Goal: Answer question/provide support: Share knowledge or assist other users

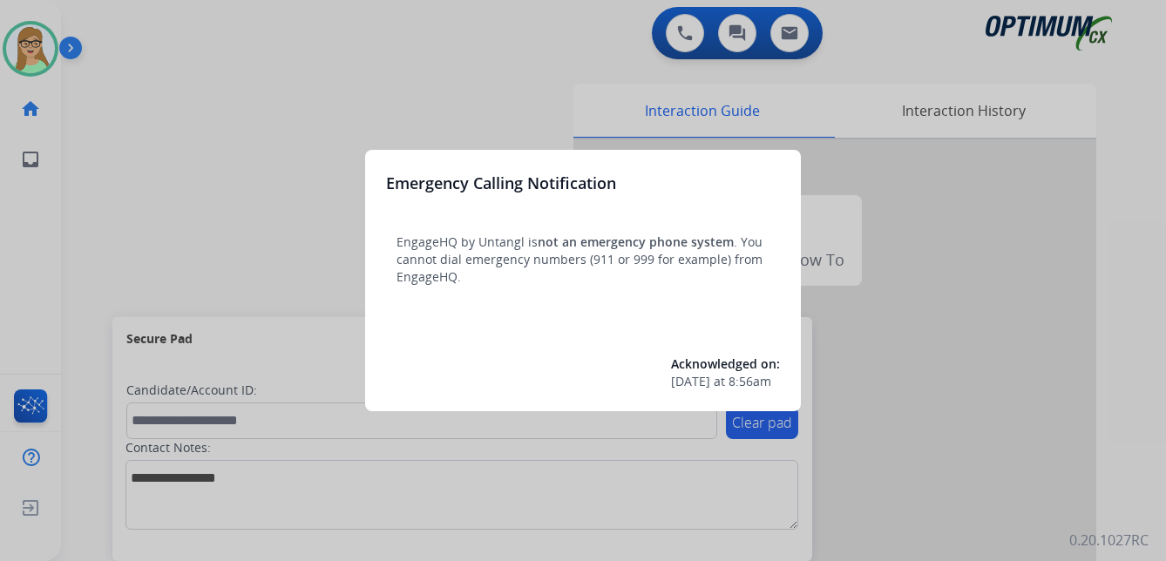
click at [164, 154] on div at bounding box center [583, 280] width 1166 height 561
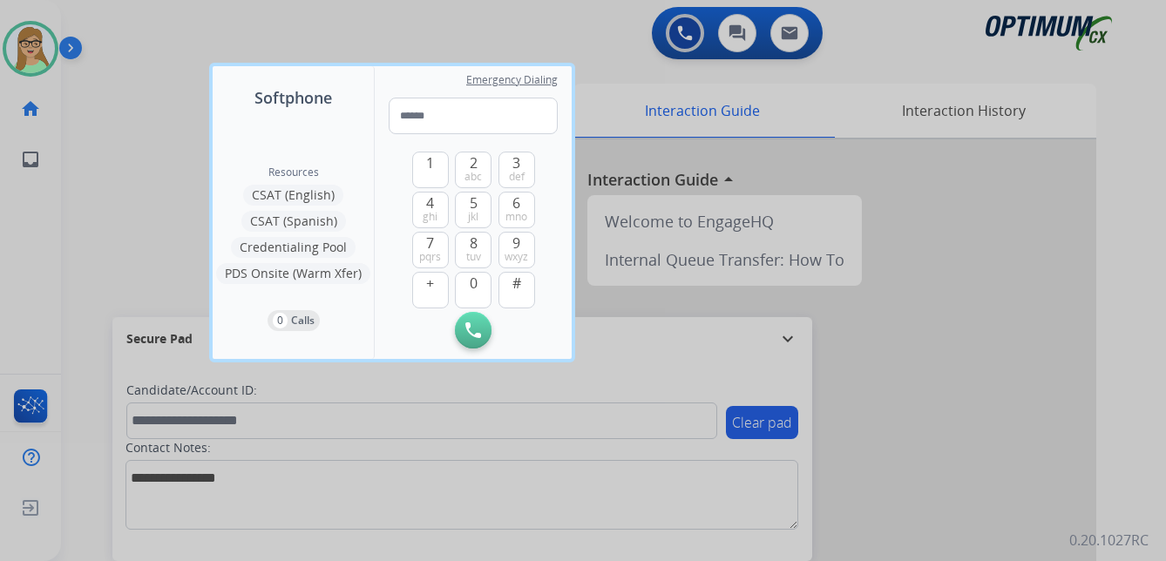
click at [105, 211] on div at bounding box center [583, 280] width 1166 height 561
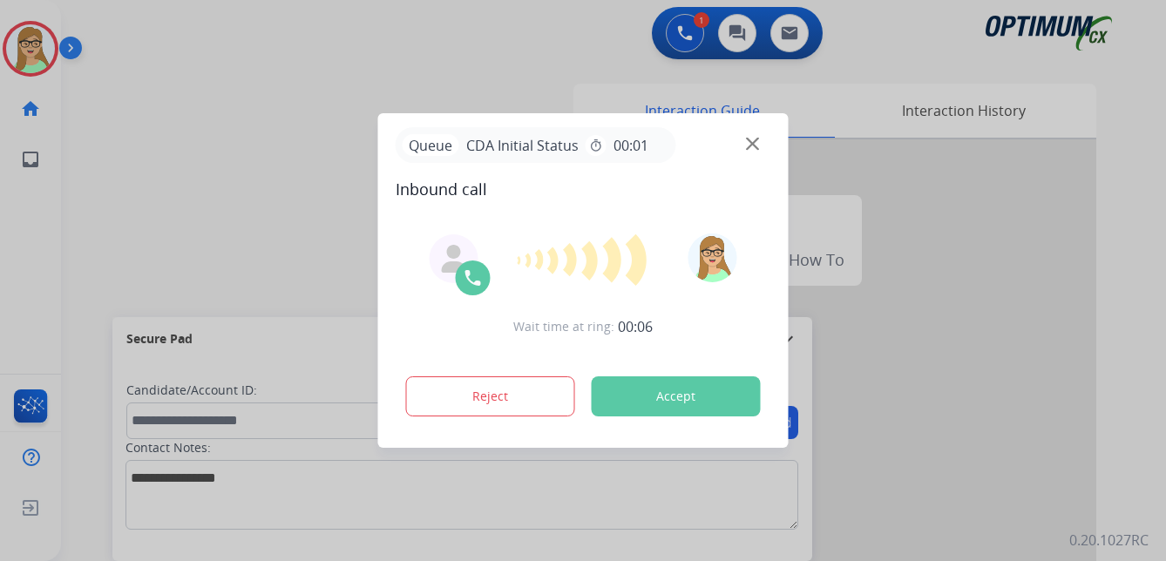
click at [45, 242] on div at bounding box center [583, 280] width 1166 height 561
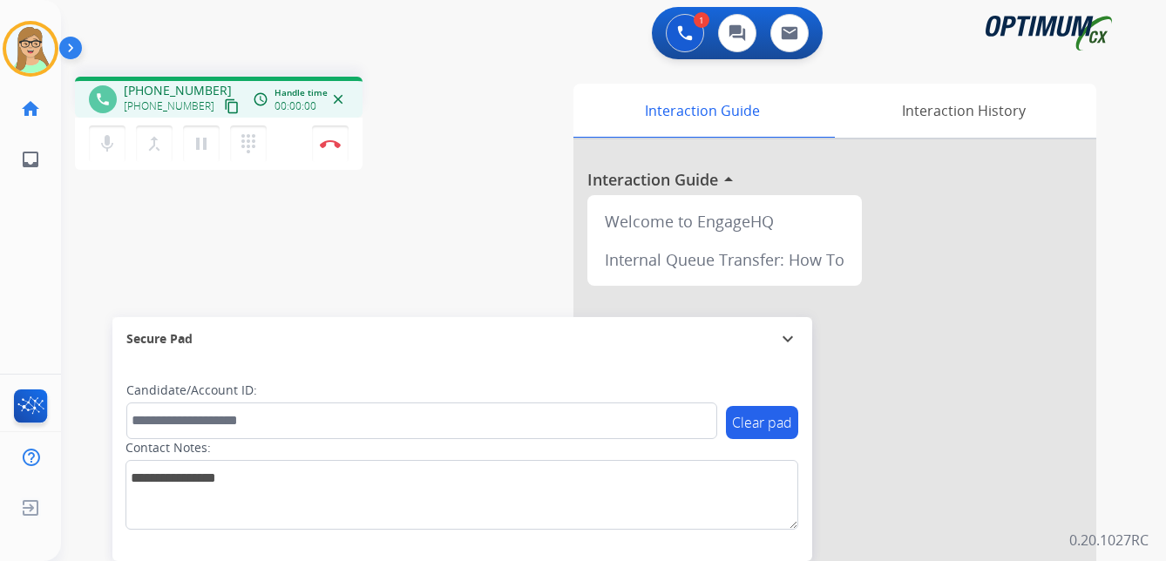
click at [224, 105] on mat-icon "content_copy" at bounding box center [232, 106] width 16 height 16
click at [335, 142] on img at bounding box center [330, 143] width 21 height 9
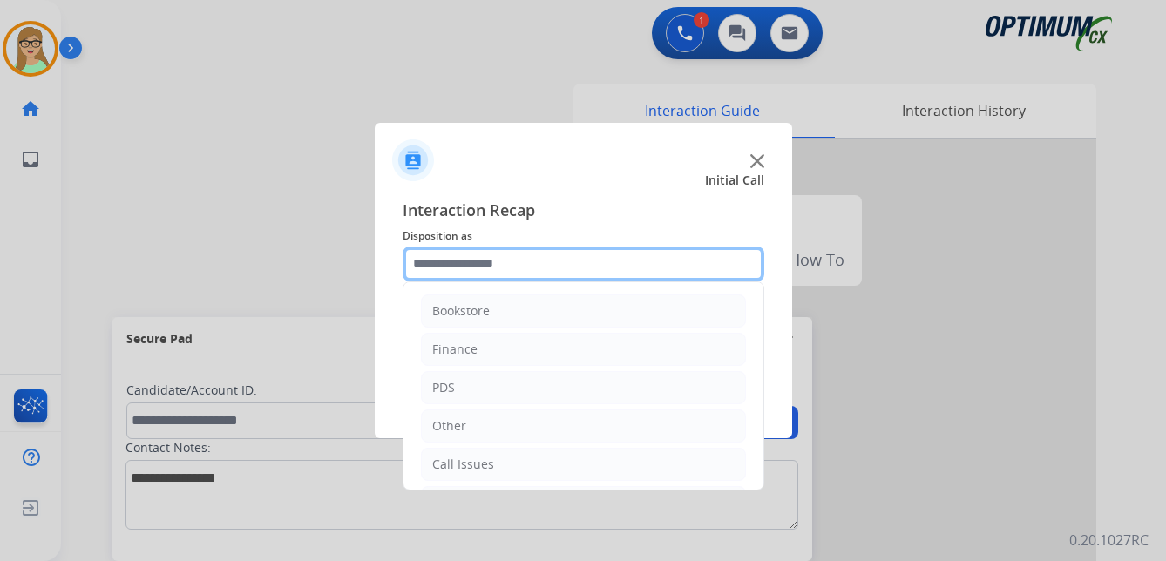
click at [494, 268] on input "text" at bounding box center [584, 264] width 362 height 35
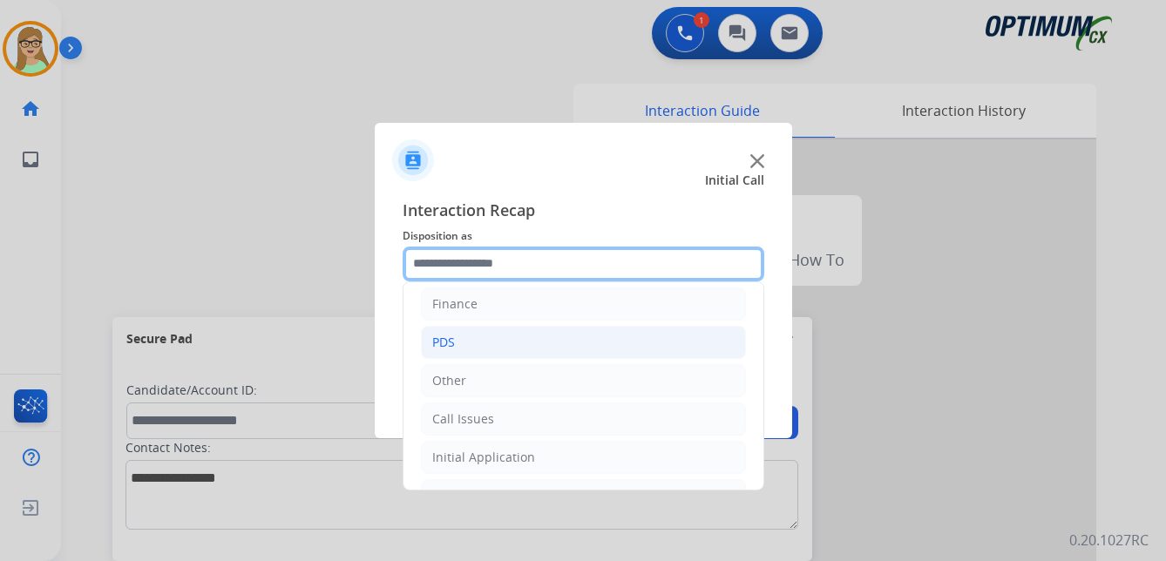
scroll to position [87, 0]
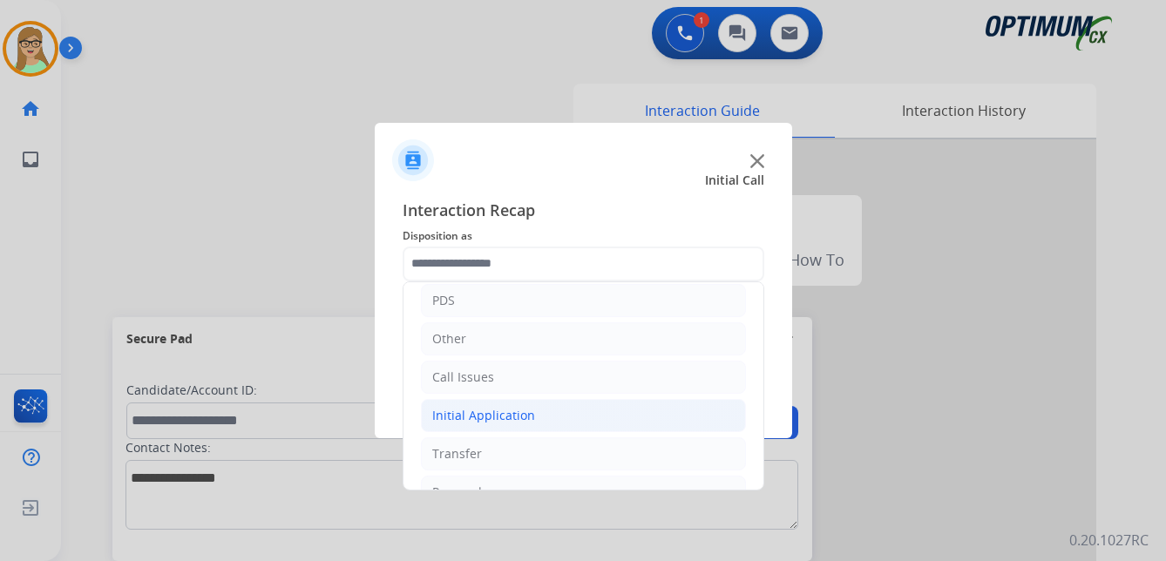
click at [499, 412] on div "Initial Application" at bounding box center [483, 415] width 103 height 17
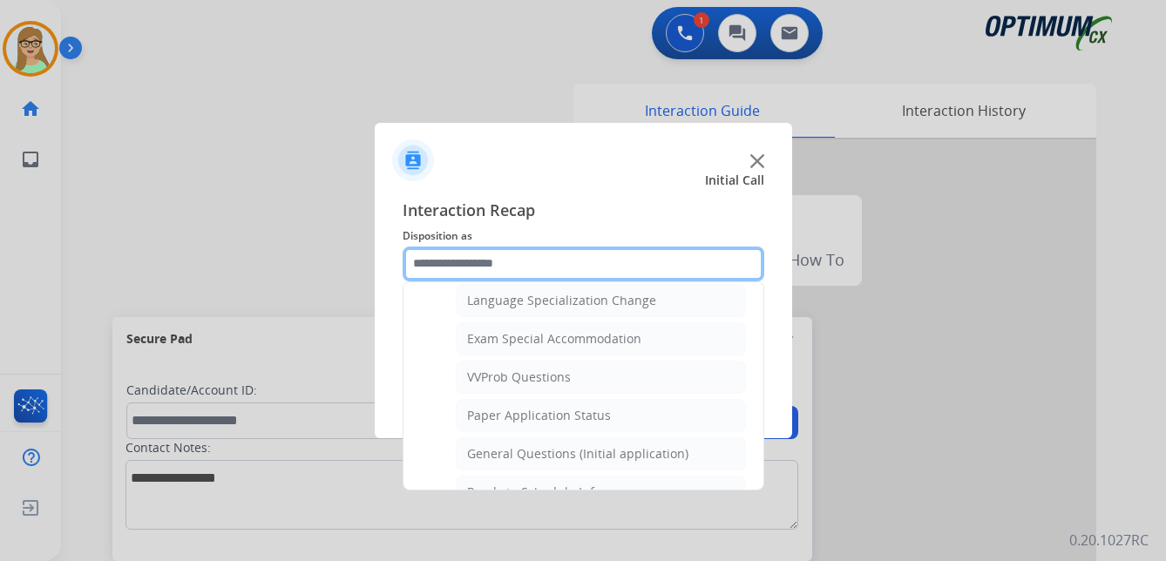
scroll to position [959, 0]
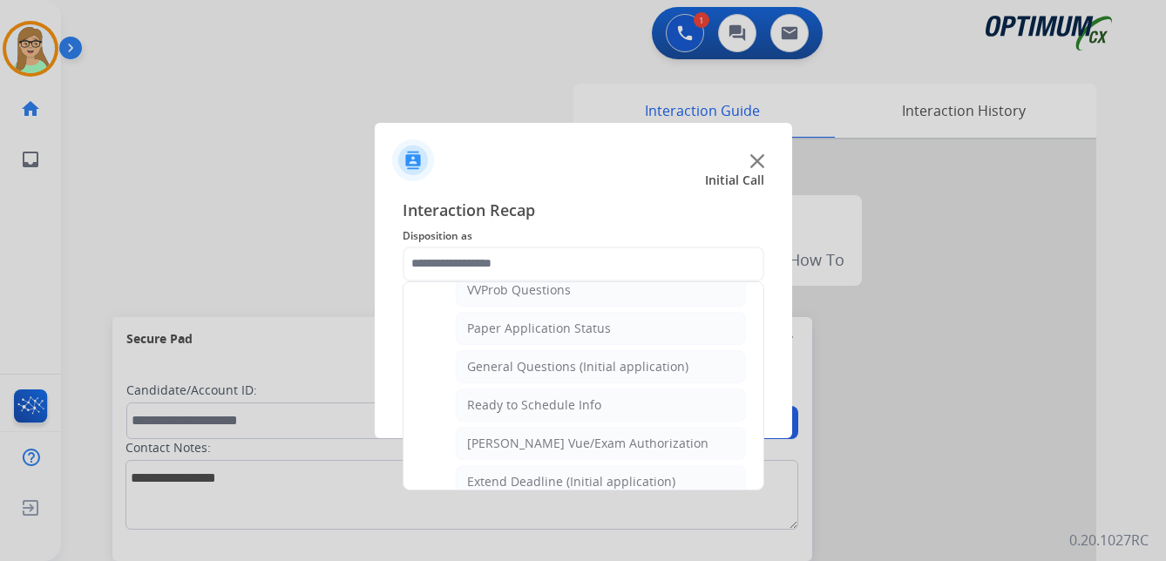
drag, startPoint x: 542, startPoint y: 369, endPoint x: 526, endPoint y: 371, distance: 15.9
click at [540, 369] on div "General Questions (Initial application)" at bounding box center [577, 366] width 221 height 17
type input "**********"
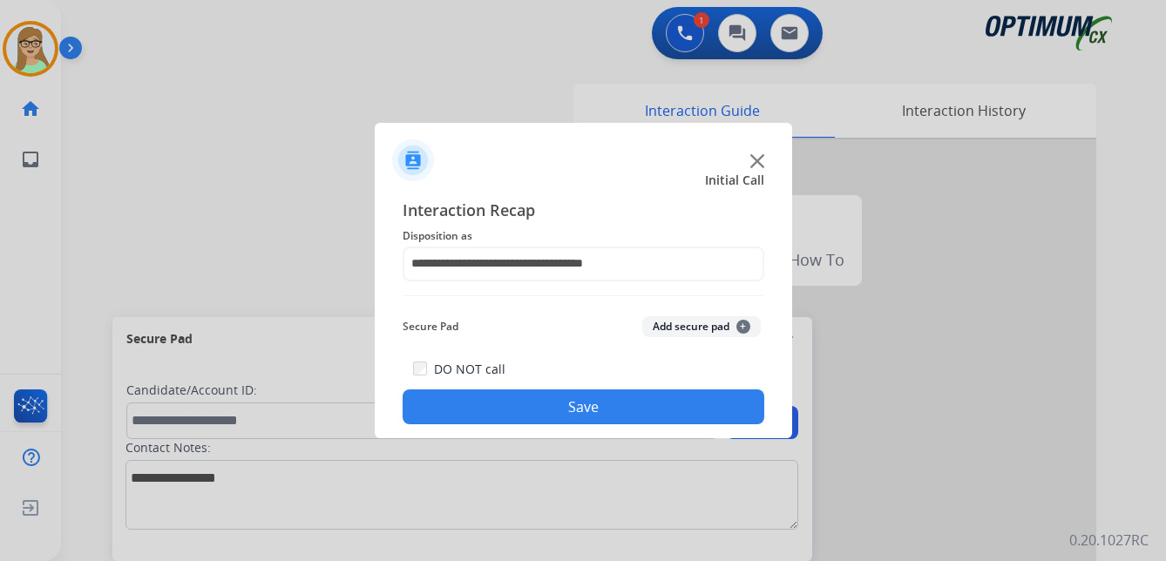
click at [523, 405] on button "Save" at bounding box center [584, 407] width 362 height 35
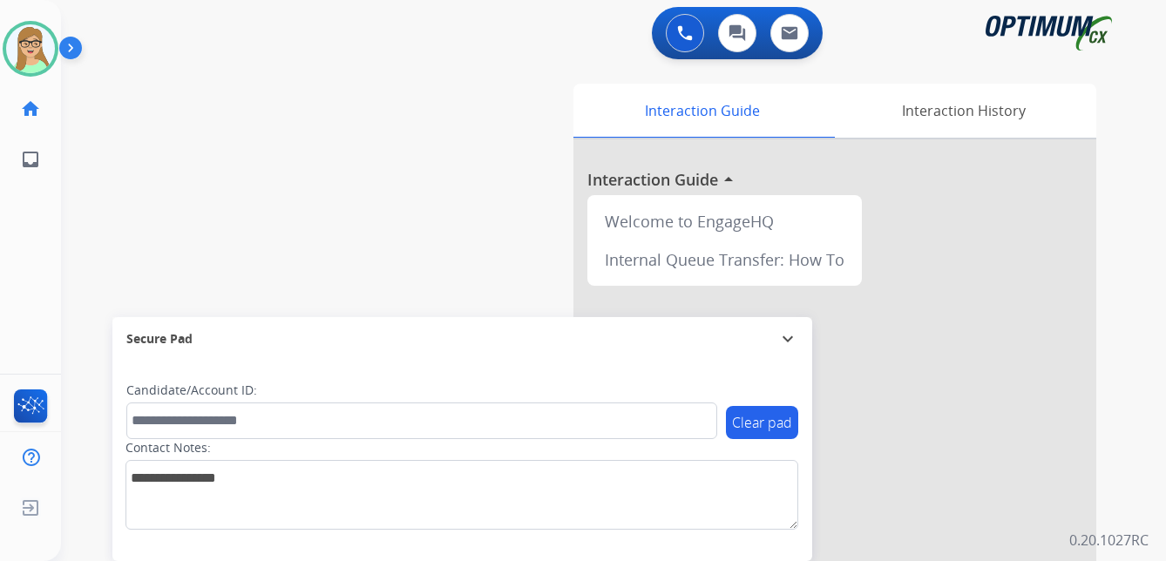
click at [84, 251] on div "swap_horiz Break voice bridge close_fullscreen Connect 3-Way Call merge_type Se…" at bounding box center [592, 426] width 1063 height 727
click at [65, 58] on img at bounding box center [74, 51] width 30 height 33
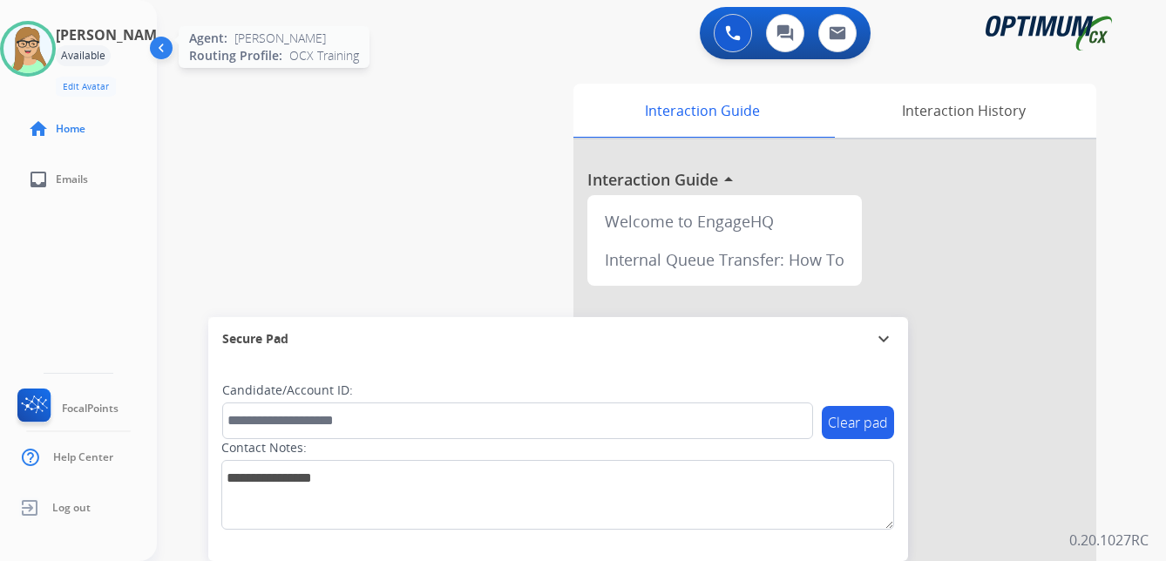
click at [52, 52] on img at bounding box center [27, 48] width 49 height 49
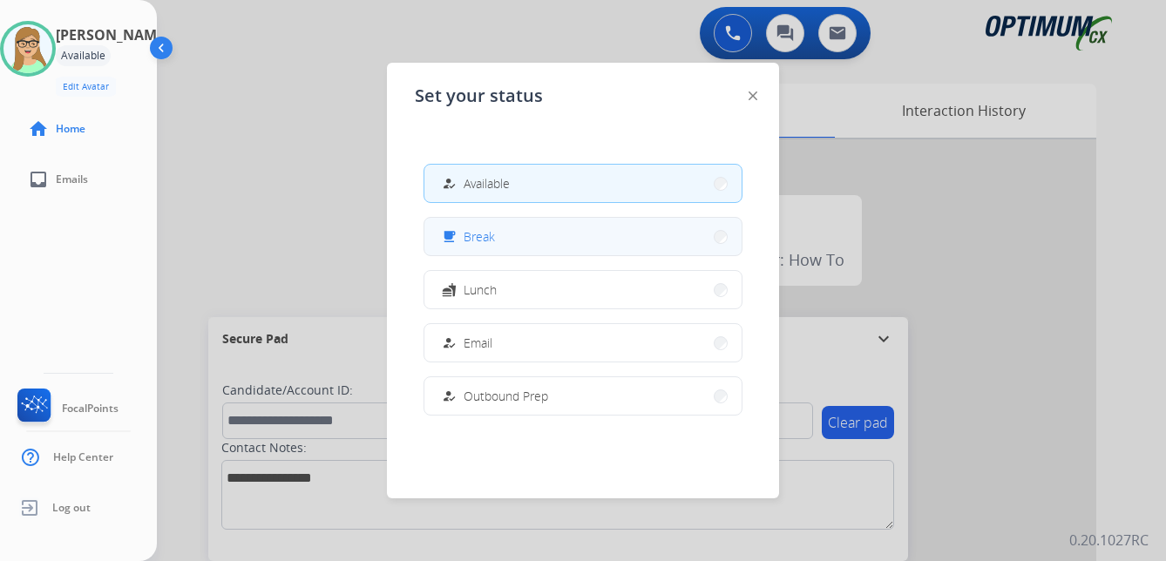
click at [492, 245] on span "Break" at bounding box center [479, 236] width 31 height 18
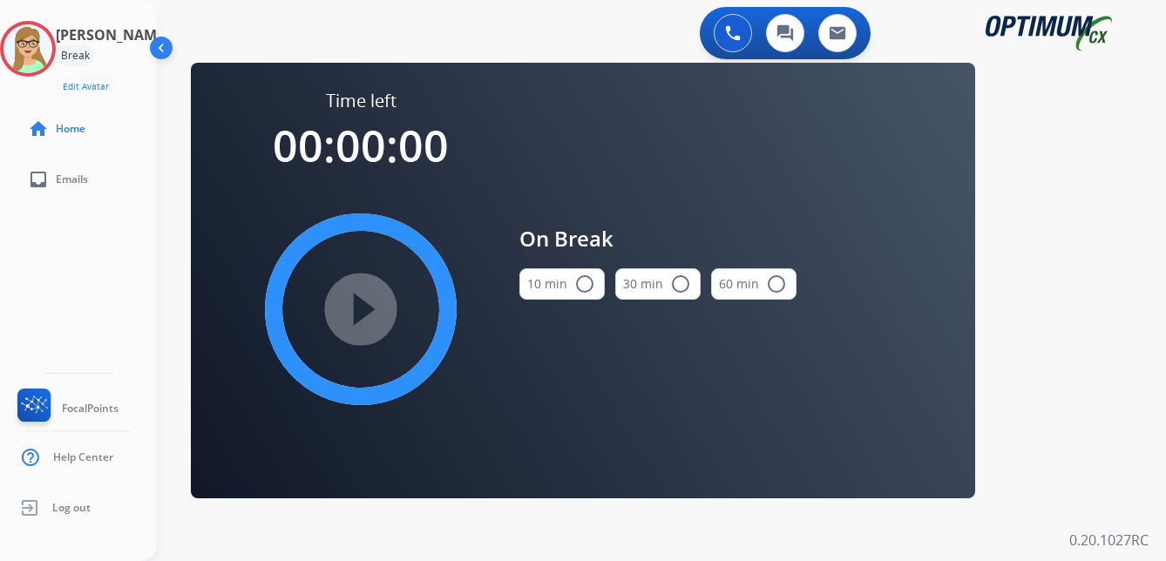
click at [587, 283] on mat-icon "radio_button_unchecked" at bounding box center [584, 284] width 21 height 21
click at [84, 262] on div "[PERSON_NAME] Break Edit Avatar Agent: [PERSON_NAME] Profile: OCX Training home…" at bounding box center [78, 280] width 157 height 561
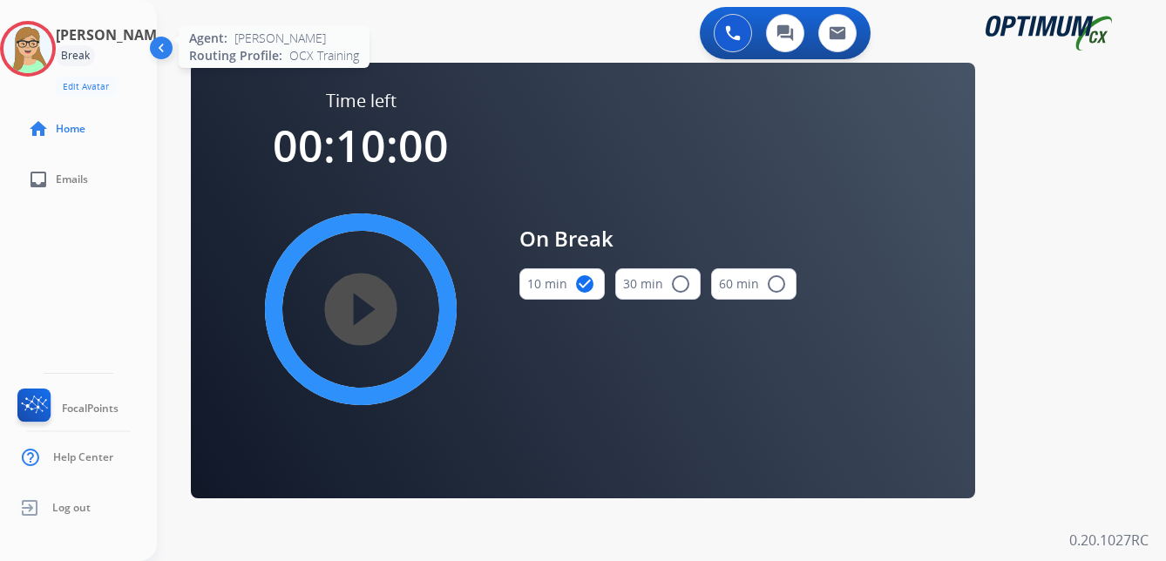
click at [46, 40] on img at bounding box center [27, 48] width 49 height 49
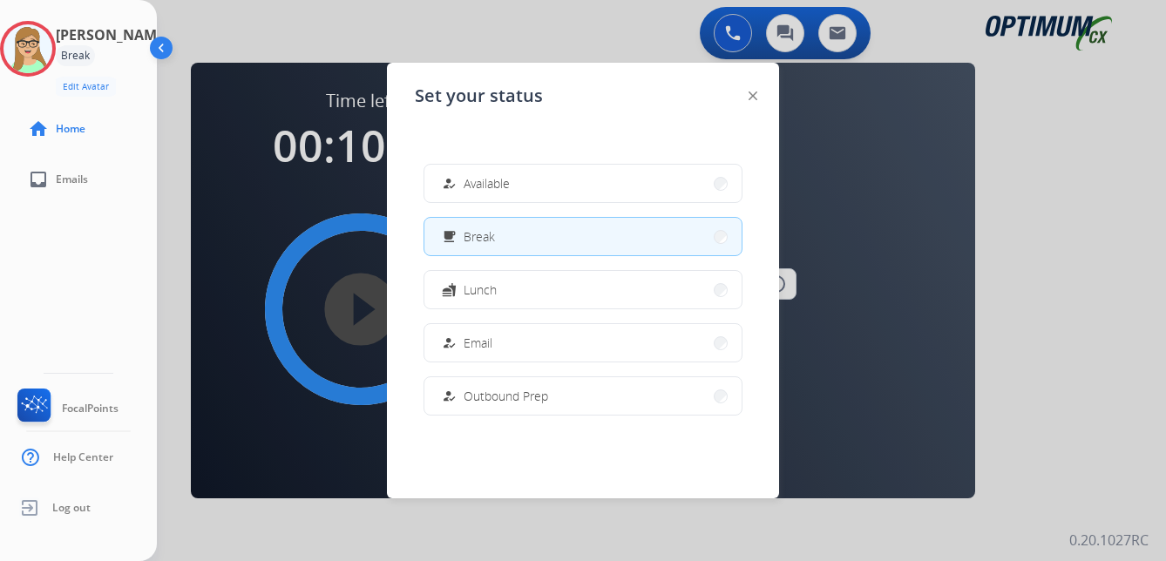
drag, startPoint x: 499, startPoint y: 176, endPoint x: 457, endPoint y: 358, distance: 187.1
click at [499, 176] on span "Available" at bounding box center [487, 183] width 46 height 18
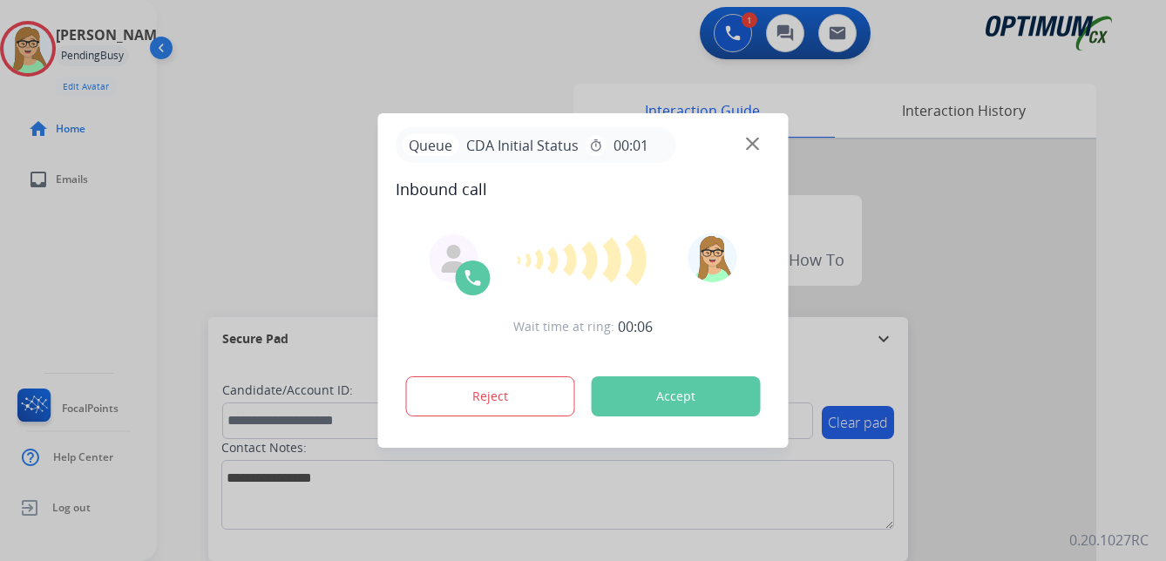
click at [64, 284] on div at bounding box center [583, 280] width 1166 height 561
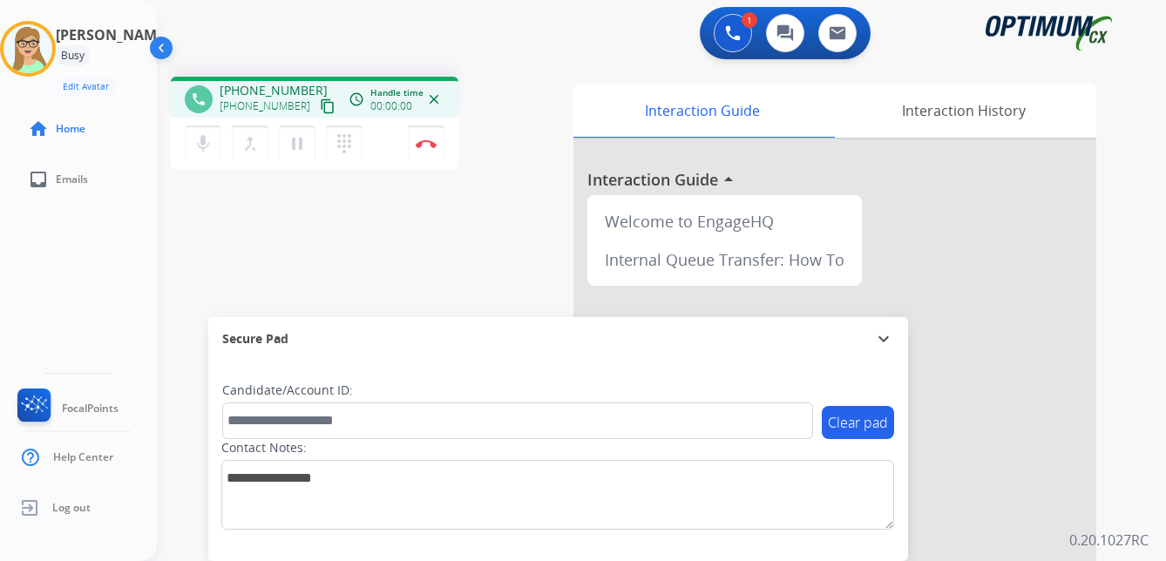
click at [320, 106] on mat-icon "content_copy" at bounding box center [328, 106] width 16 height 16
click at [384, 258] on div "phone [PHONE_NUMBER] [PHONE_NUMBER] content_copy access_time Call metrics Queue…" at bounding box center [640, 426] width 967 height 727
click at [424, 139] on img at bounding box center [426, 143] width 21 height 9
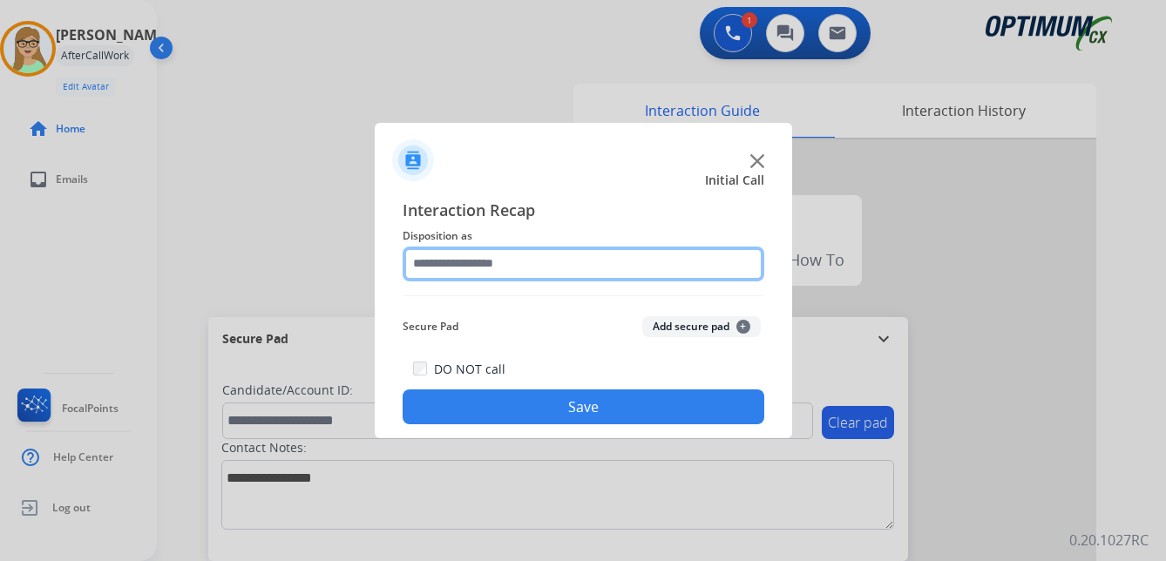
click at [469, 270] on input "text" at bounding box center [584, 264] width 362 height 35
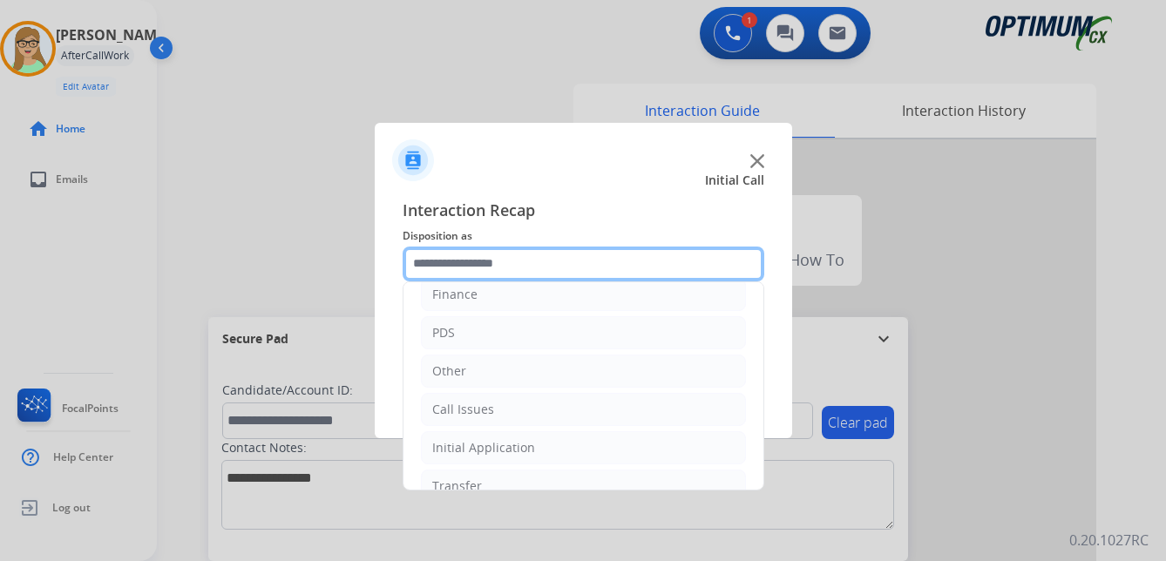
scroll to position [119, 0]
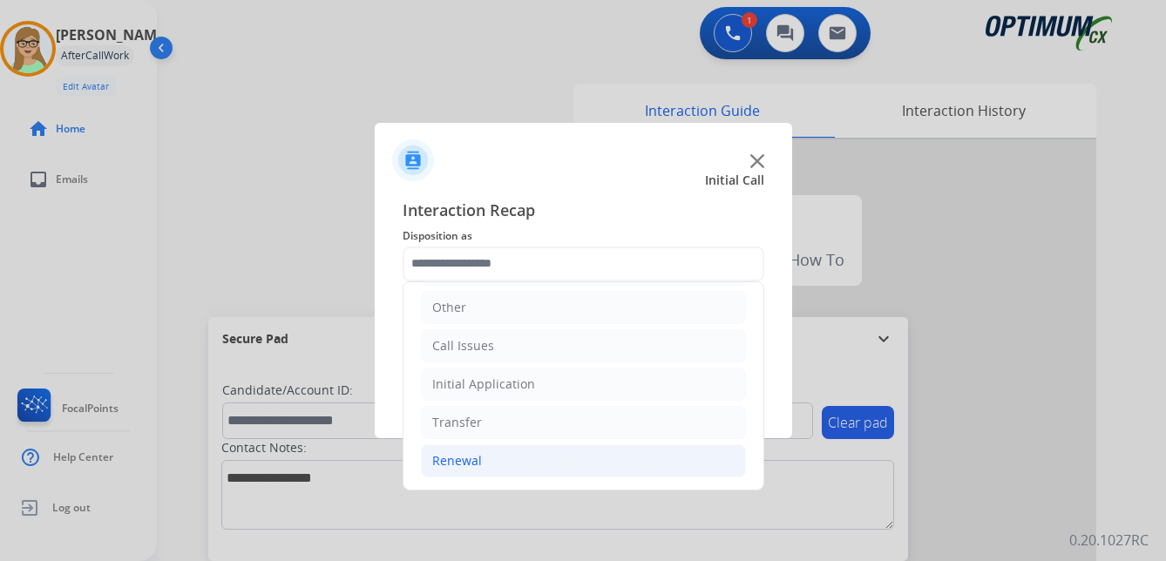
click at [472, 460] on div "Renewal" at bounding box center [457, 460] width 50 height 17
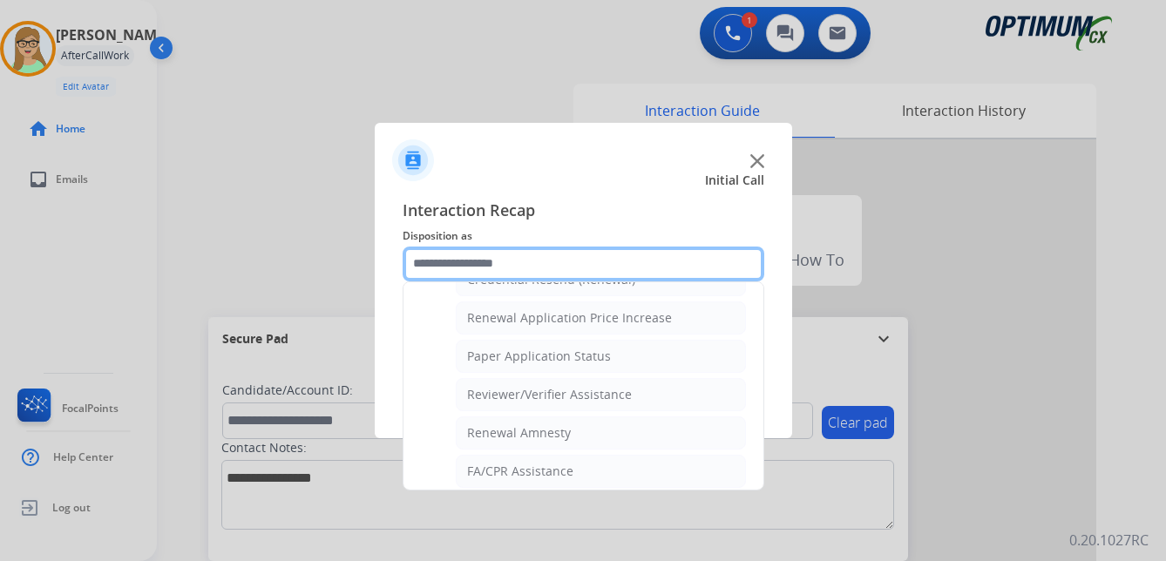
scroll to position [499, 0]
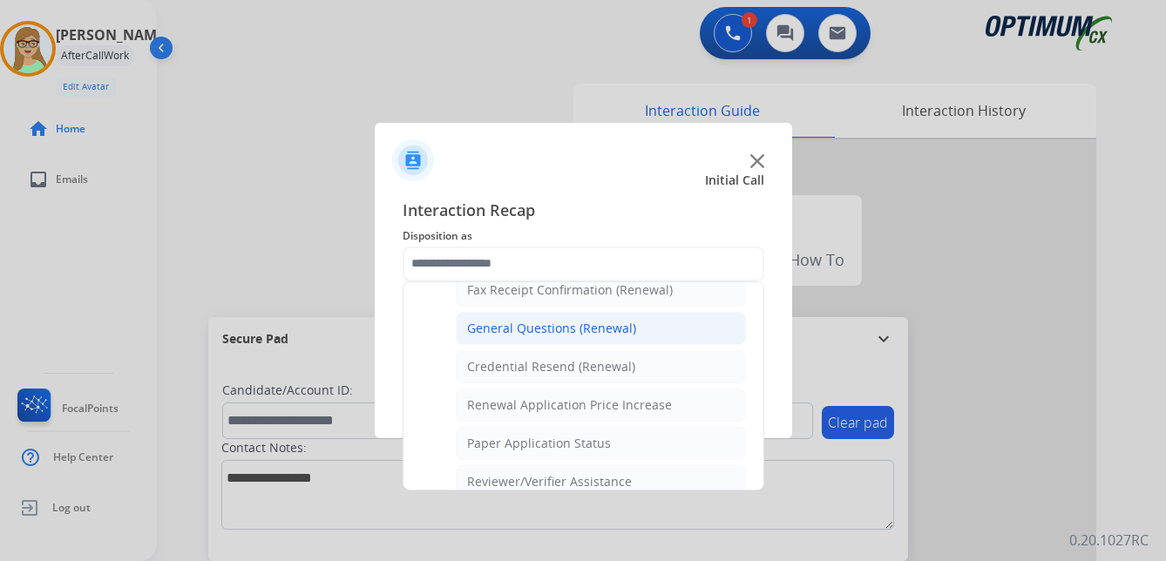
click at [514, 329] on div "General Questions (Renewal)" at bounding box center [551, 328] width 169 height 17
type input "**********"
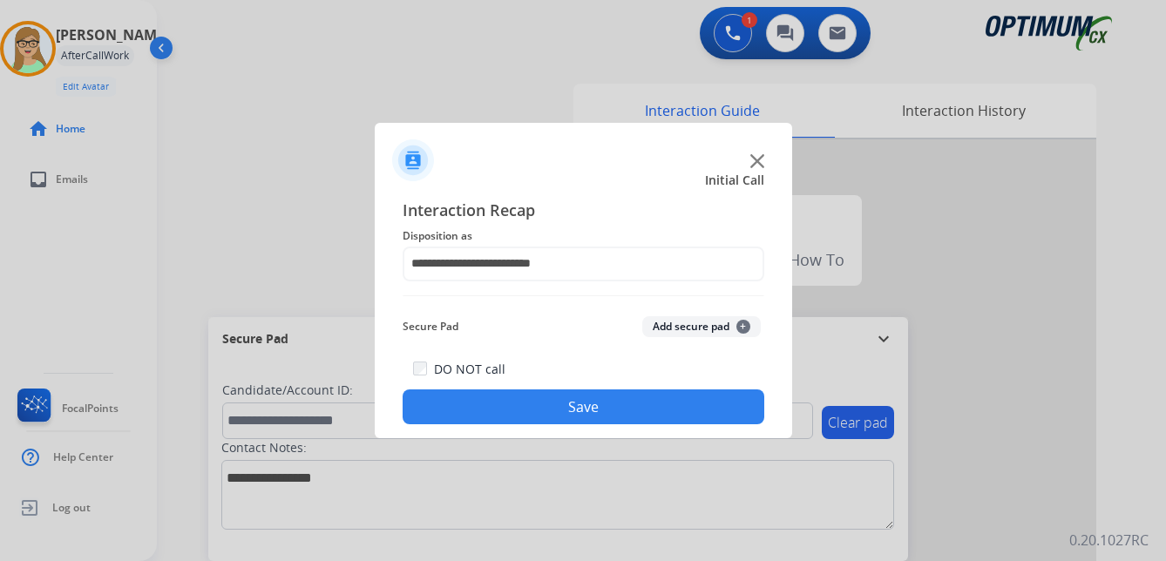
click at [496, 397] on button "Save" at bounding box center [584, 407] width 362 height 35
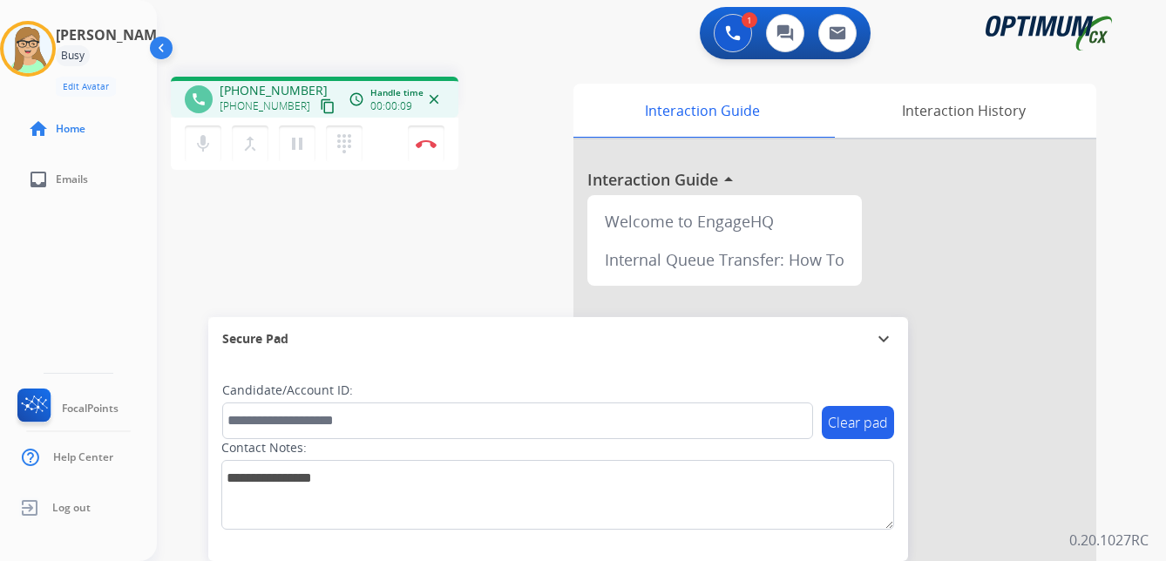
click at [320, 105] on mat-icon "content_copy" at bounding box center [328, 106] width 16 height 16
click at [427, 145] on img at bounding box center [426, 143] width 21 height 9
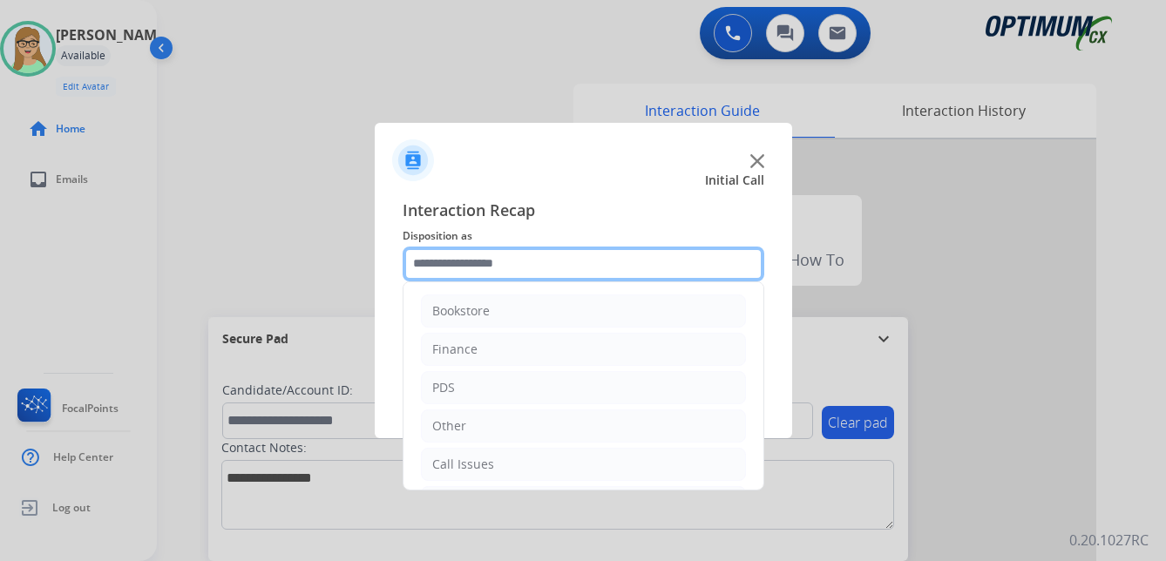
click at [465, 261] on input "text" at bounding box center [584, 264] width 362 height 35
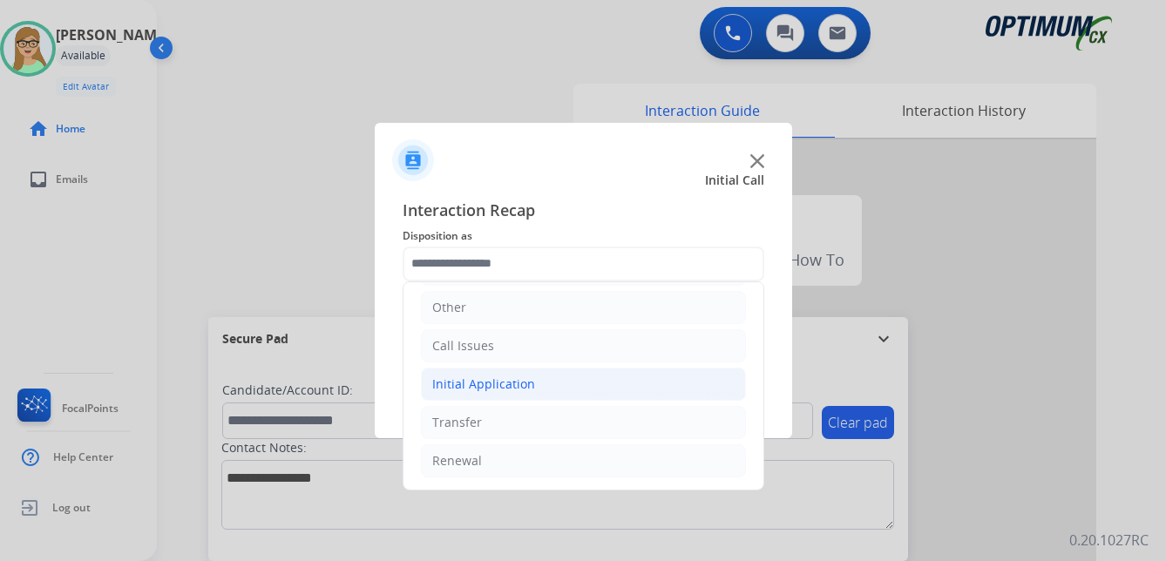
click at [516, 384] on div "Initial Application" at bounding box center [483, 384] width 103 height 17
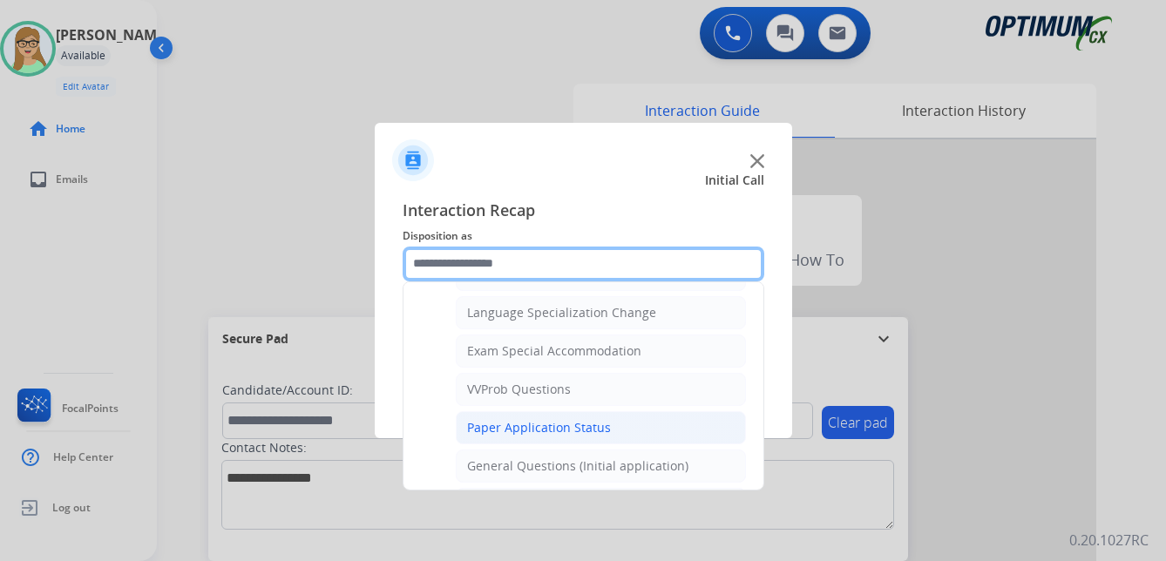
scroll to position [903, 0]
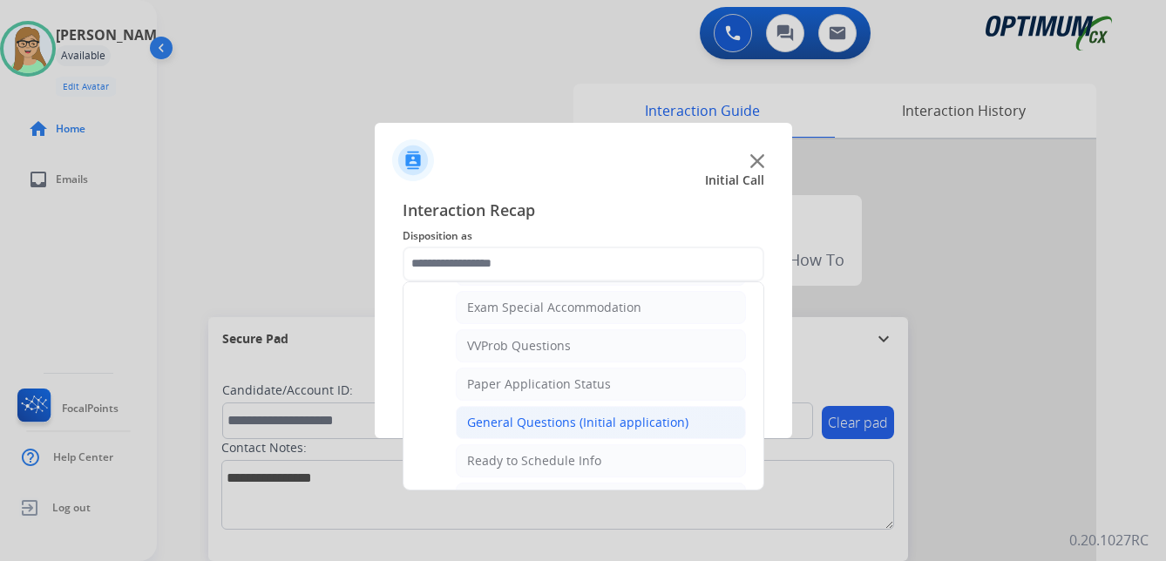
click at [543, 426] on div "General Questions (Initial application)" at bounding box center [577, 422] width 221 height 17
type input "**********"
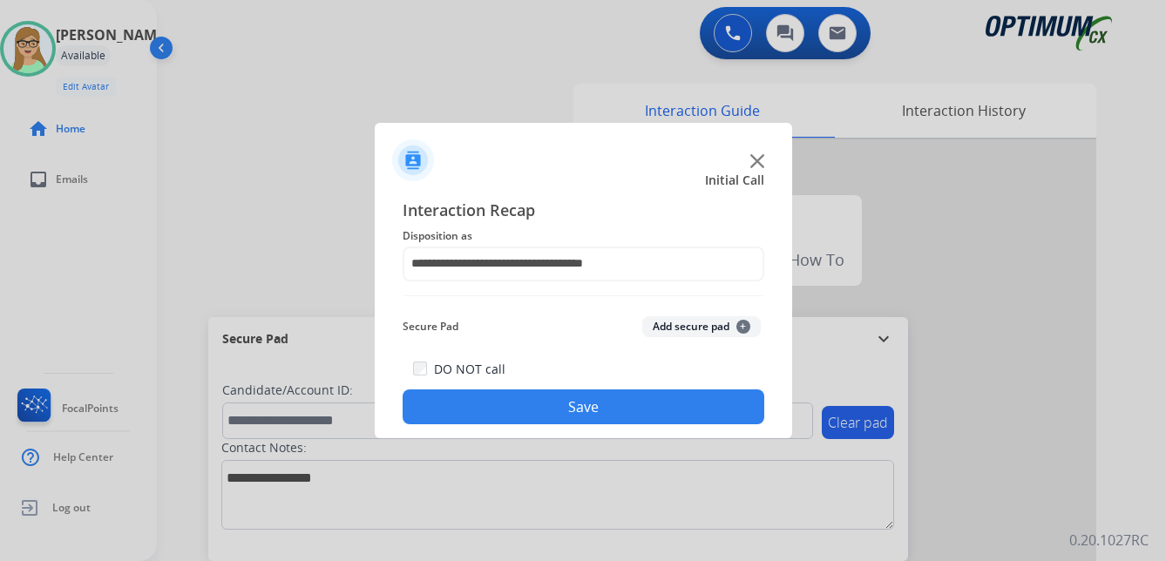
drag, startPoint x: 576, startPoint y: 404, endPoint x: 553, endPoint y: 404, distance: 23.5
click at [576, 404] on button "Save" at bounding box center [584, 407] width 362 height 35
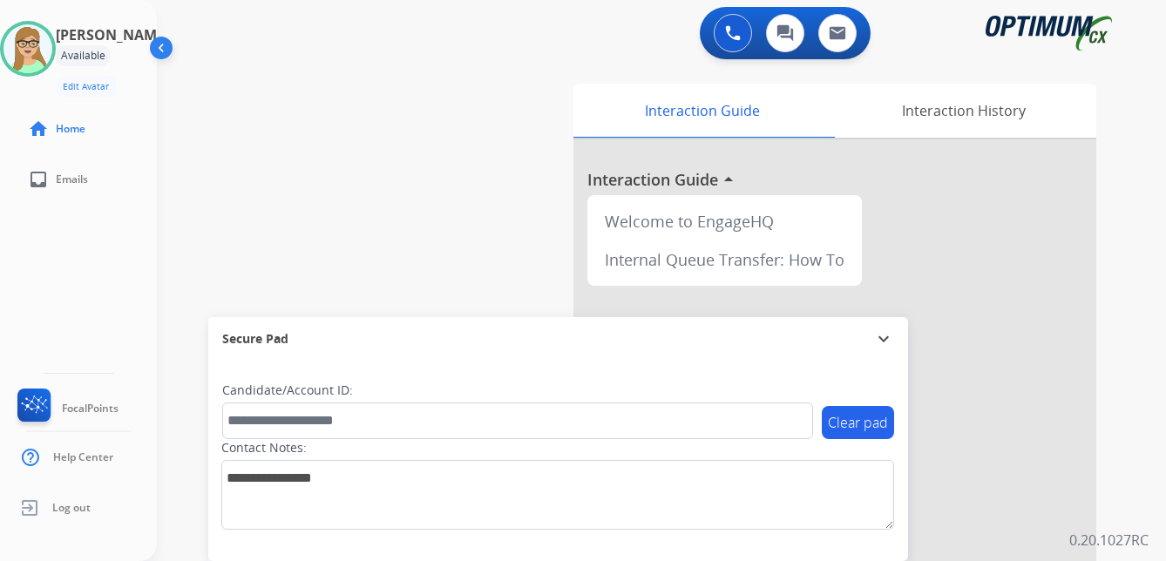
click at [89, 267] on div "[PERSON_NAME] Edit Avatar Agent: [PERSON_NAME] Profile: OCX Training home Home …" at bounding box center [78, 280] width 157 height 561
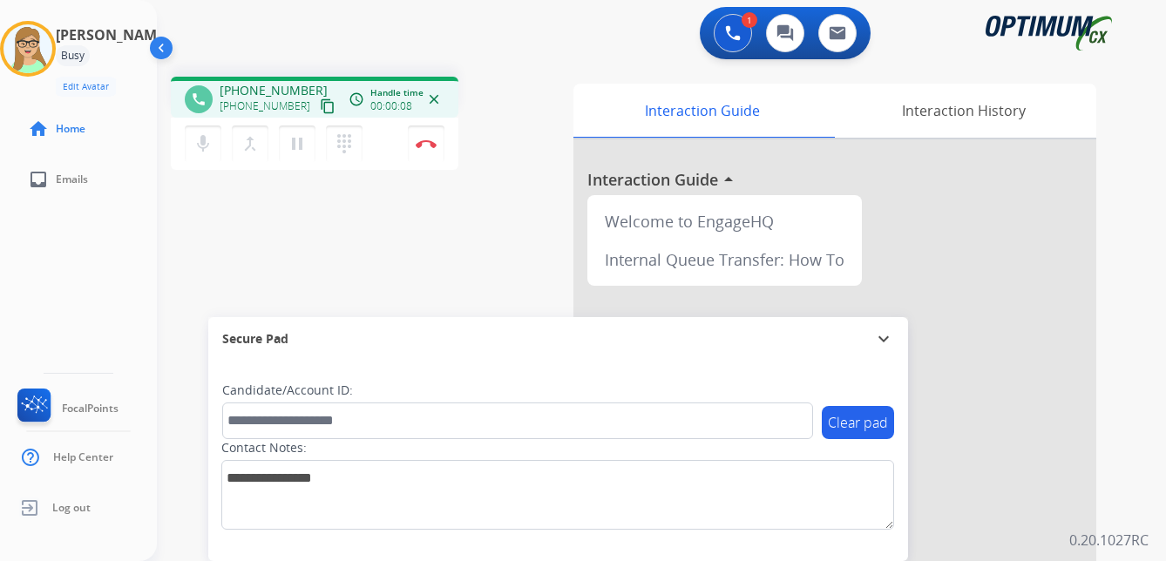
click at [320, 107] on mat-icon "content_copy" at bounding box center [328, 106] width 16 height 16
click at [424, 144] on img at bounding box center [426, 143] width 21 height 9
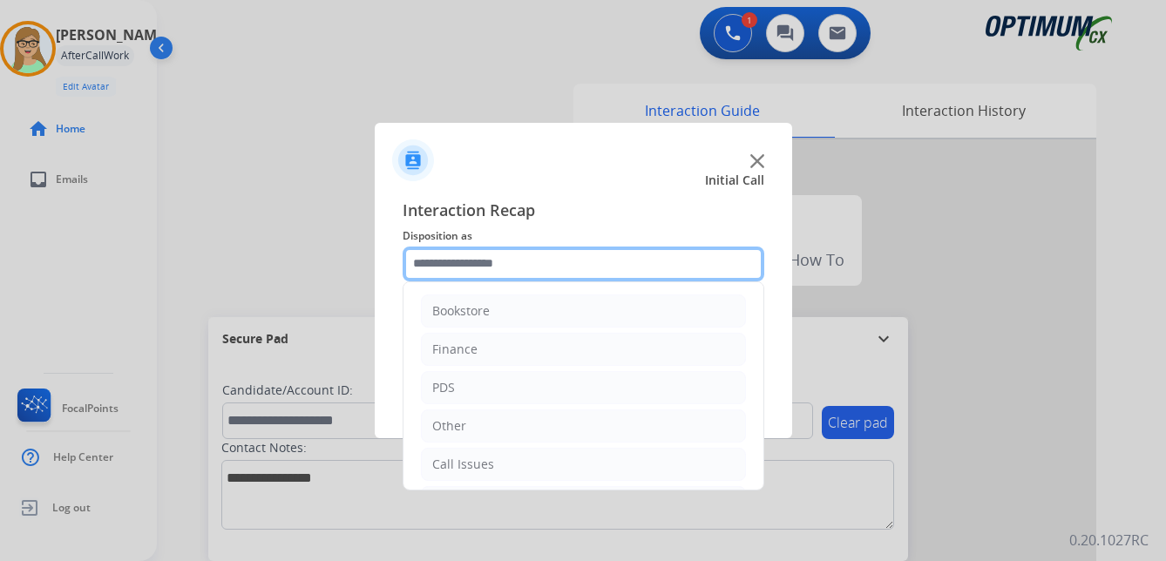
click at [470, 259] on input "text" at bounding box center [584, 264] width 362 height 35
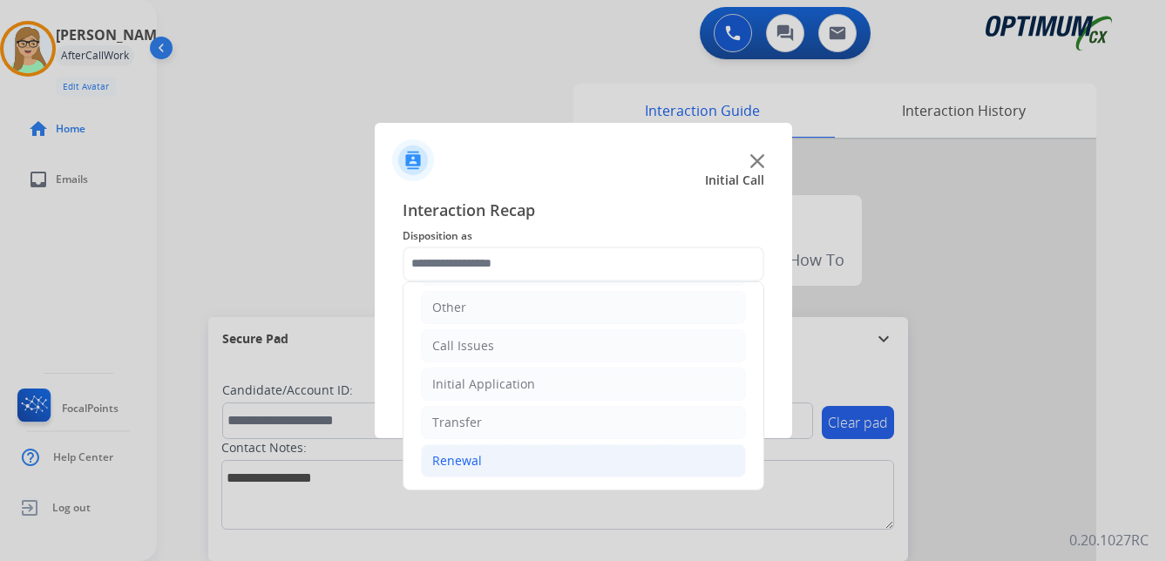
click at [471, 462] on div "Renewal" at bounding box center [457, 460] width 50 height 17
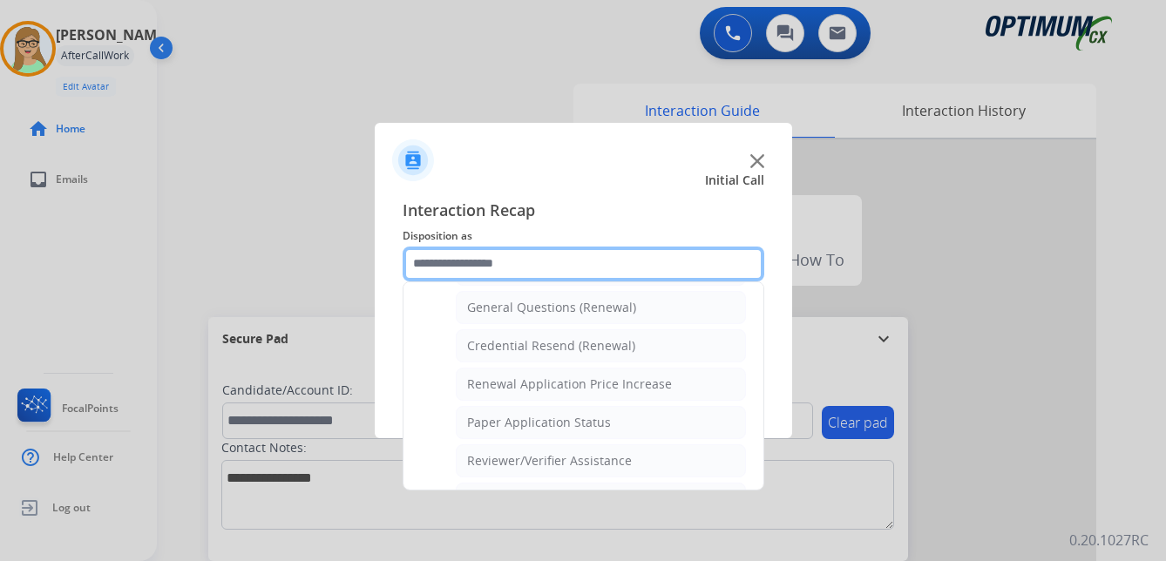
scroll to position [499, 0]
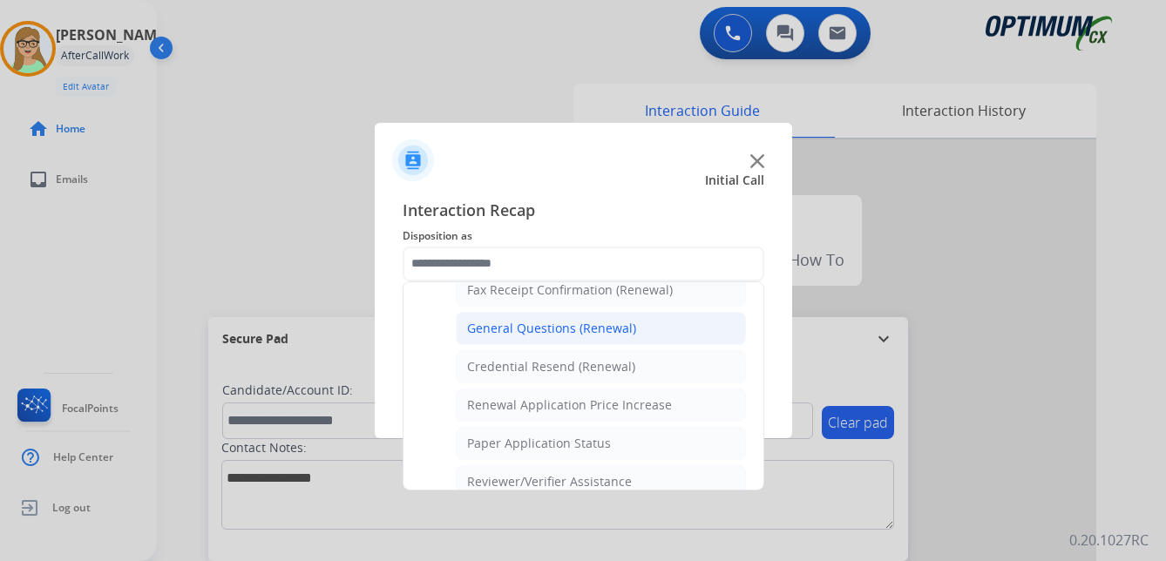
click at [544, 334] on div "General Questions (Renewal)" at bounding box center [551, 328] width 169 height 17
type input "**********"
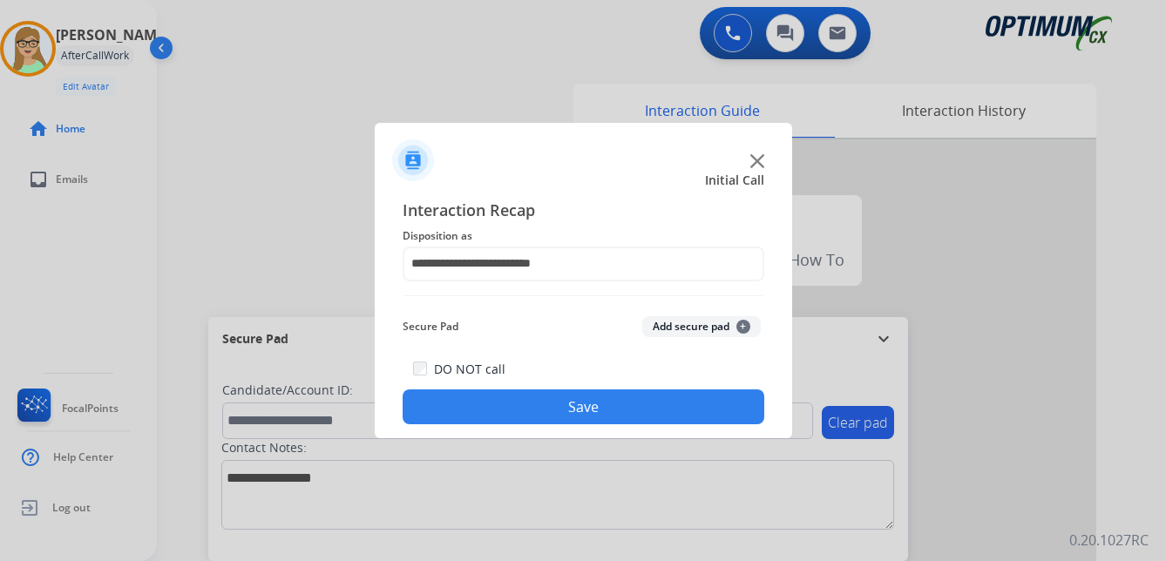
click at [508, 411] on button "Save" at bounding box center [584, 407] width 362 height 35
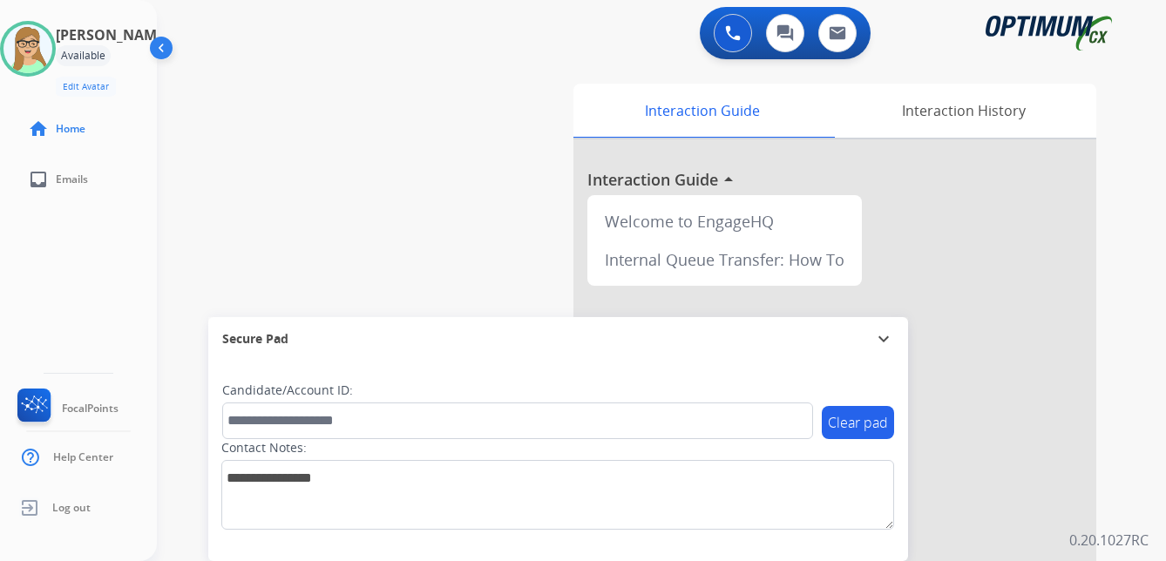
drag, startPoint x: 57, startPoint y: 278, endPoint x: 63, endPoint y: 267, distance: 12.9
click at [57, 277] on div "[PERSON_NAME] Edit Avatar Agent: [PERSON_NAME] Profile: OCX Training home Home …" at bounding box center [78, 280] width 157 height 561
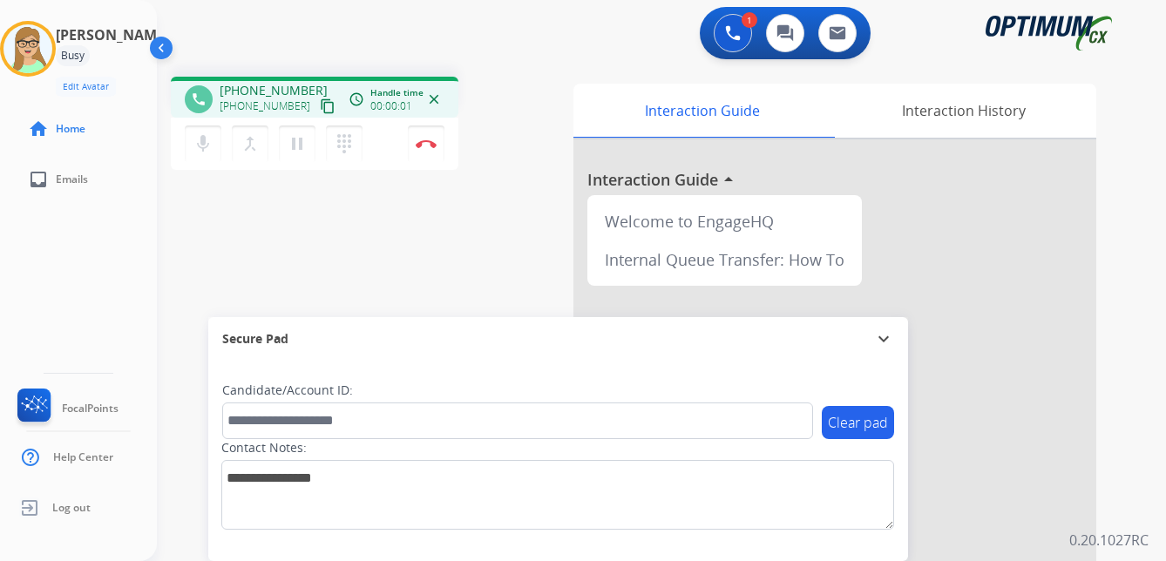
click at [320, 107] on mat-icon "content_copy" at bounding box center [328, 106] width 16 height 16
click at [431, 141] on img at bounding box center [426, 143] width 21 height 9
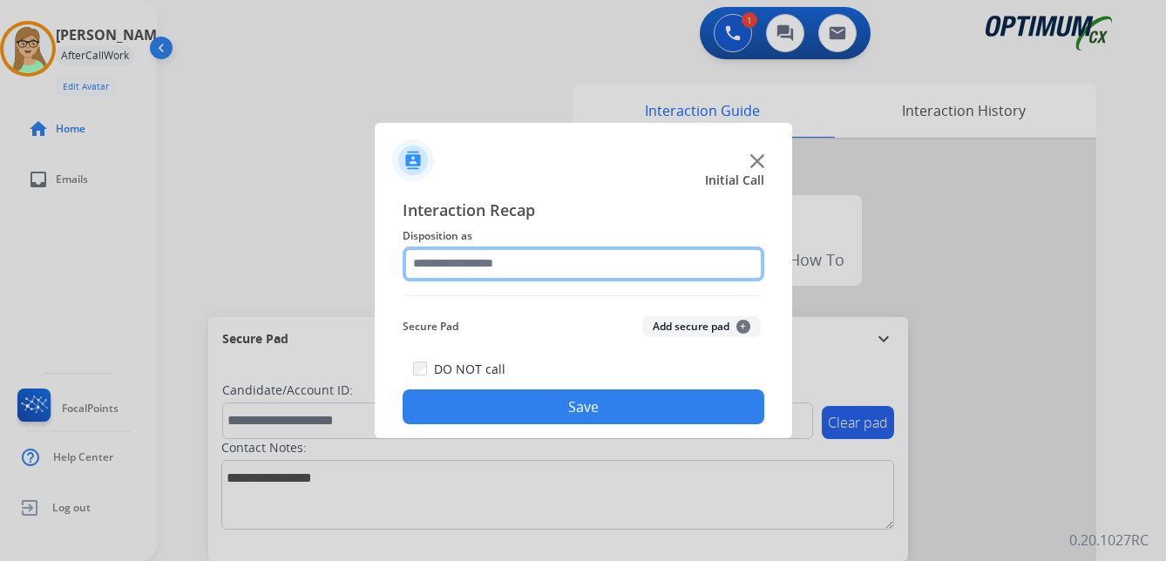
click at [498, 258] on input "text" at bounding box center [584, 264] width 362 height 35
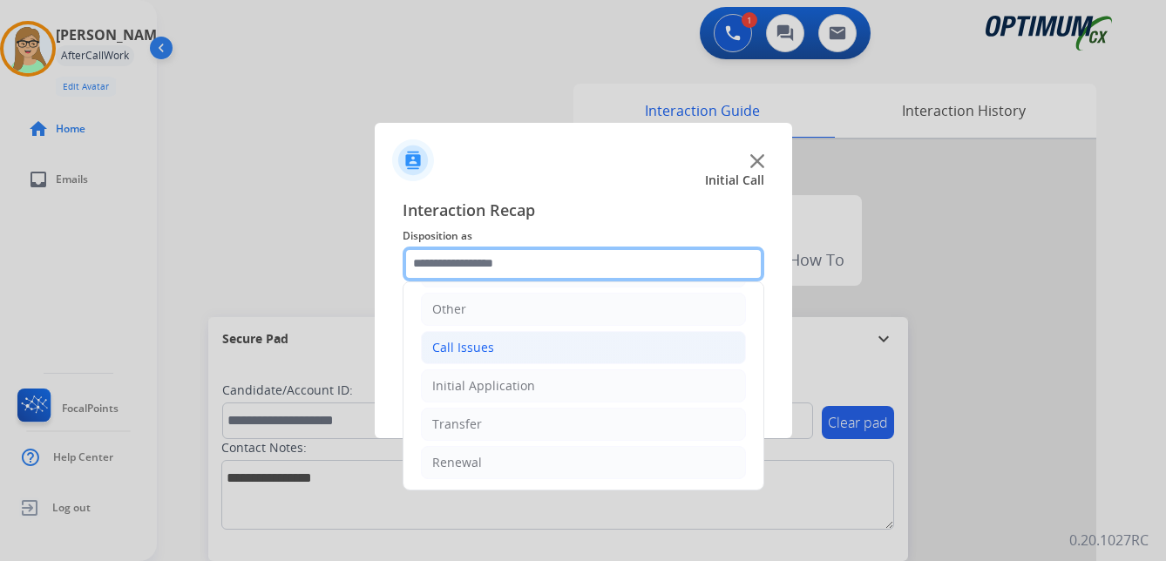
scroll to position [119, 0]
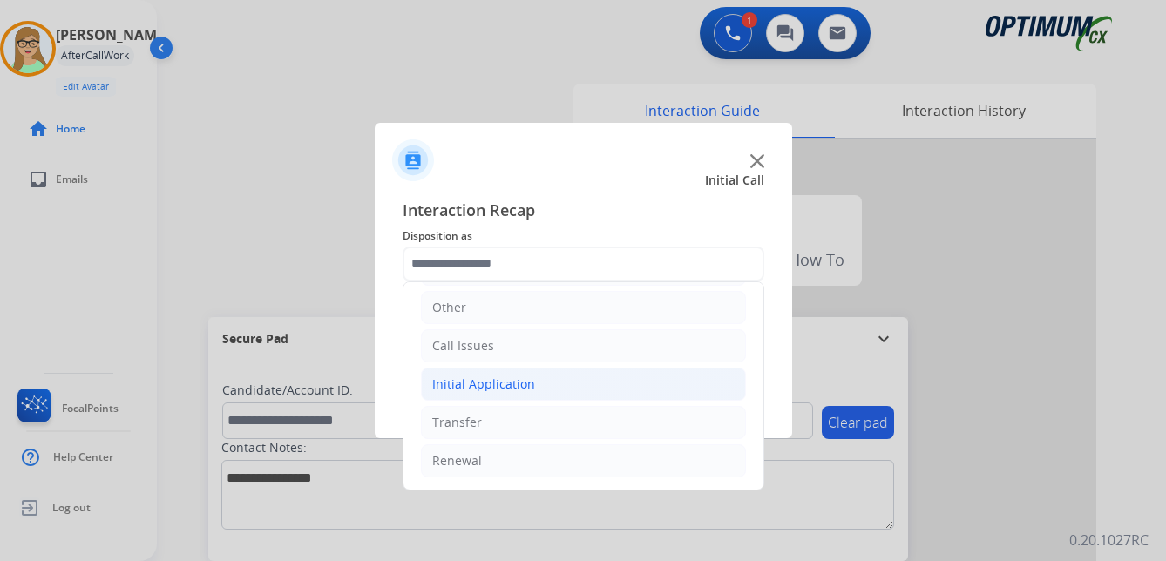
click at [524, 382] on div "Initial Application" at bounding box center [483, 384] width 103 height 17
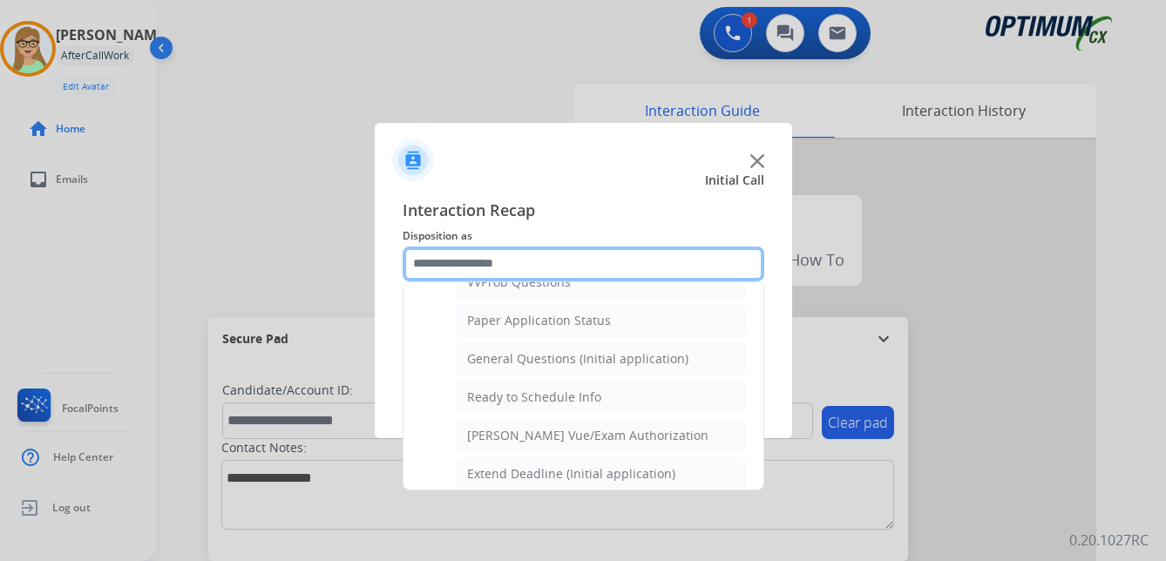
scroll to position [990, 0]
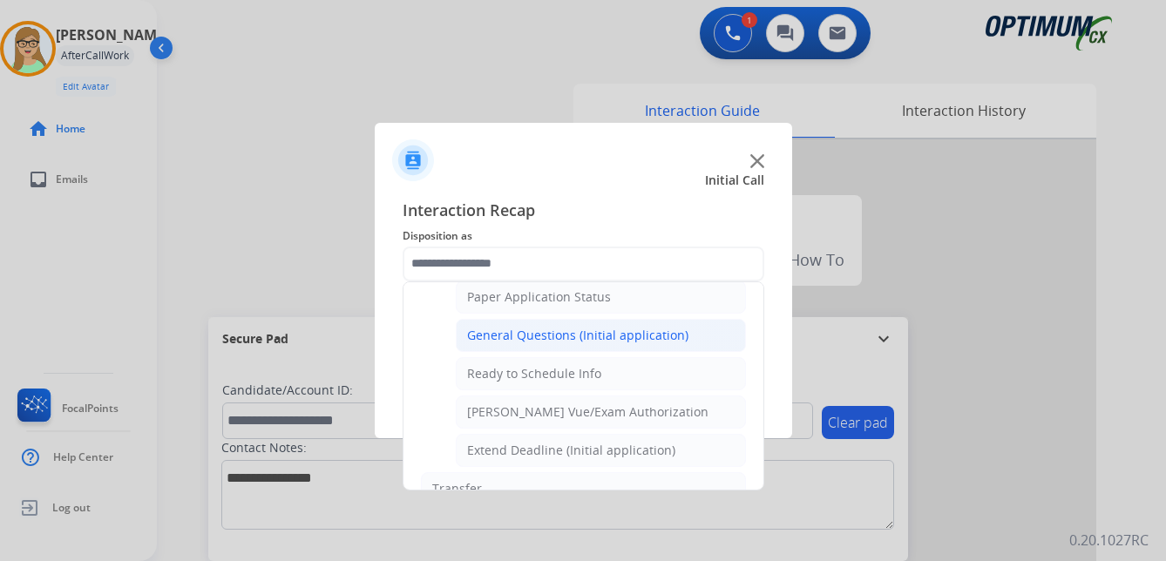
click at [613, 330] on div "General Questions (Initial application)" at bounding box center [577, 335] width 221 height 17
type input "**********"
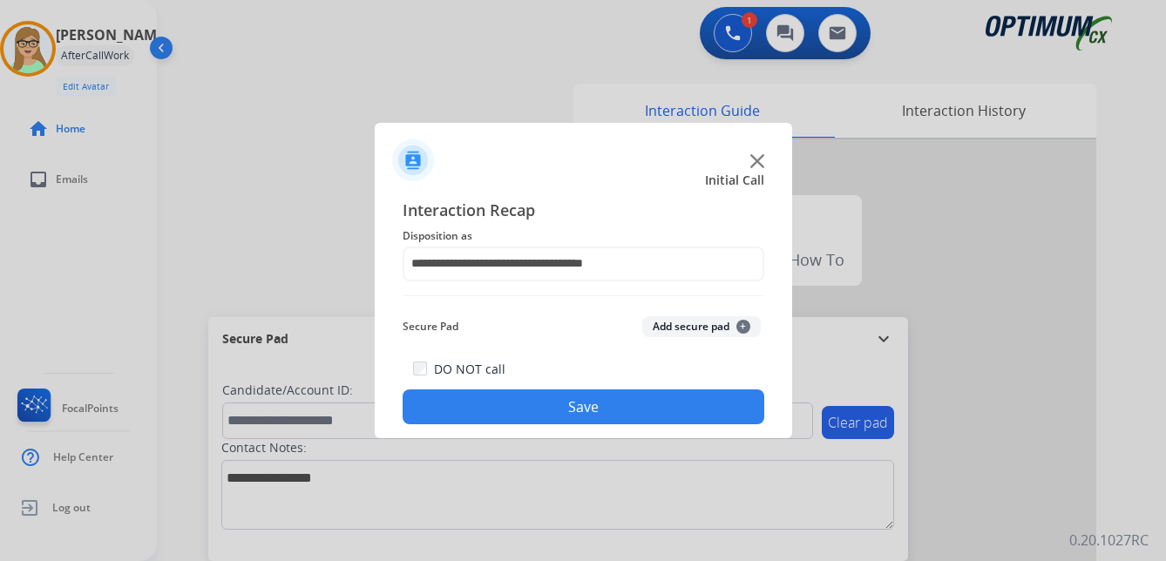
click at [587, 401] on button "Save" at bounding box center [584, 407] width 362 height 35
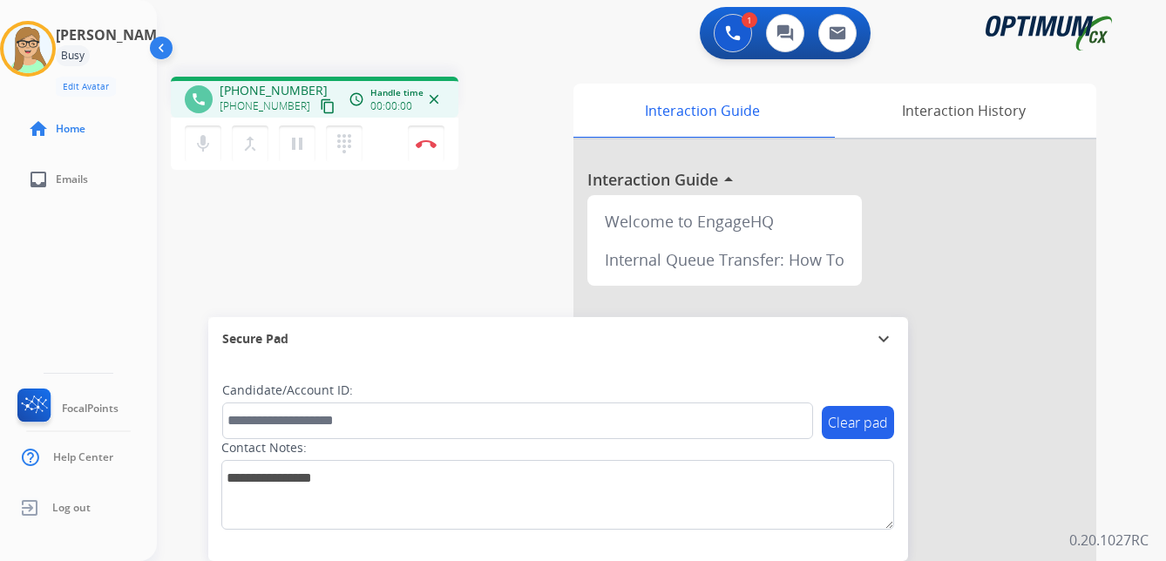
click at [320, 105] on mat-icon "content_copy" at bounding box center [328, 106] width 16 height 16
click at [424, 142] on img at bounding box center [426, 143] width 21 height 9
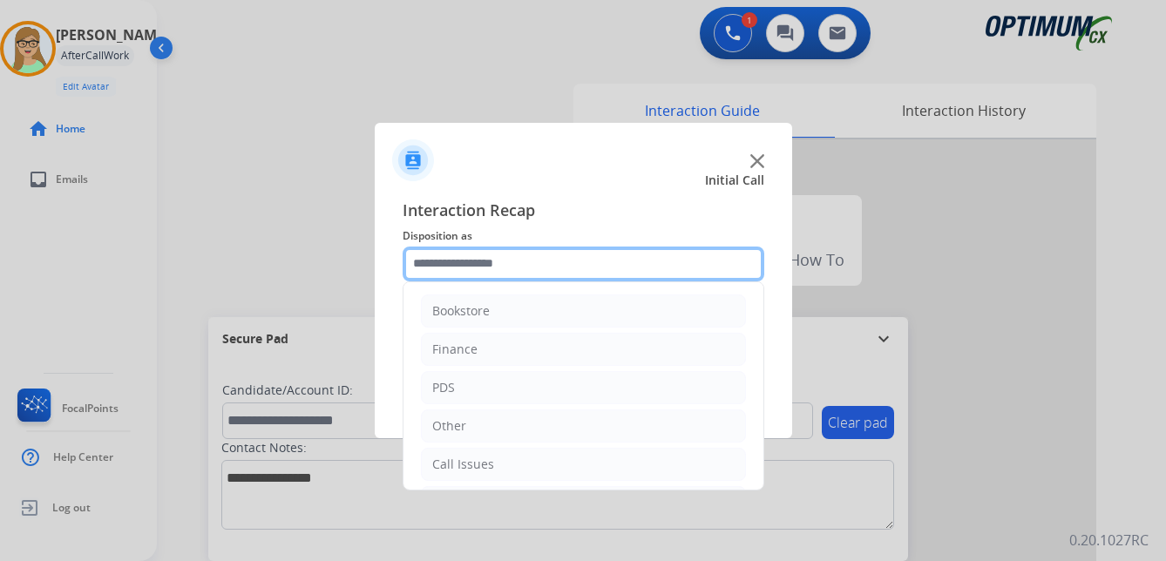
click at [504, 255] on input "text" at bounding box center [584, 264] width 362 height 35
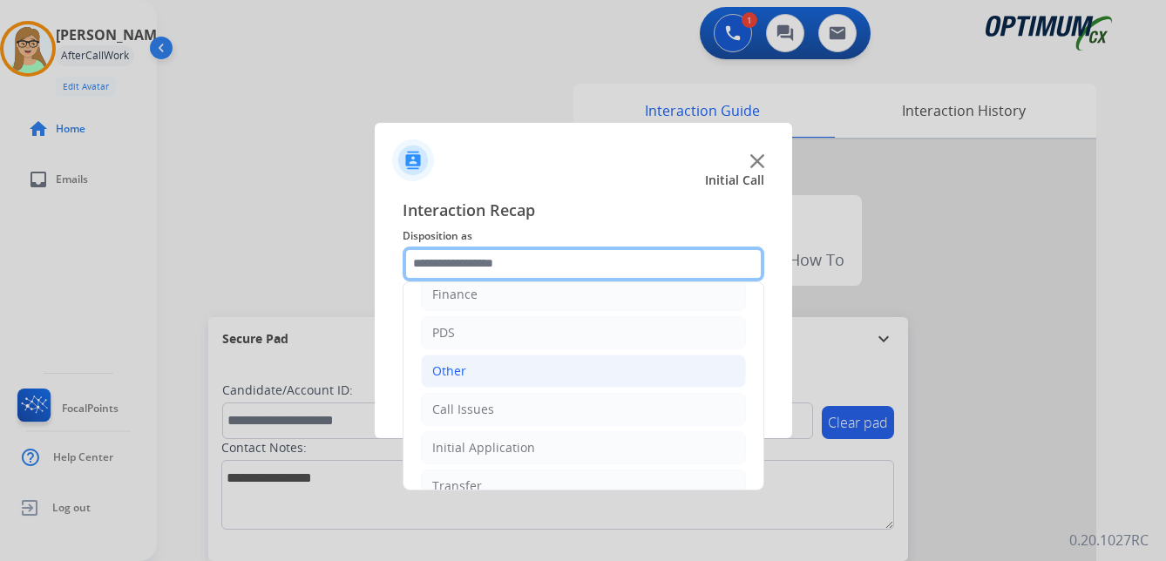
scroll to position [119, 0]
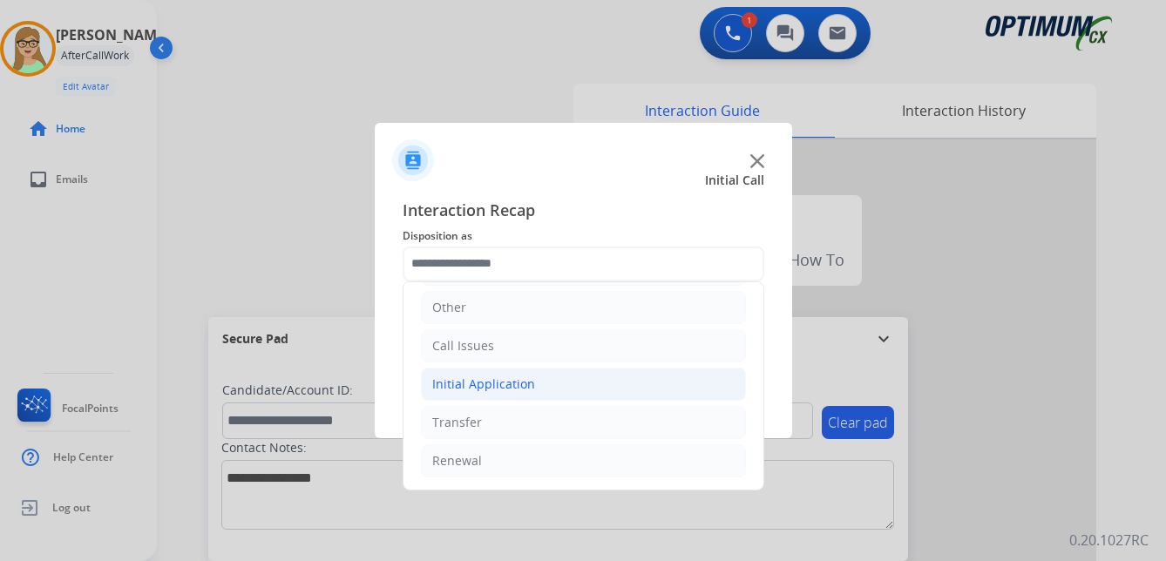
click at [479, 384] on div "Initial Application" at bounding box center [483, 384] width 103 height 17
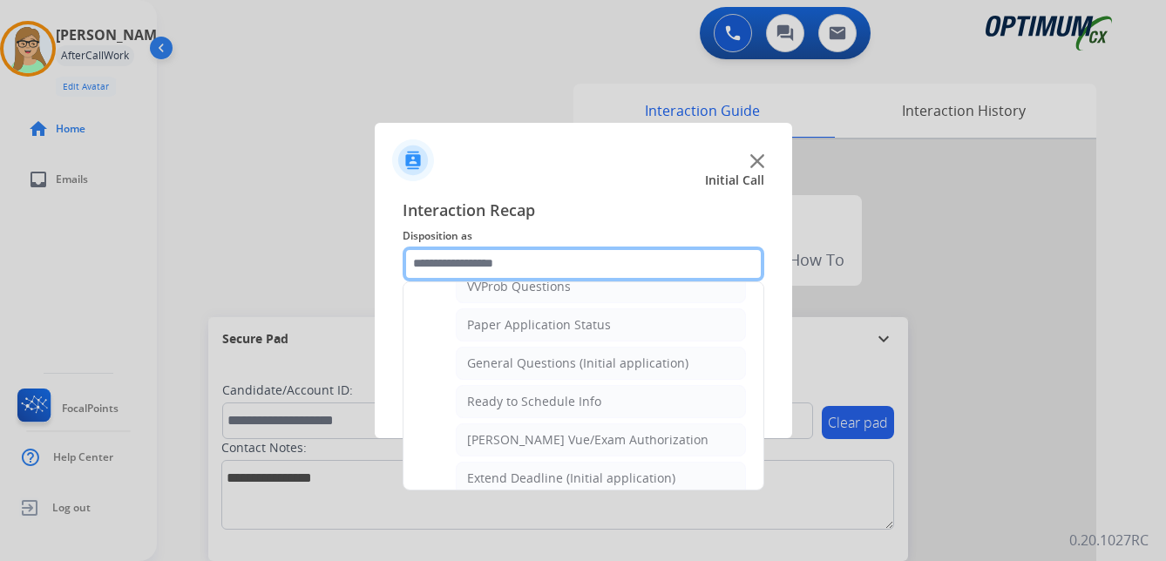
scroll to position [990, 0]
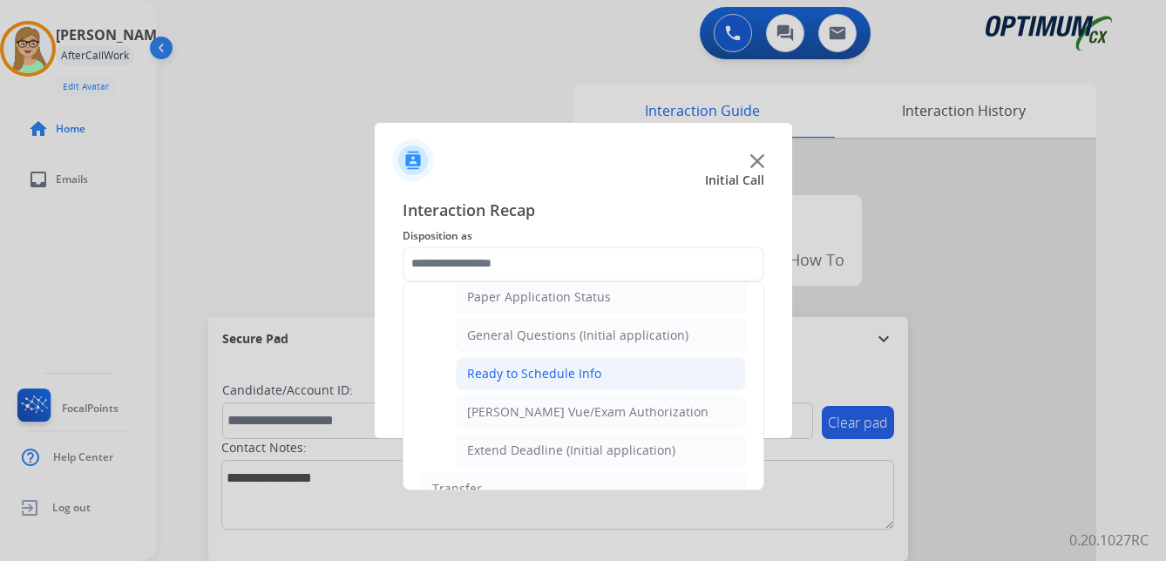
click at [546, 371] on div "Ready to Schedule Info" at bounding box center [534, 373] width 134 height 17
type input "**********"
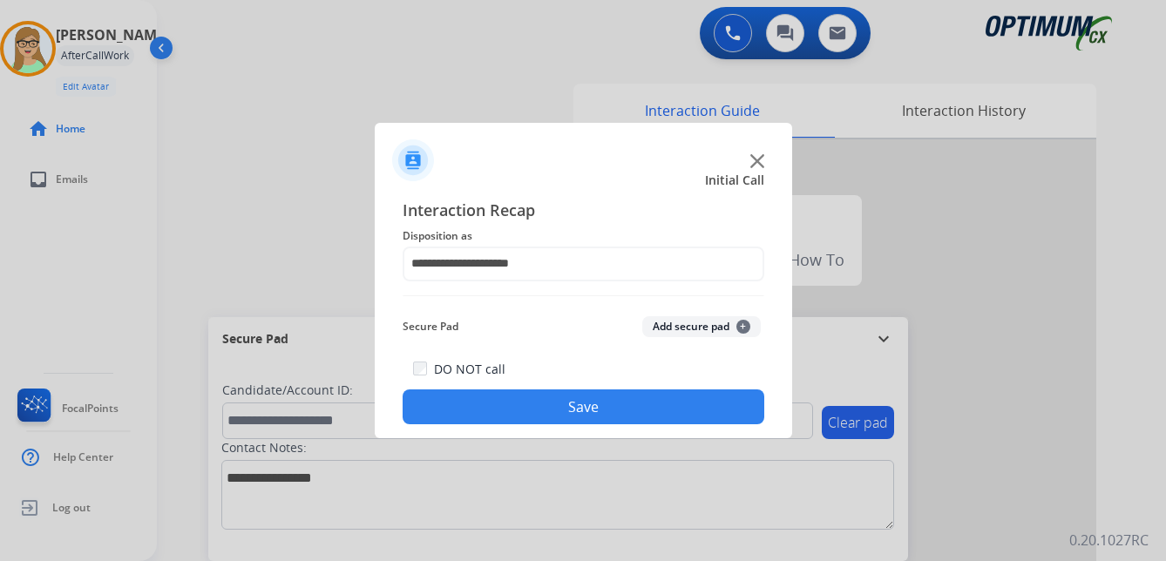
drag, startPoint x: 518, startPoint y: 407, endPoint x: 175, endPoint y: 422, distance: 342.9
click at [515, 407] on button "Save" at bounding box center [584, 407] width 362 height 35
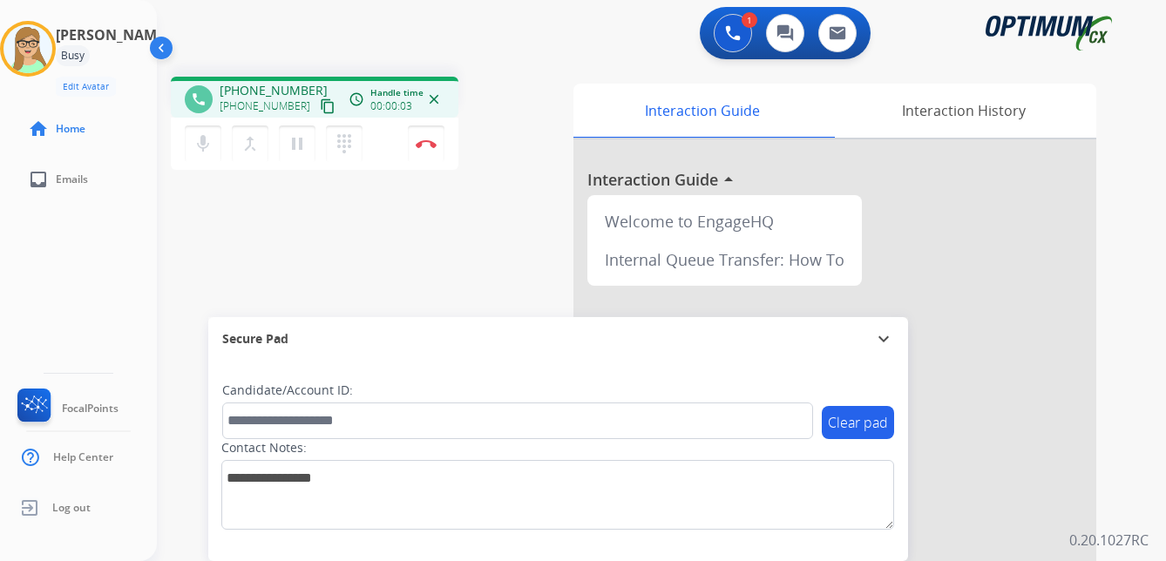
drag, startPoint x: 71, startPoint y: 257, endPoint x: 88, endPoint y: 243, distance: 21.7
click at [71, 257] on div "[PERSON_NAME] Edit Avatar Agent: [PERSON_NAME] Profile: OCX Training home Home …" at bounding box center [78, 280] width 157 height 561
click at [320, 110] on mat-icon "content_copy" at bounding box center [328, 106] width 16 height 16
click at [429, 143] on img at bounding box center [426, 143] width 21 height 9
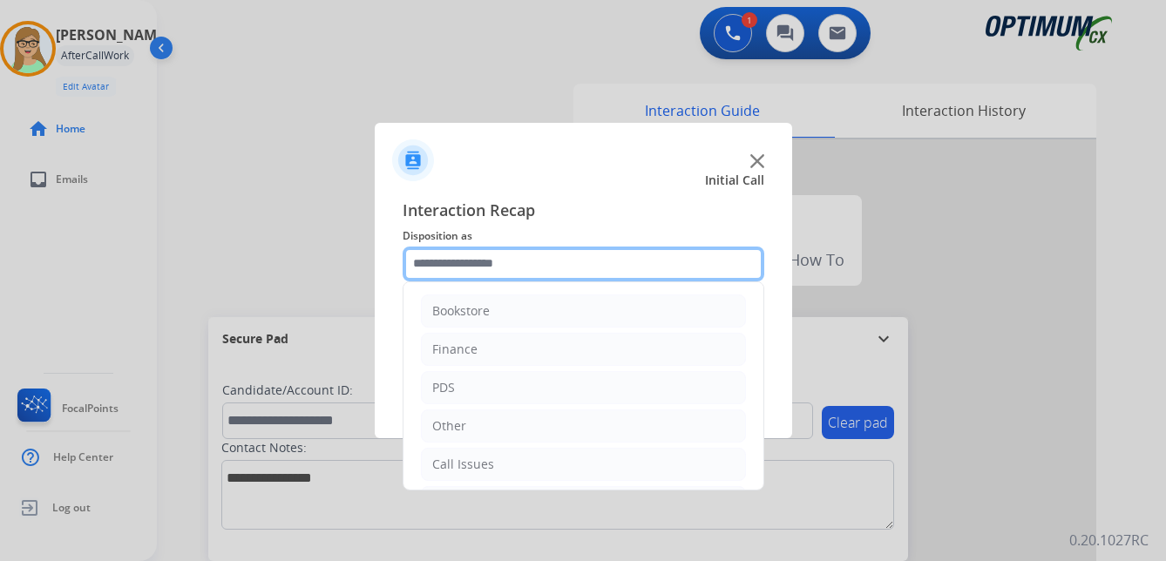
click at [493, 268] on input "text" at bounding box center [584, 264] width 362 height 35
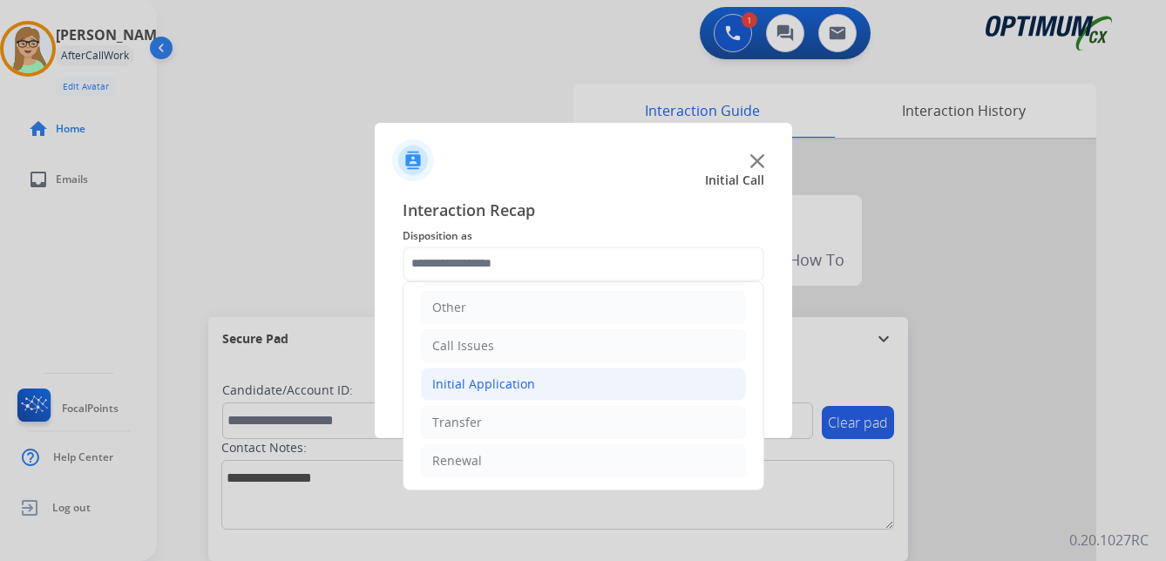
click at [506, 383] on div "Initial Application" at bounding box center [483, 384] width 103 height 17
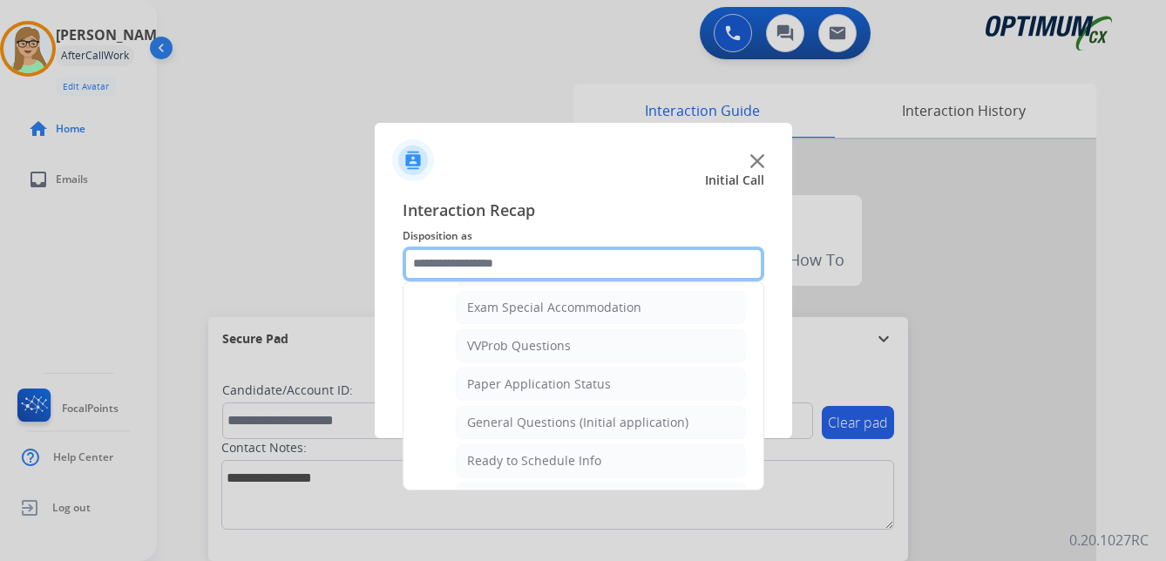
scroll to position [990, 0]
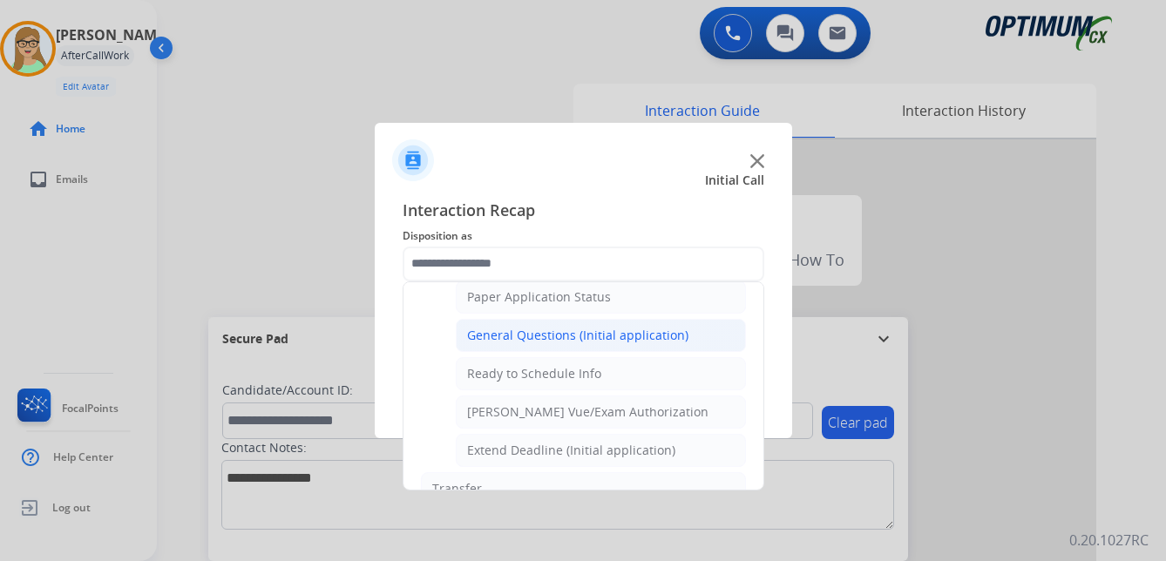
click at [542, 337] on div "General Questions (Initial application)" at bounding box center [577, 335] width 221 height 17
type input "**********"
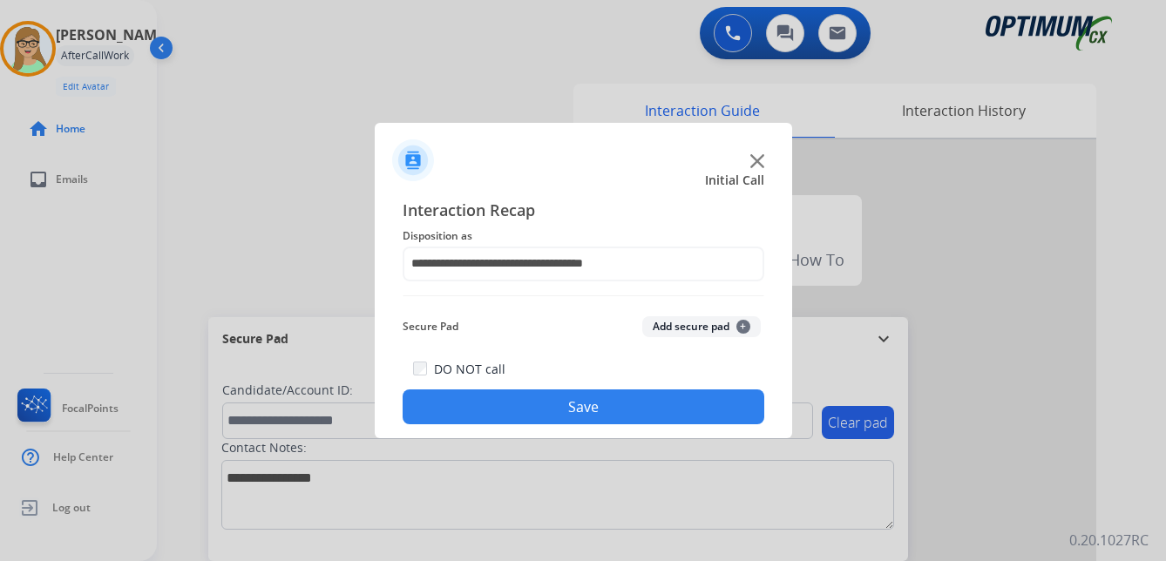
drag, startPoint x: 536, startPoint y: 394, endPoint x: 148, endPoint y: 372, distance: 388.5
click at [535, 394] on button "Save" at bounding box center [584, 407] width 362 height 35
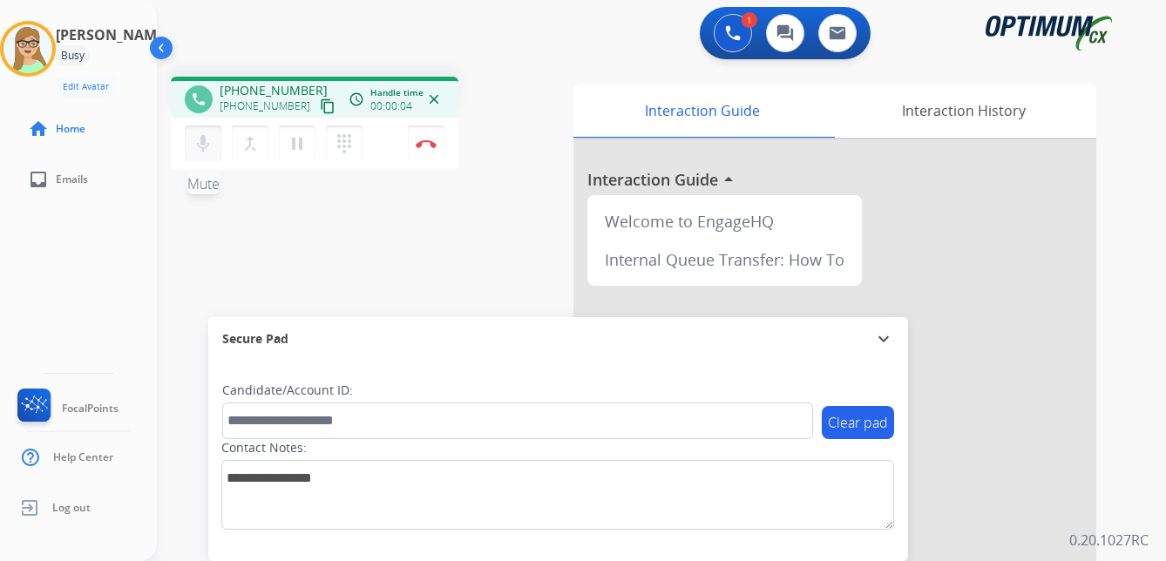
drag, startPoint x: 310, startPoint y: 109, endPoint x: 193, endPoint y: 141, distance: 122.0
click at [320, 109] on mat-icon "content_copy" at bounding box center [328, 106] width 16 height 16
click at [424, 143] on img at bounding box center [426, 143] width 21 height 9
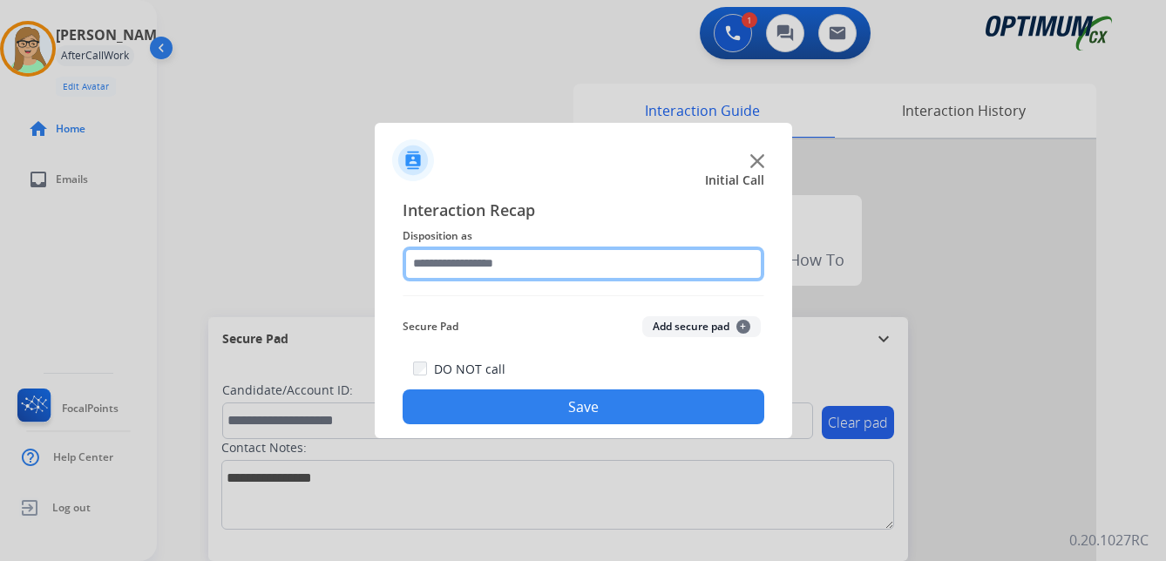
click at [476, 262] on input "text" at bounding box center [584, 264] width 362 height 35
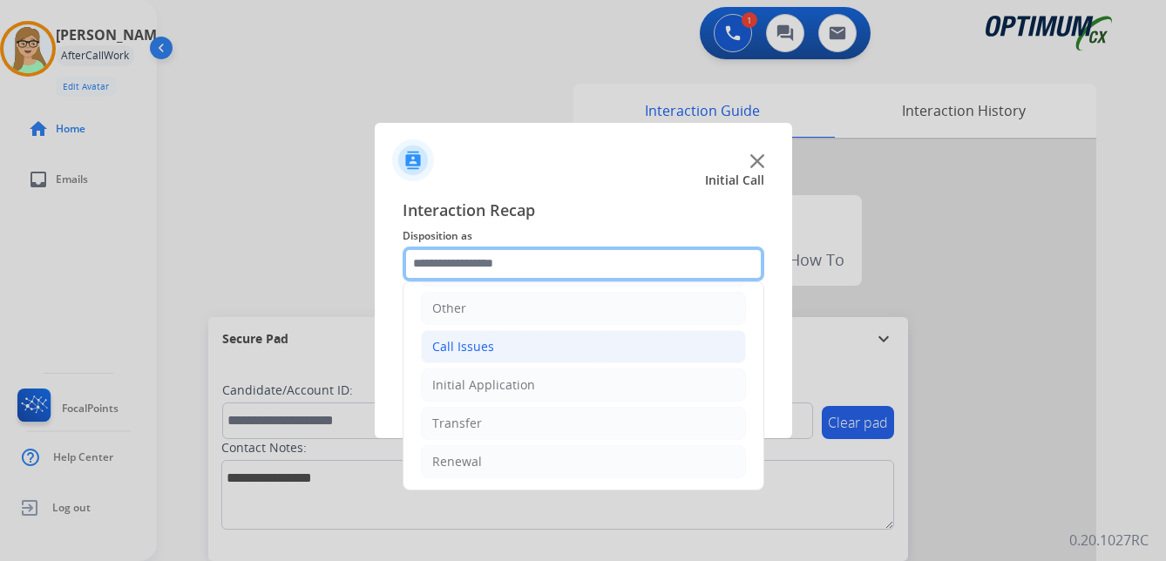
scroll to position [119, 0]
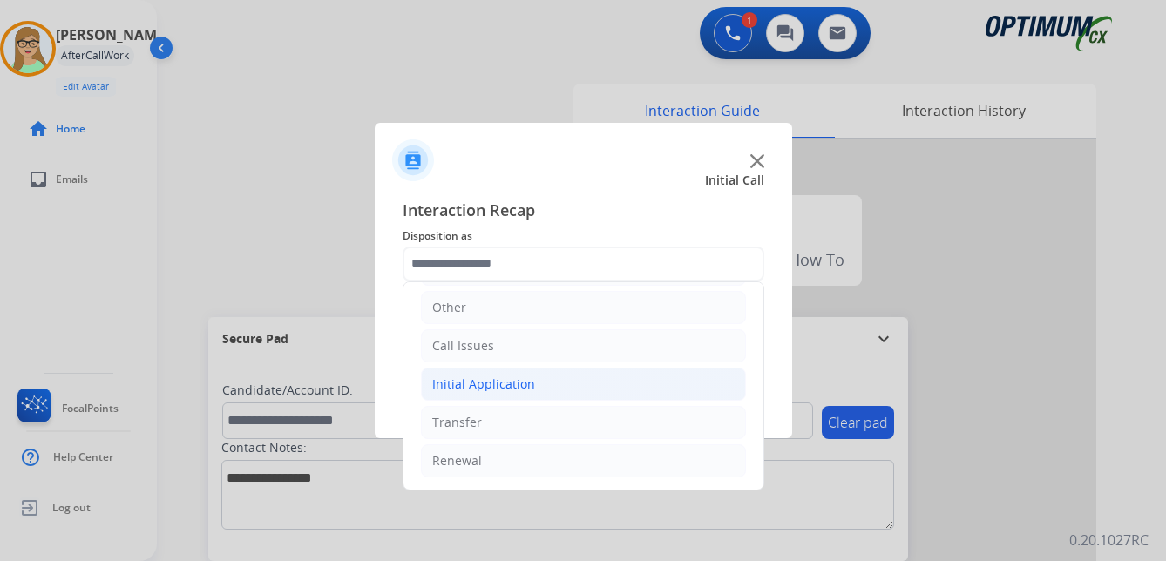
click at [510, 387] on div "Initial Application" at bounding box center [483, 384] width 103 height 17
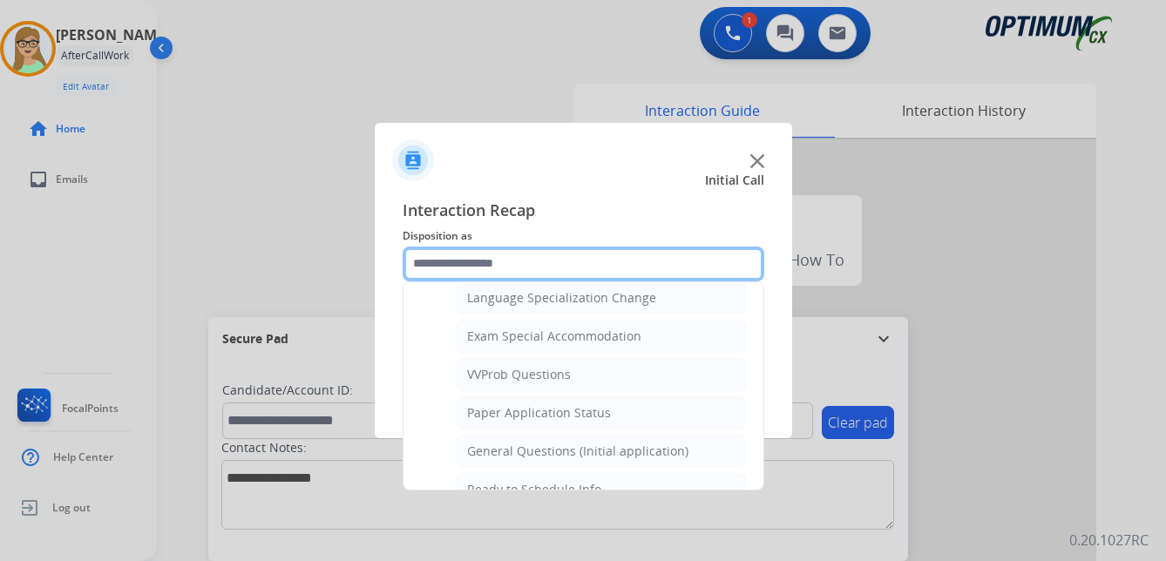
scroll to position [903, 0]
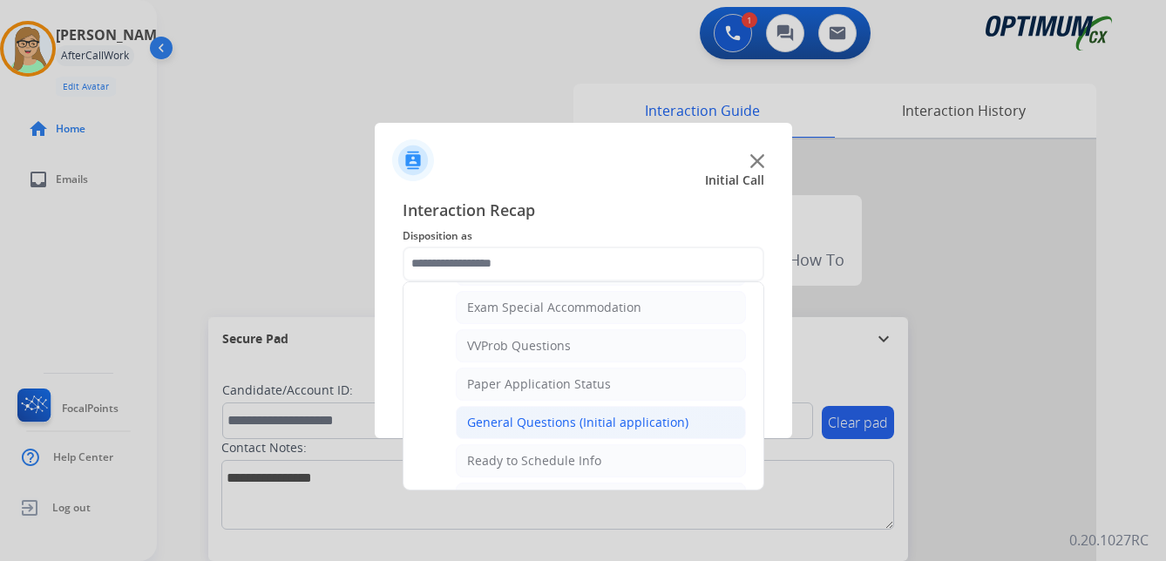
click at [560, 421] on div "General Questions (Initial application)" at bounding box center [577, 422] width 221 height 17
type input "**********"
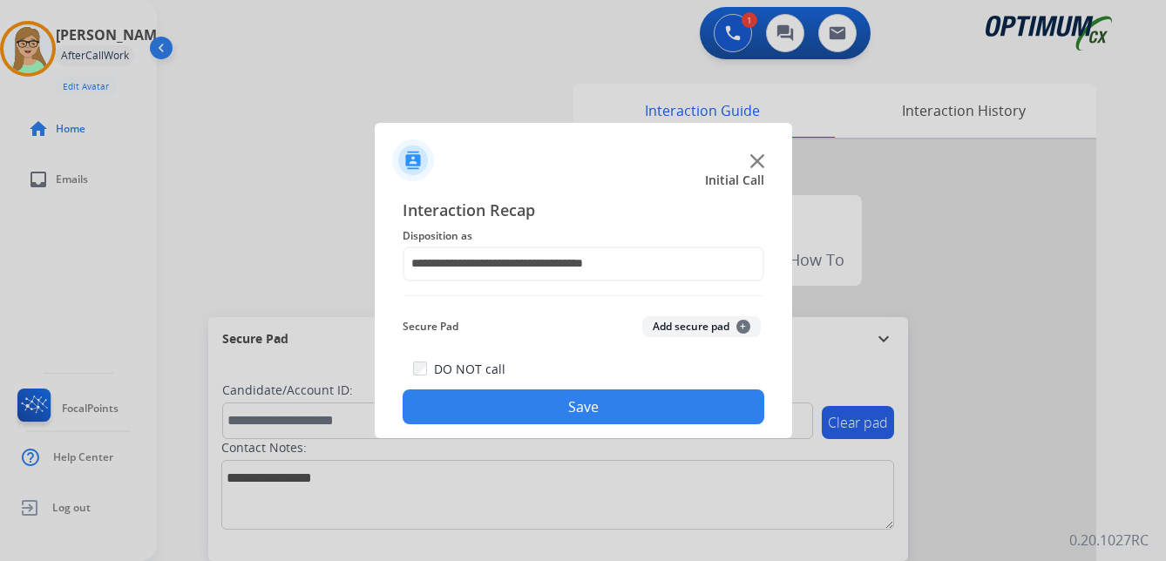
click at [547, 411] on button "Save" at bounding box center [584, 407] width 362 height 35
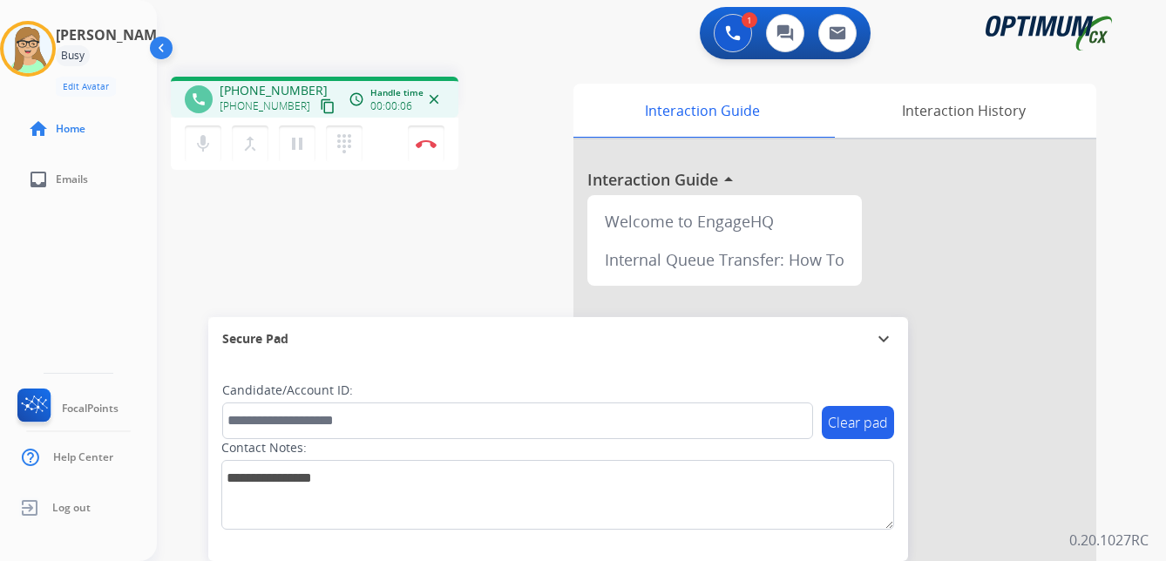
click at [320, 105] on mat-icon "content_copy" at bounding box center [328, 106] width 16 height 16
click at [430, 142] on img at bounding box center [426, 143] width 21 height 9
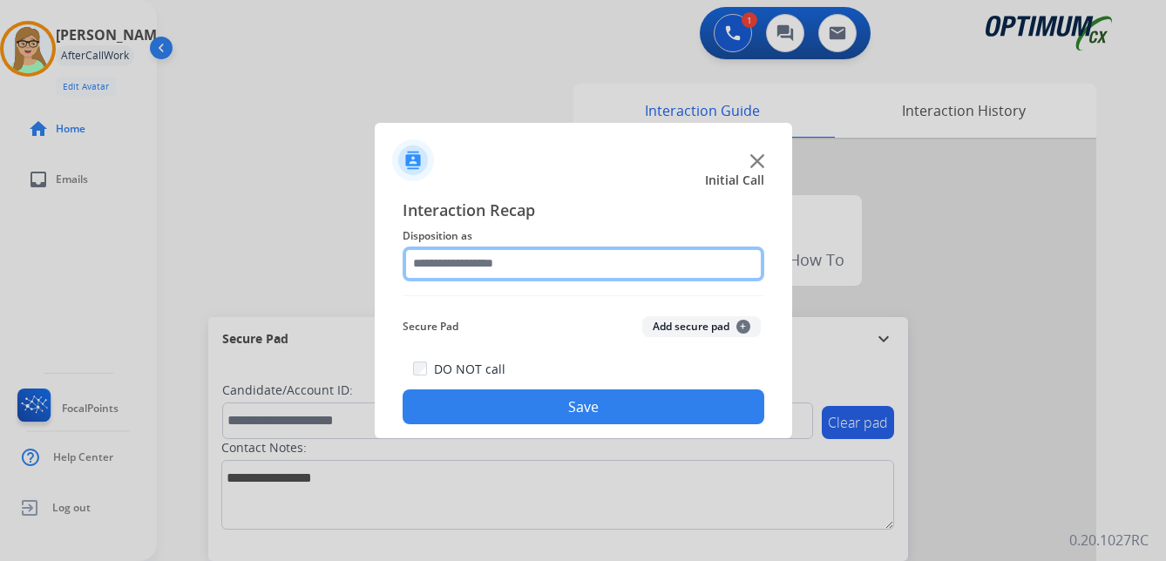
click at [505, 261] on input "text" at bounding box center [584, 264] width 362 height 35
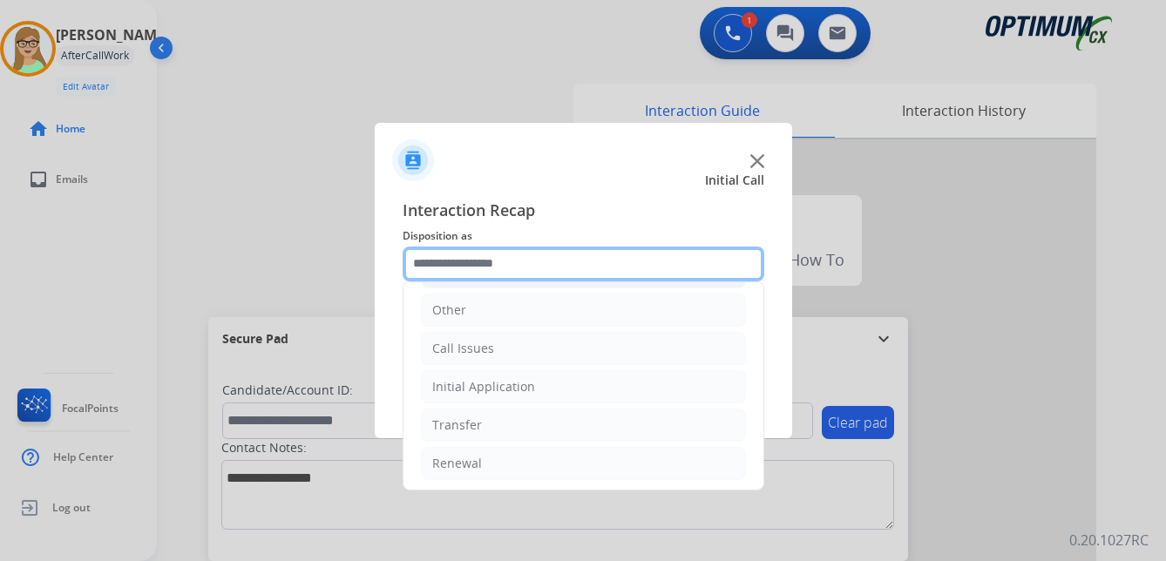
scroll to position [119, 0]
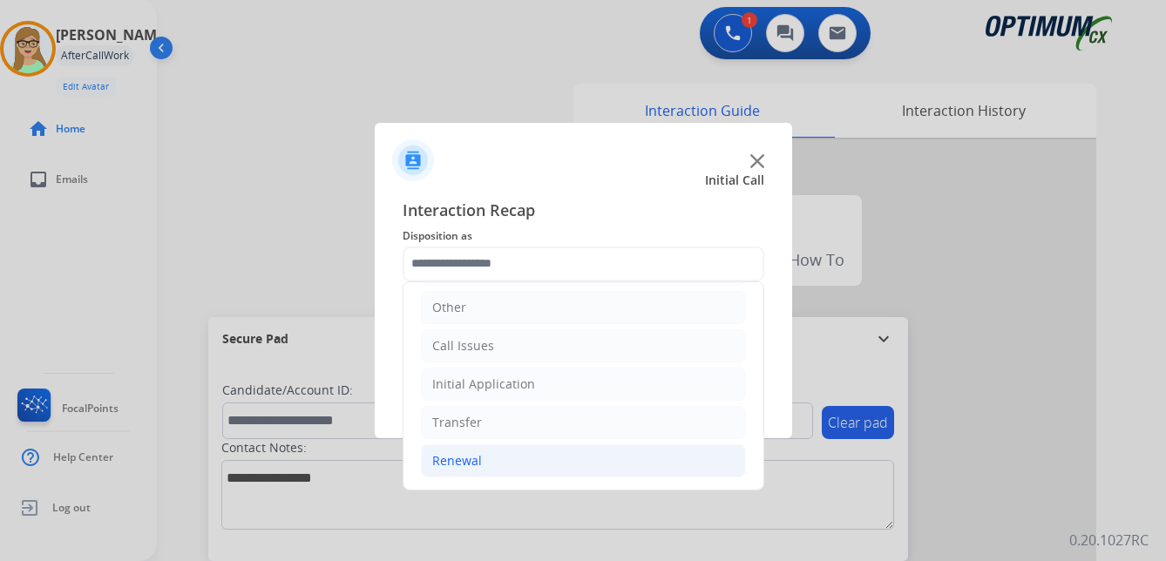
click at [465, 462] on div "Renewal" at bounding box center [457, 460] width 50 height 17
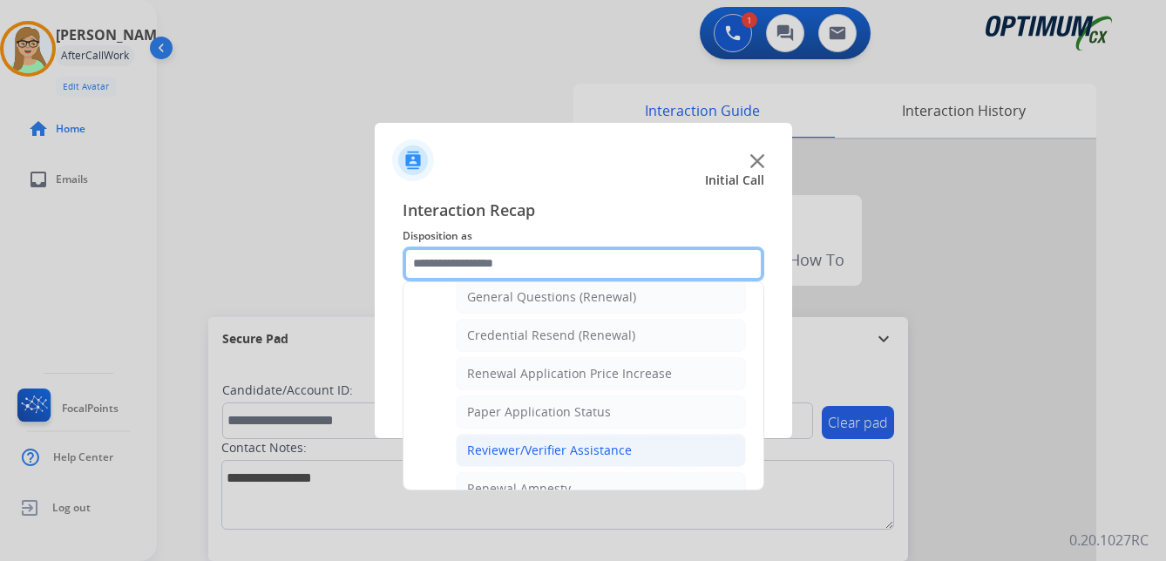
scroll to position [499, 0]
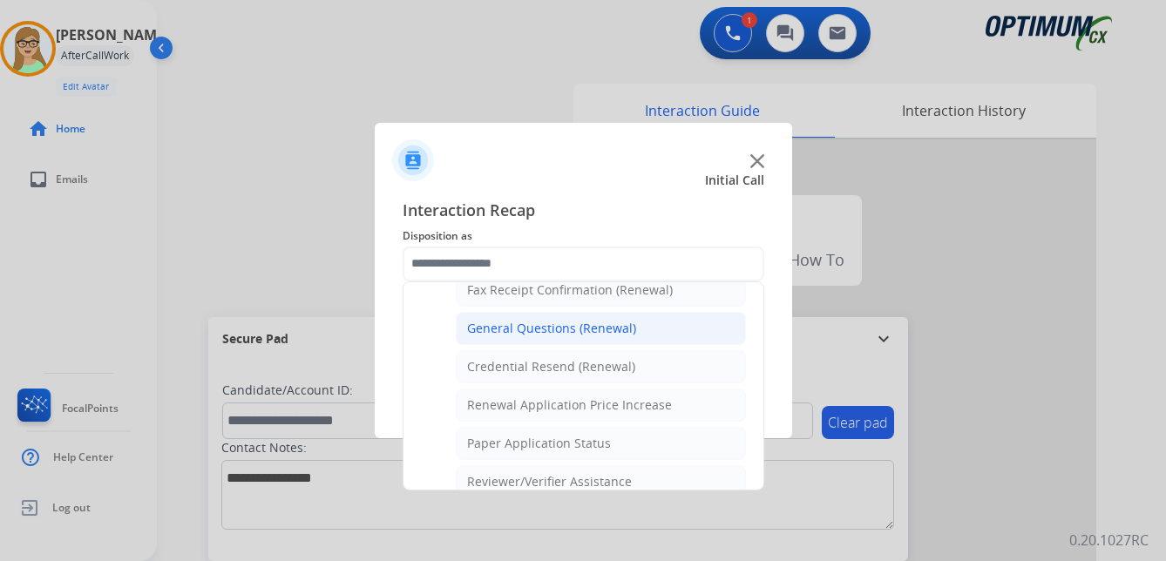
click at [519, 323] on div "General Questions (Renewal)" at bounding box center [551, 328] width 169 height 17
type input "**********"
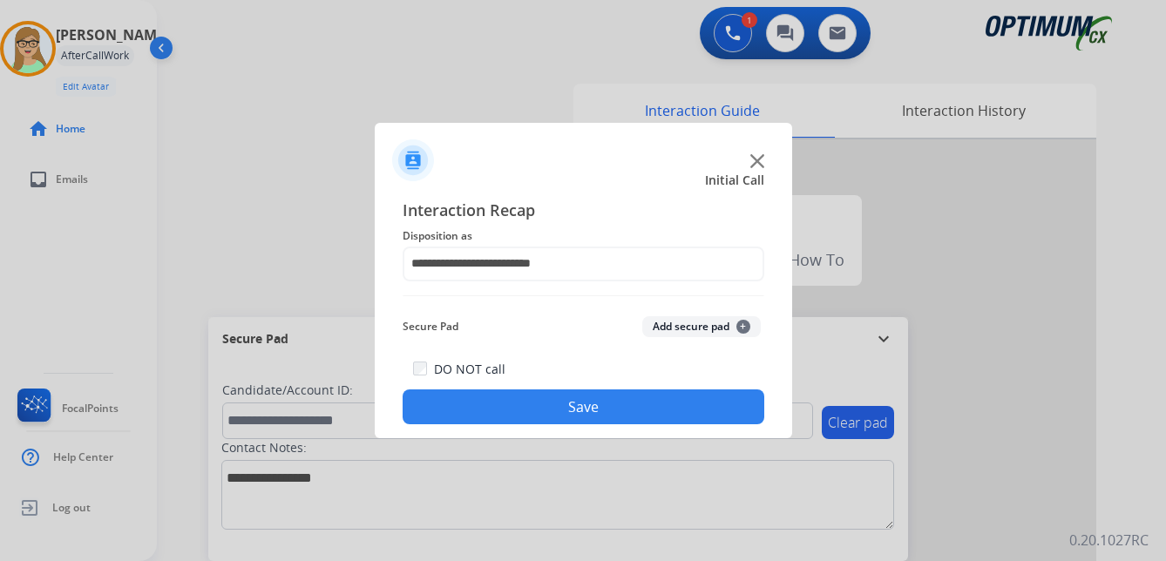
click at [488, 403] on button "Save" at bounding box center [584, 407] width 362 height 35
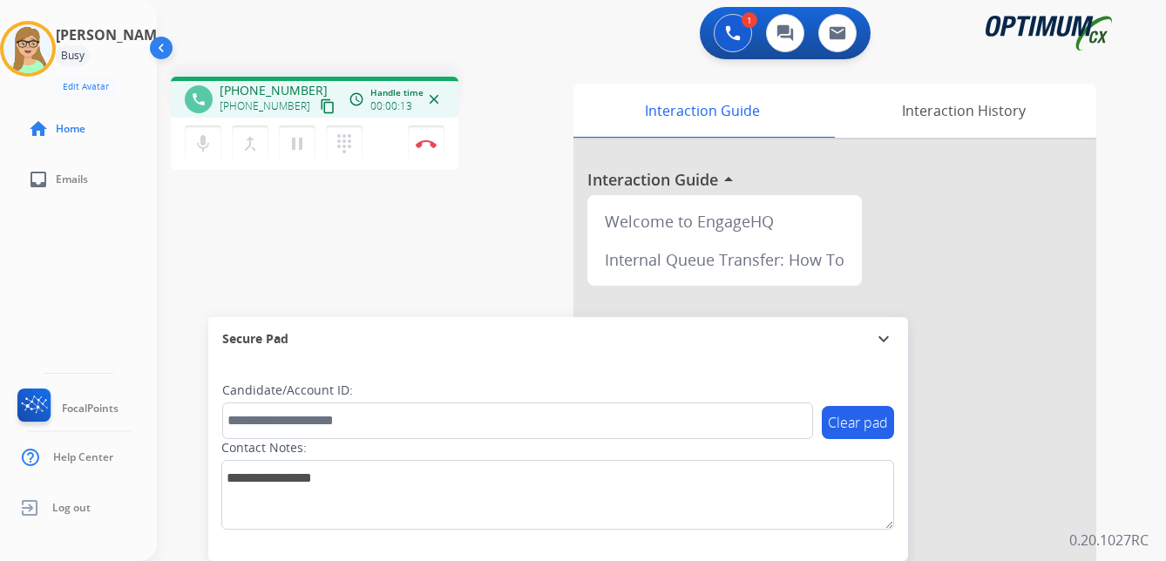
click at [320, 111] on mat-icon "content_copy" at bounding box center [328, 106] width 16 height 16
click at [430, 140] on img at bounding box center [426, 143] width 21 height 9
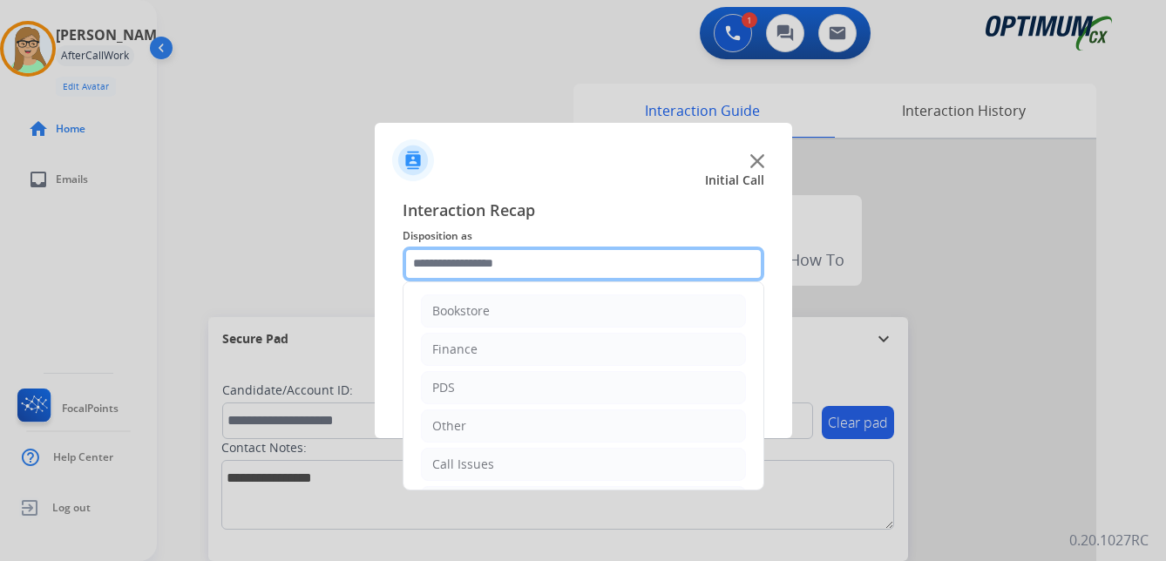
click at [497, 263] on input "text" at bounding box center [584, 264] width 362 height 35
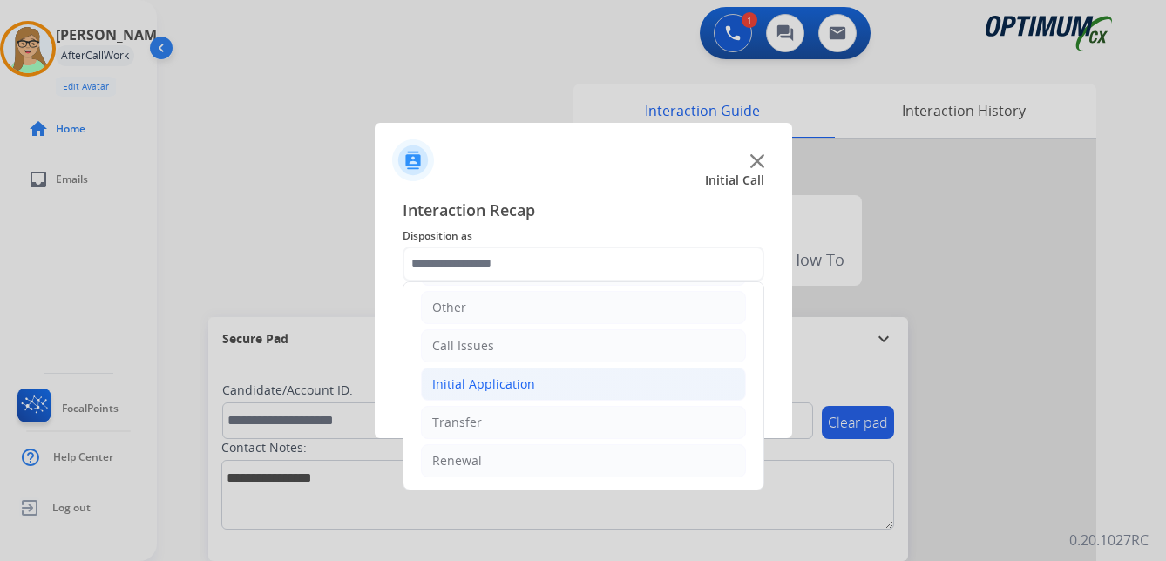
click at [489, 384] on div "Initial Application" at bounding box center [483, 384] width 103 height 17
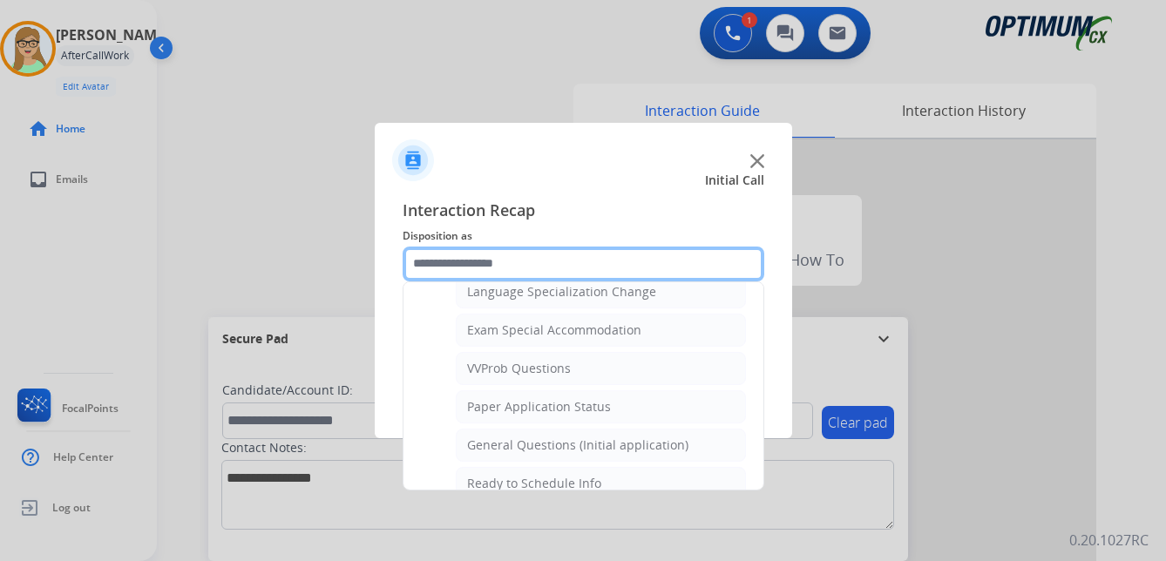
scroll to position [903, 0]
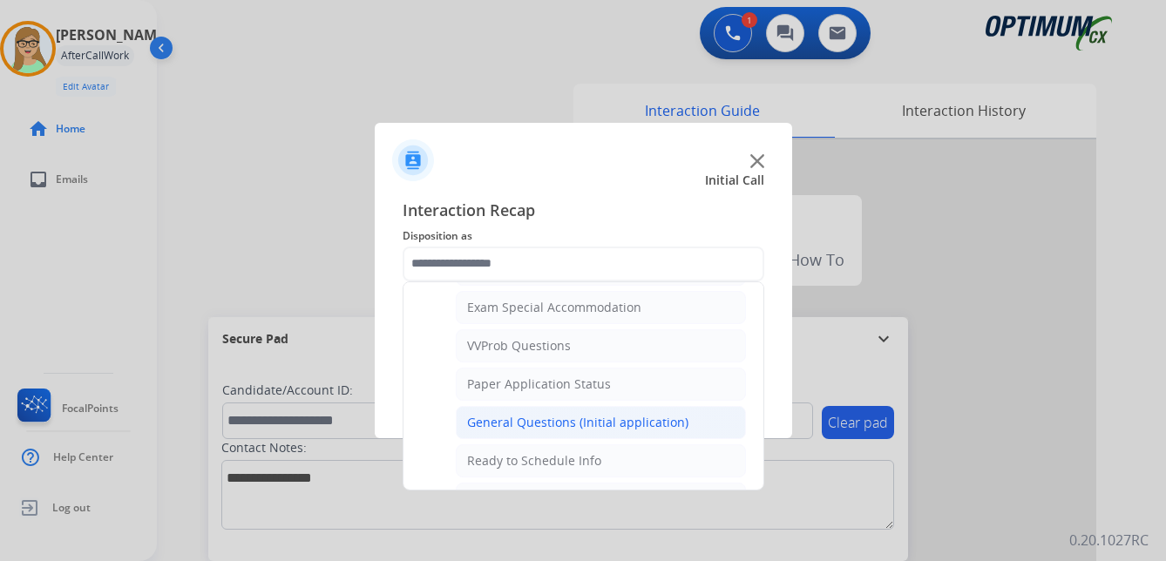
click at [544, 425] on div "General Questions (Initial application)" at bounding box center [577, 422] width 221 height 17
type input "**********"
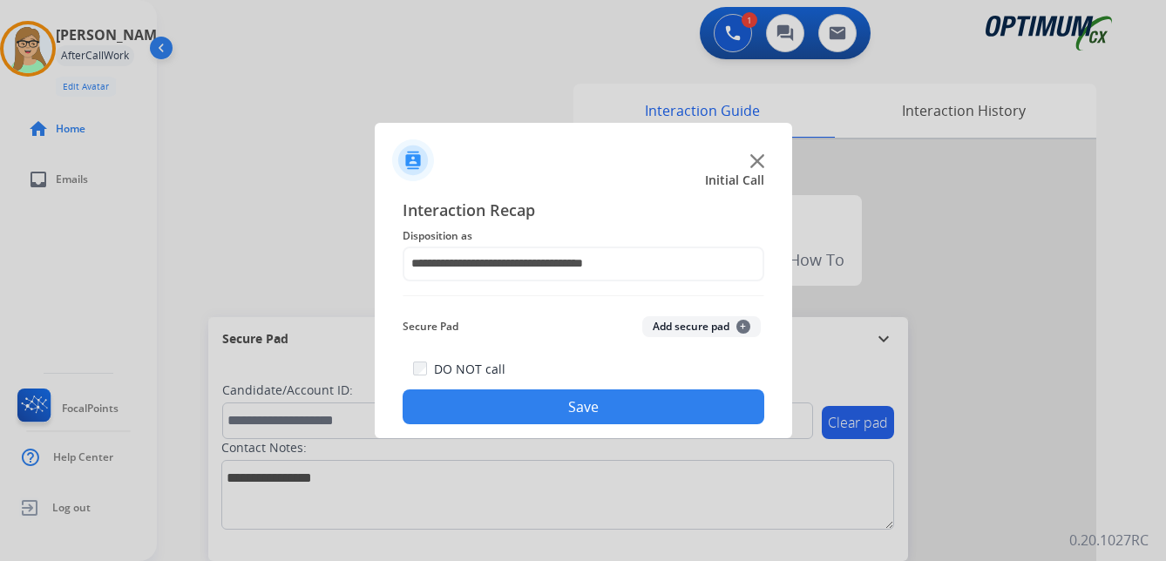
click at [527, 406] on button "Save" at bounding box center [584, 407] width 362 height 35
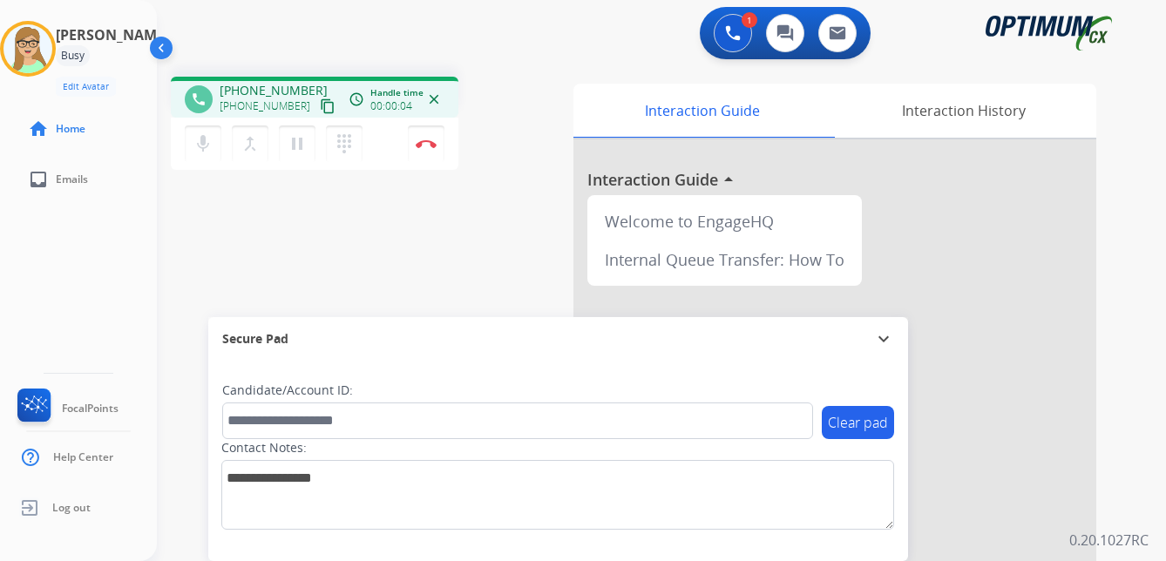
click at [320, 105] on mat-icon "content_copy" at bounding box center [328, 106] width 16 height 16
click at [424, 140] on img at bounding box center [426, 143] width 21 height 9
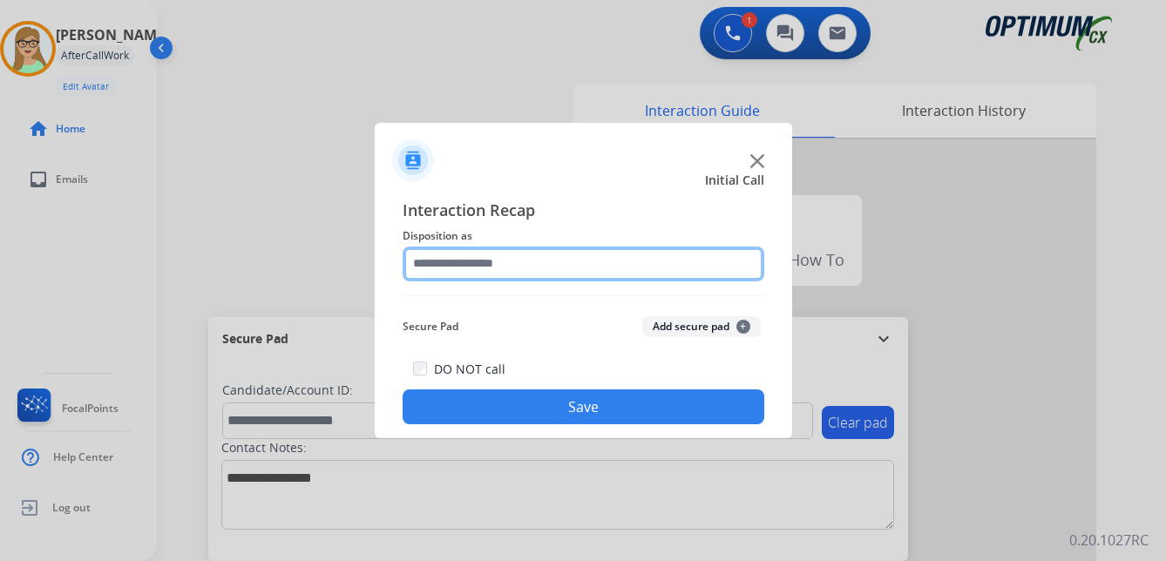
click at [472, 264] on input "text" at bounding box center [584, 264] width 362 height 35
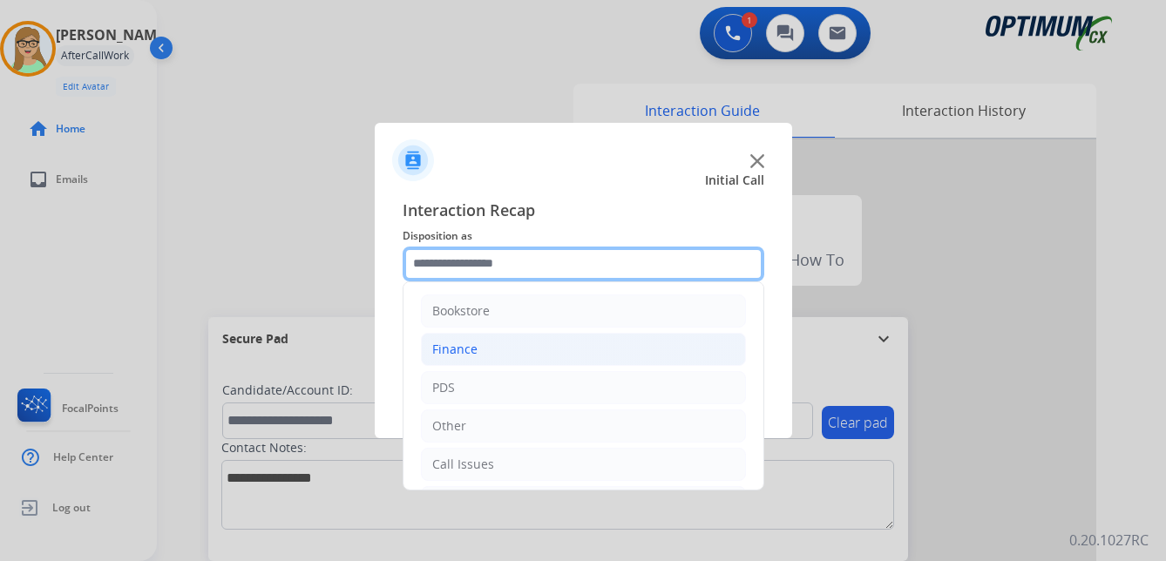
scroll to position [119, 0]
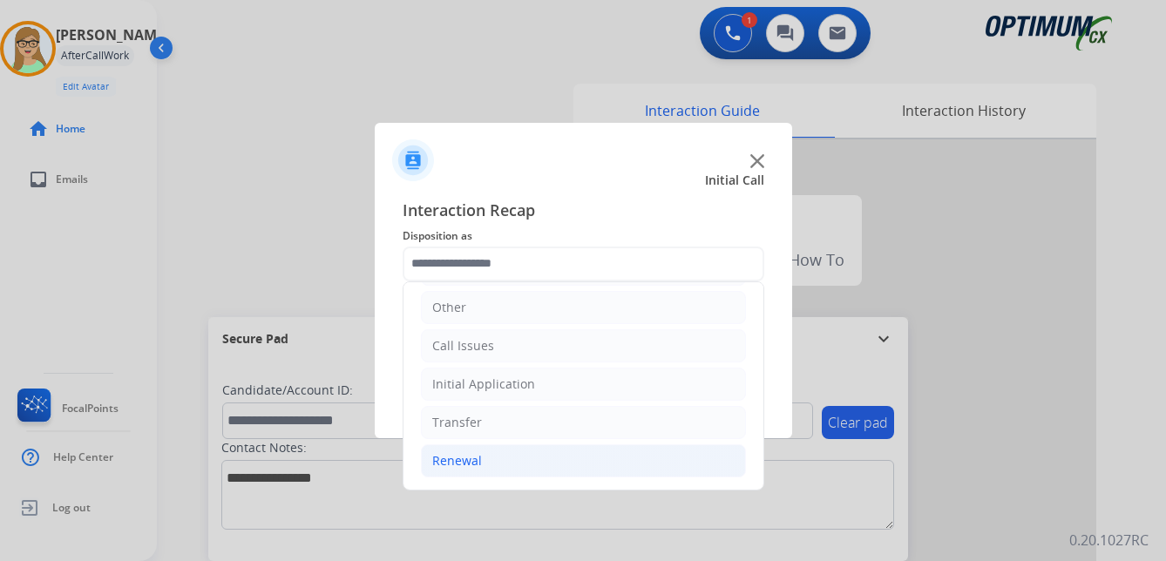
click at [459, 461] on div "Renewal" at bounding box center [457, 460] width 50 height 17
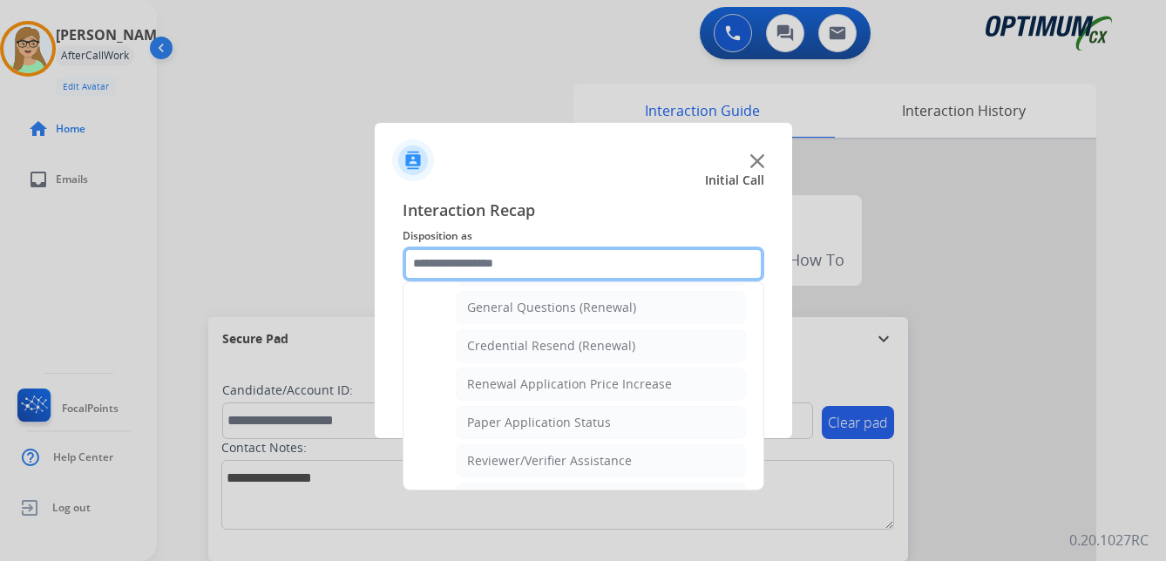
scroll to position [499, 0]
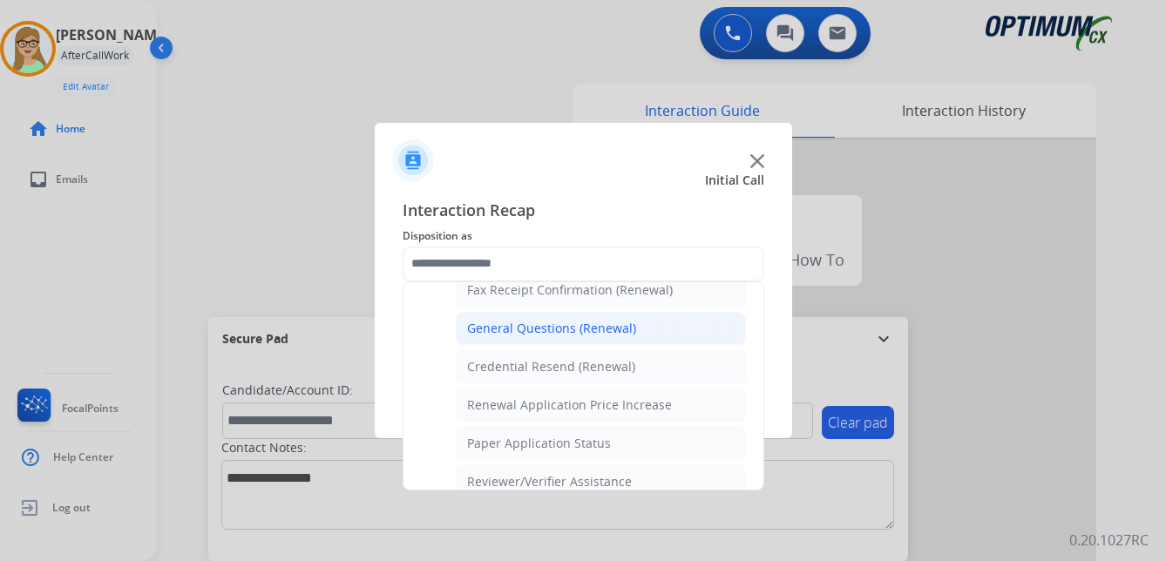
click at [531, 327] on div "General Questions (Renewal)" at bounding box center [551, 328] width 169 height 17
type input "**********"
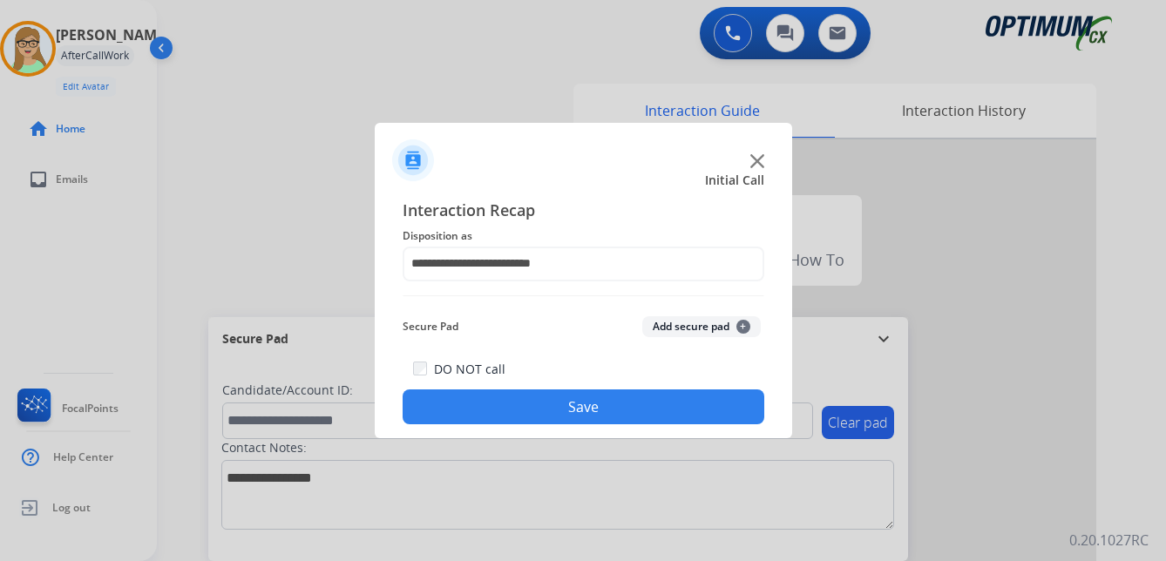
click at [504, 414] on button "Save" at bounding box center [584, 407] width 362 height 35
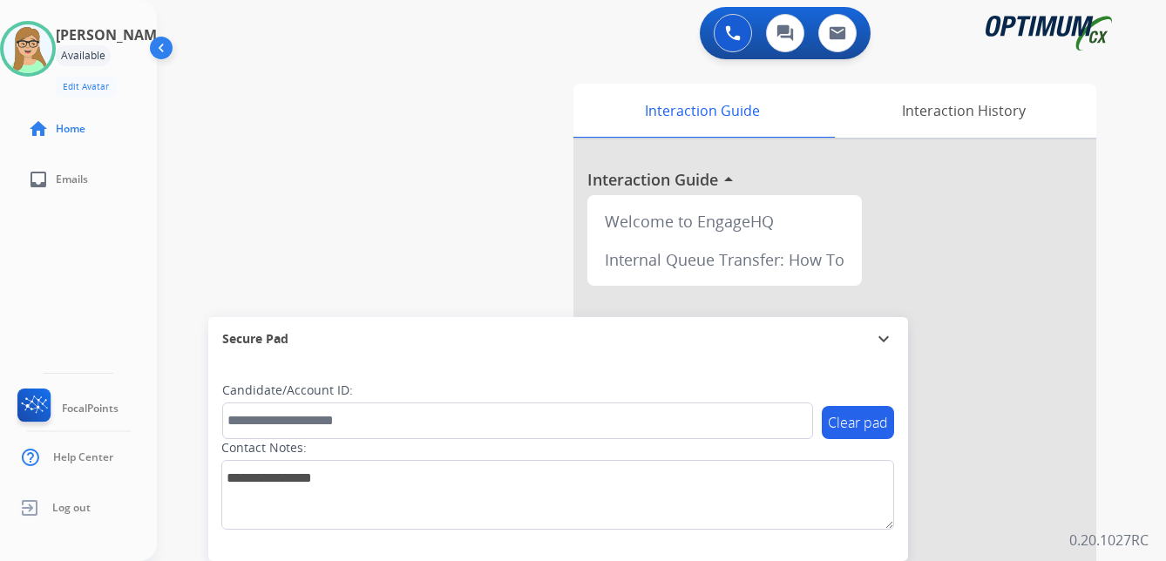
click at [61, 214] on div "[PERSON_NAME] Edit Avatar Agent: [PERSON_NAME] Profile: OCX Training home Home …" at bounding box center [78, 280] width 157 height 561
click at [44, 31] on img at bounding box center [27, 48] width 49 height 49
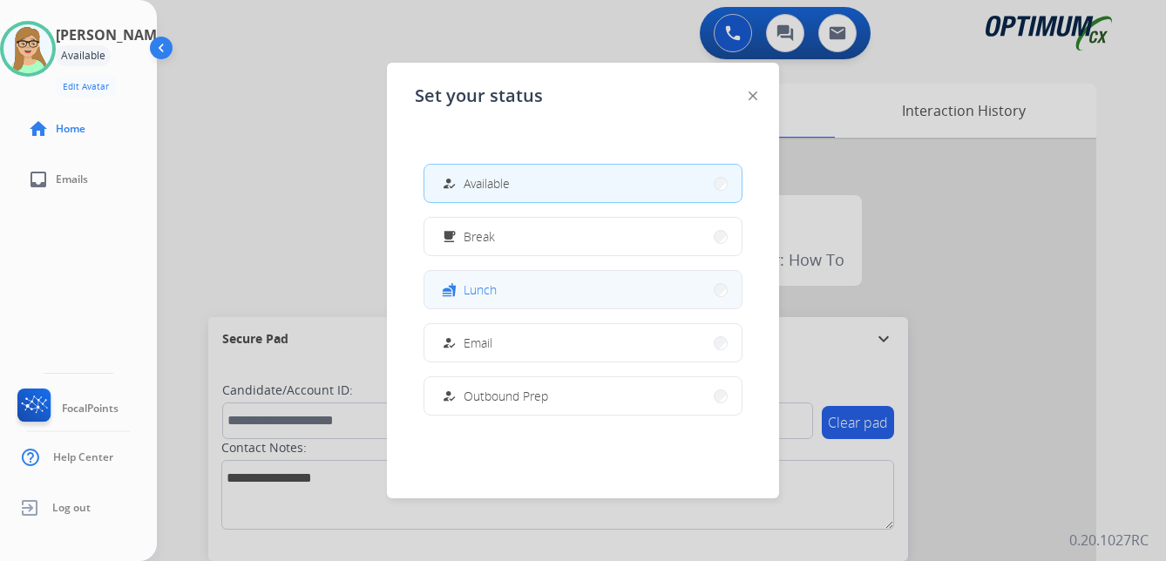
click at [489, 286] on span "Lunch" at bounding box center [480, 290] width 33 height 18
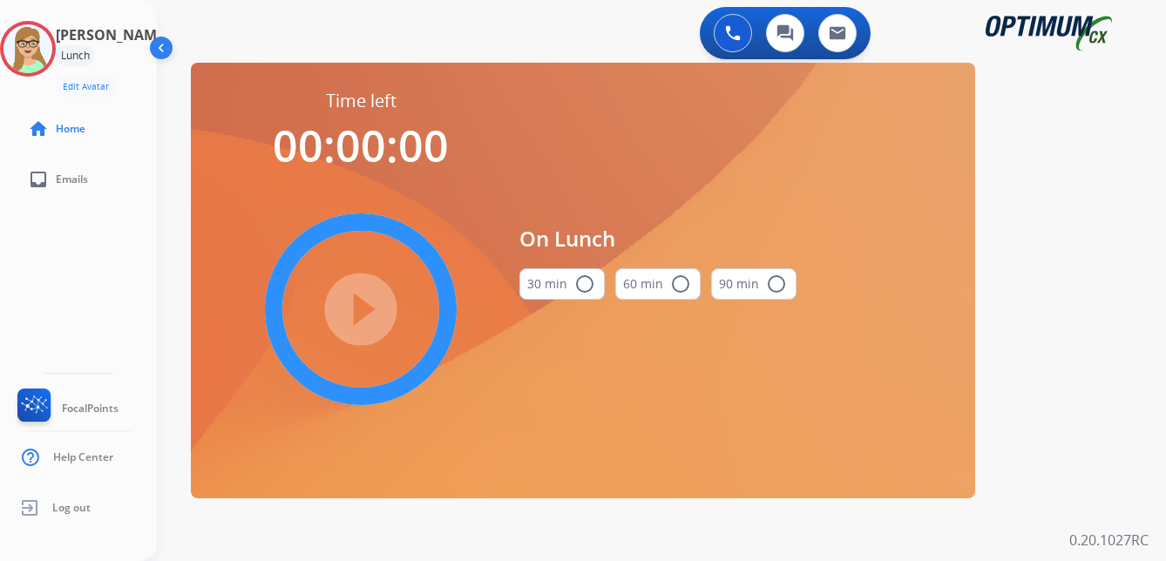
click at [584, 283] on mat-icon "radio_button_unchecked" at bounding box center [584, 284] width 21 height 21
click at [351, 310] on mat-icon "play_circle_filled" at bounding box center [360, 309] width 21 height 21
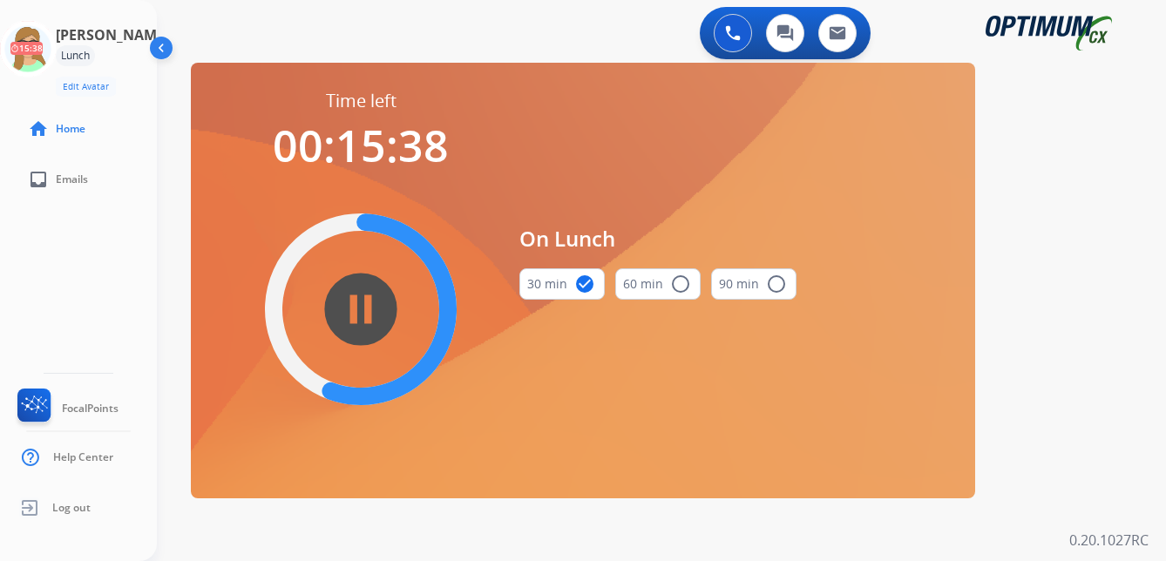
click at [165, 534] on div "0 Voice Interactions 0 Chat Interactions 0 Email Interactions swap_horiz Break …" at bounding box center [661, 280] width 1009 height 561
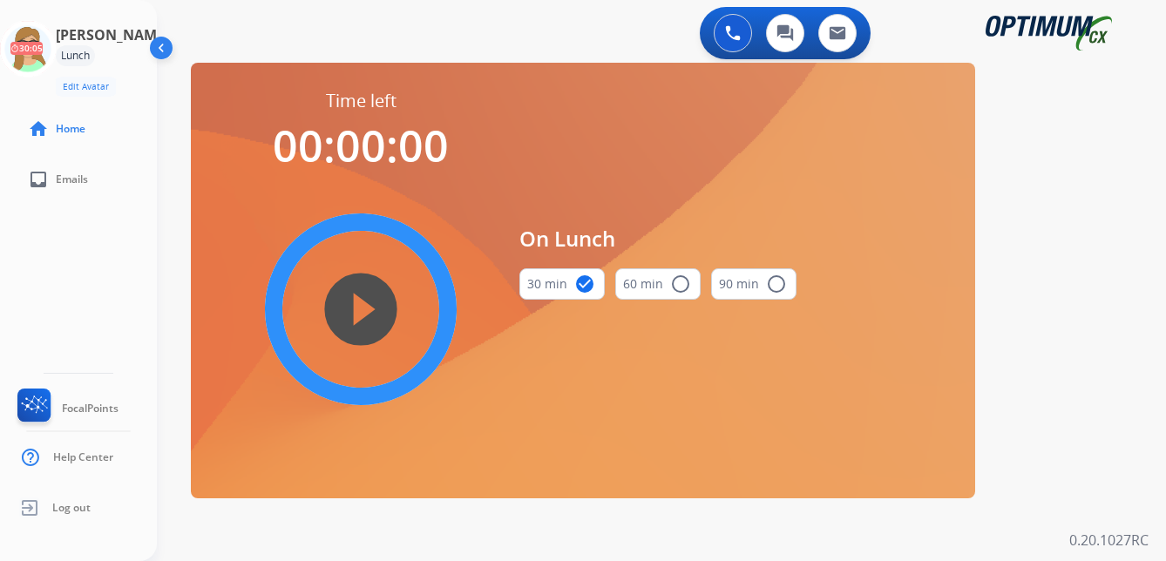
click at [102, 269] on div "[PERSON_NAME] Edit Avatar 30:05 Agent: [PERSON_NAME] Profile: OCX Training home…" at bounding box center [78, 280] width 157 height 561
click at [49, 56] on icon at bounding box center [28, 49] width 57 height 57
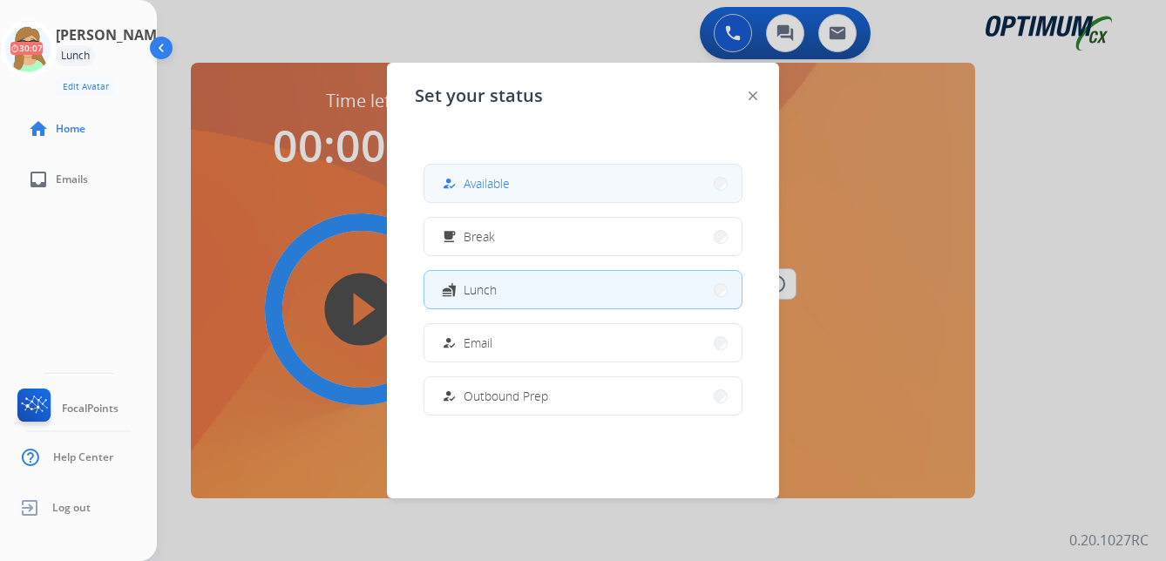
click at [482, 193] on button "how_to_reg Available" at bounding box center [582, 183] width 317 height 37
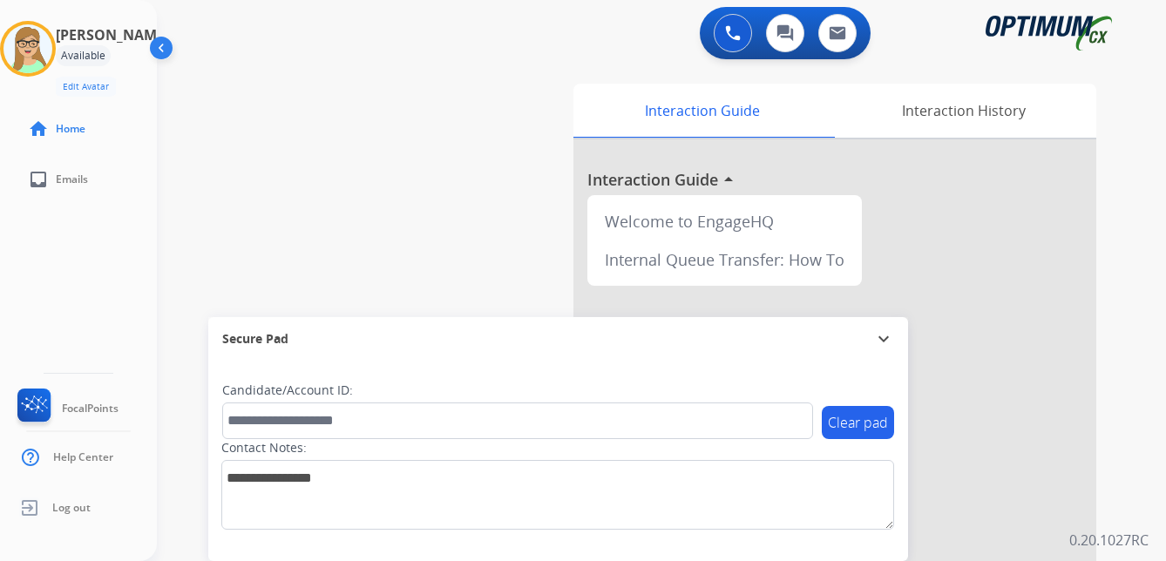
drag, startPoint x: 270, startPoint y: 58, endPoint x: 274, endPoint y: 45, distance: 13.5
click at [270, 58] on div "0 Voice Interactions 0 Chat Interactions 0 Email Interactions" at bounding box center [651, 35] width 947 height 56
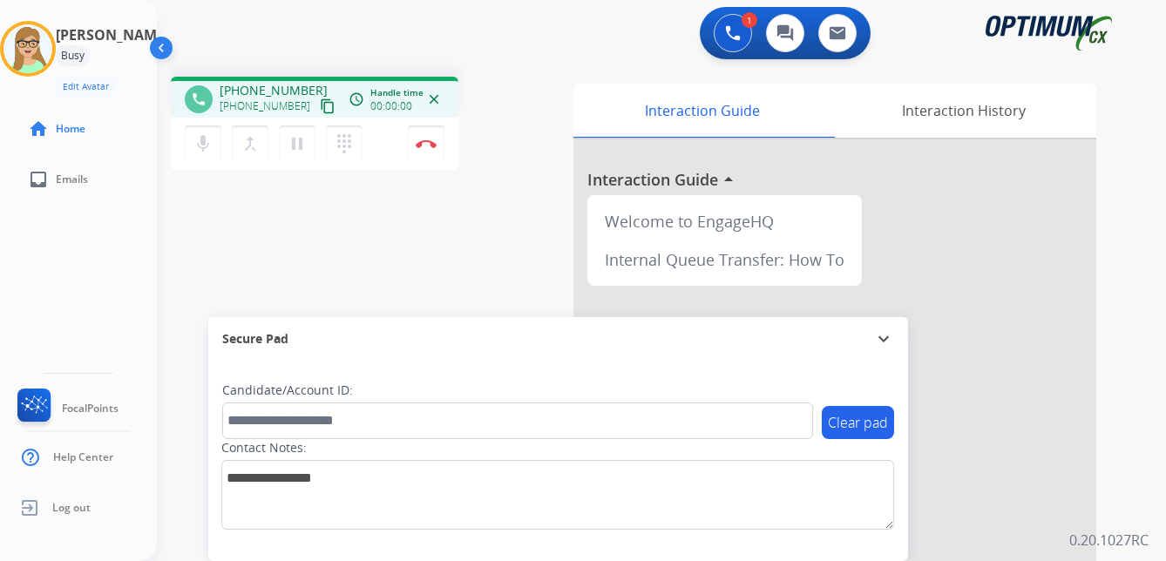
click at [320, 108] on mat-icon "content_copy" at bounding box center [328, 106] width 16 height 16
click at [343, 142] on mat-icon "dialpad" at bounding box center [344, 143] width 21 height 21
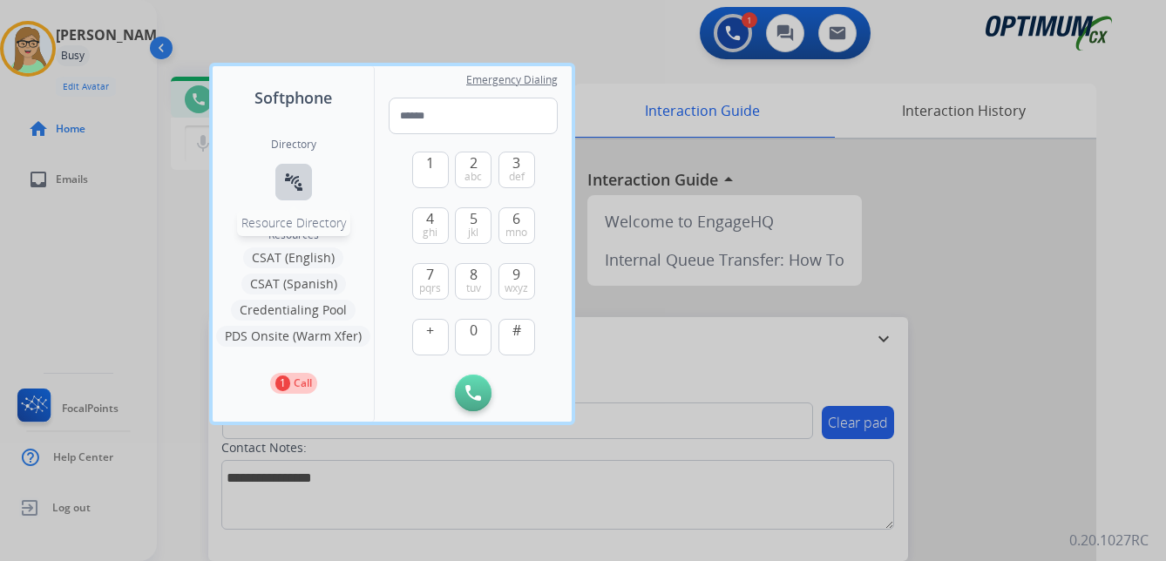
click at [293, 179] on mat-icon "connect_without_contact" at bounding box center [293, 182] width 21 height 21
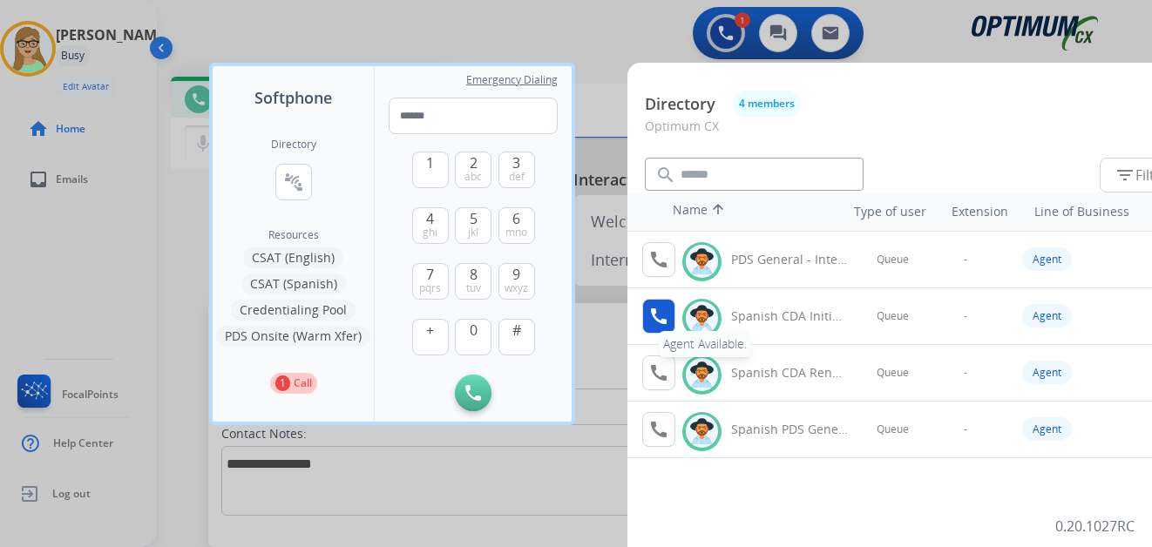
click at [664, 317] on mat-icon "call" at bounding box center [658, 316] width 21 height 21
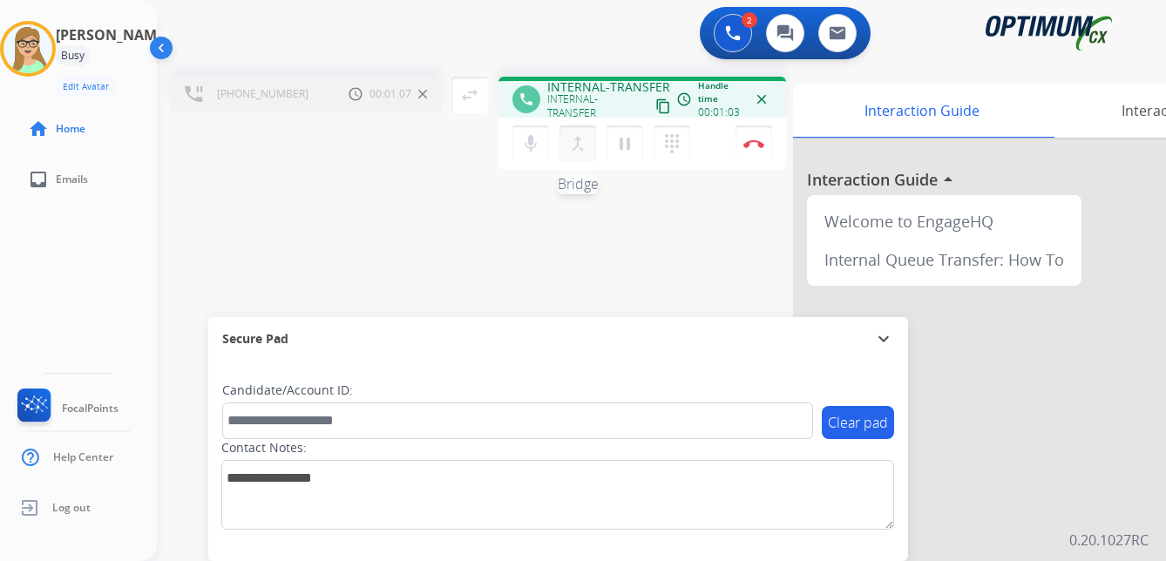
click at [581, 152] on mat-icon "merge_type" at bounding box center [577, 143] width 21 height 21
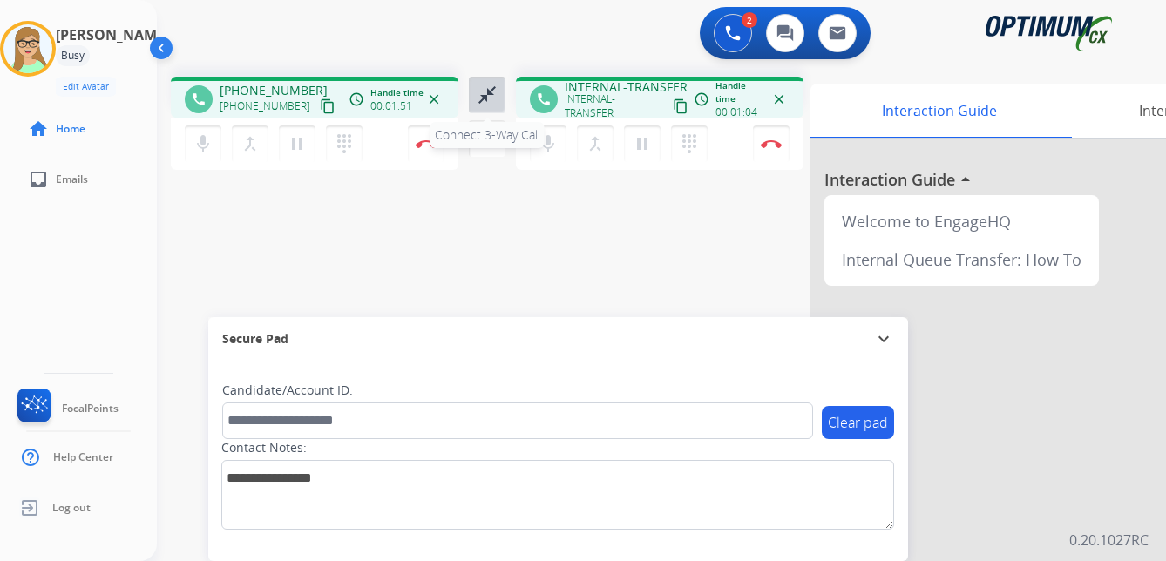
click at [486, 102] on mat-icon "close_fullscreen" at bounding box center [487, 95] width 21 height 21
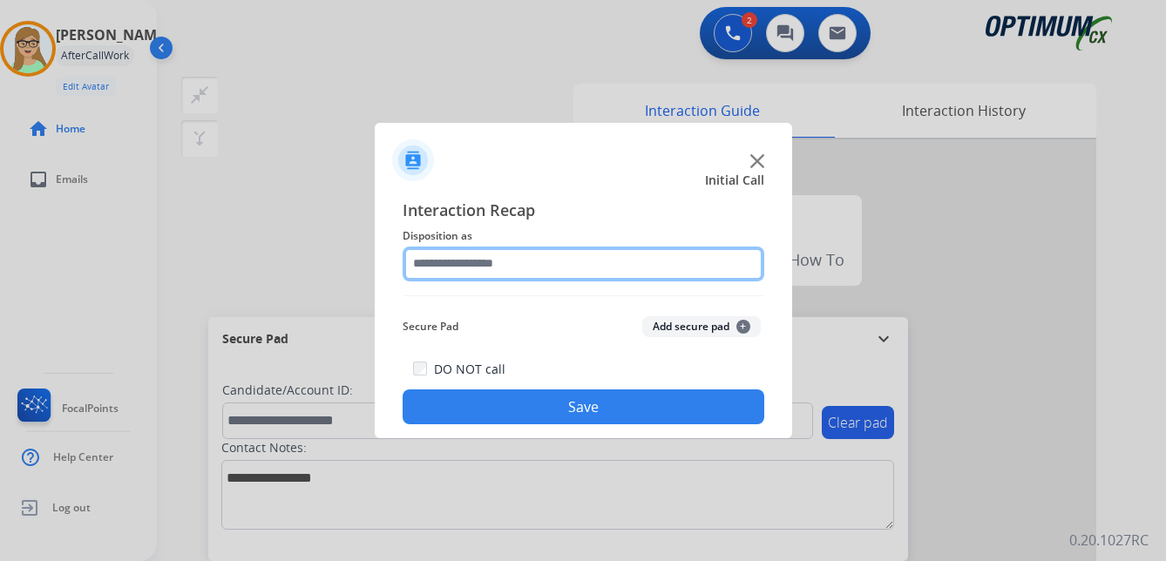
click at [492, 266] on input "text" at bounding box center [584, 264] width 362 height 35
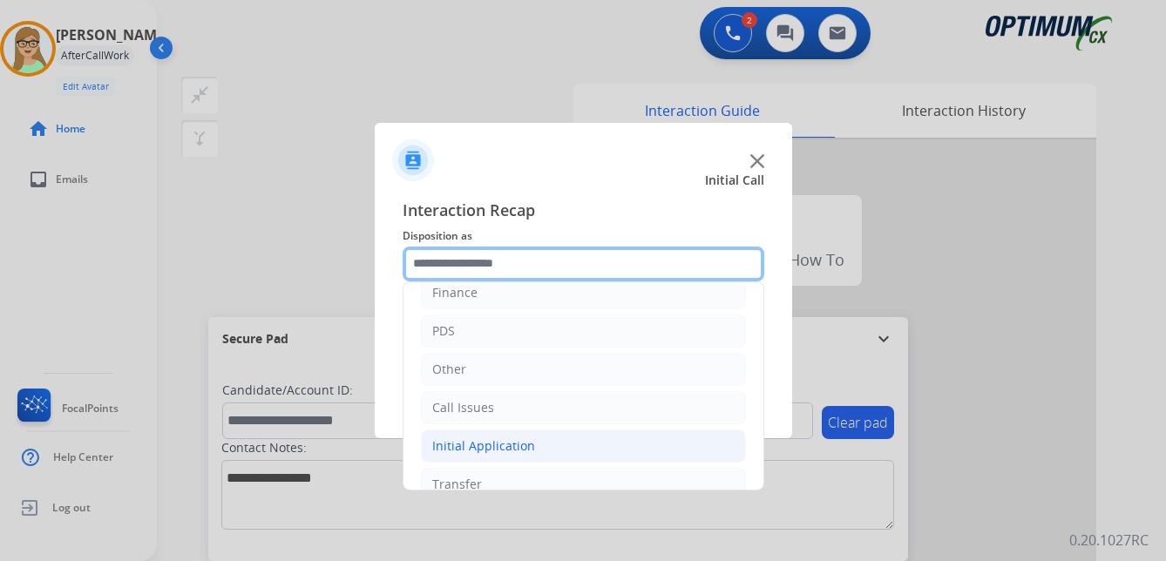
scroll to position [87, 0]
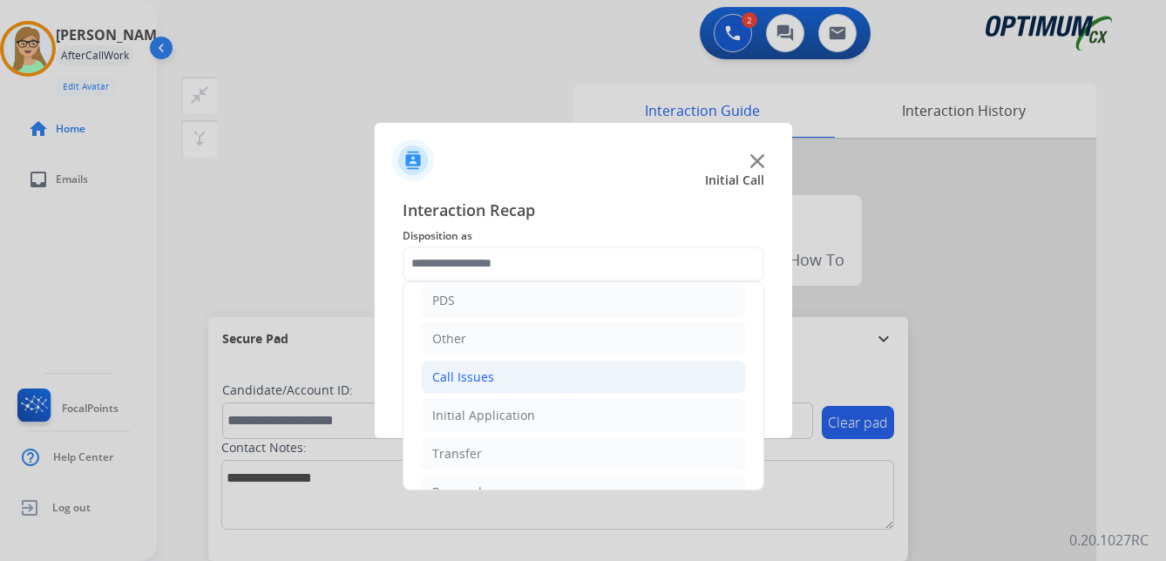
click at [463, 381] on div "Call Issues" at bounding box center [463, 377] width 62 height 17
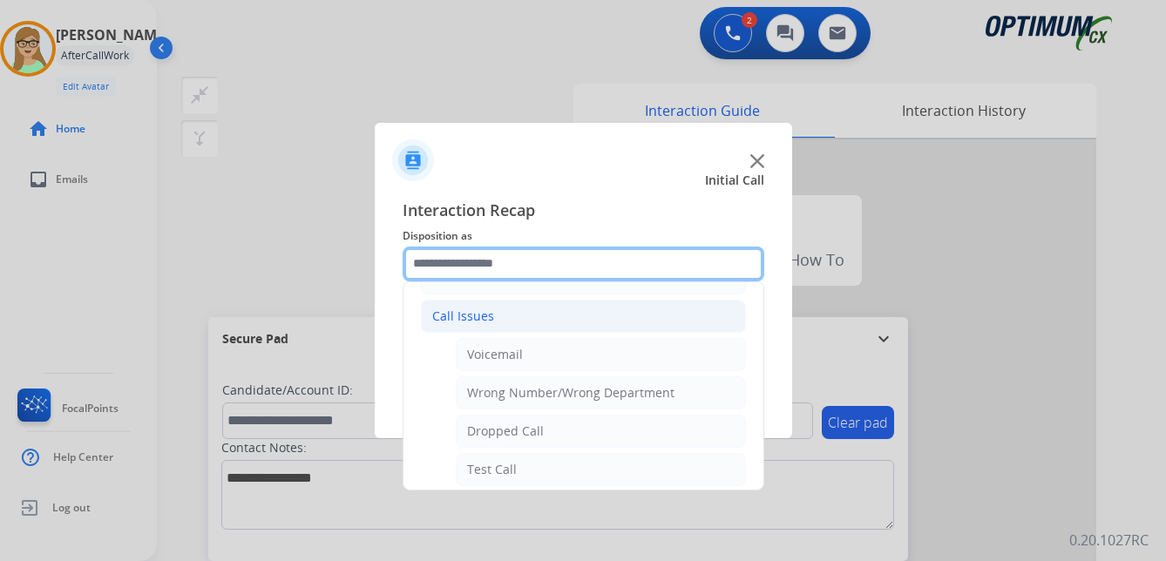
scroll to position [174, 0]
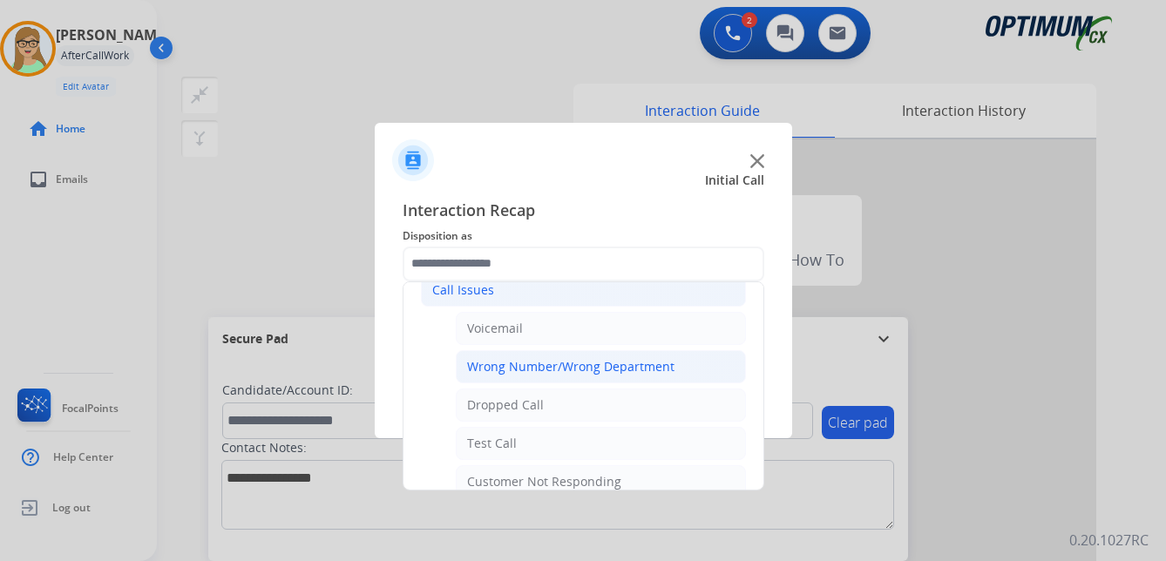
click at [594, 367] on div "Wrong Number/Wrong Department" at bounding box center [570, 366] width 207 height 17
type input "**********"
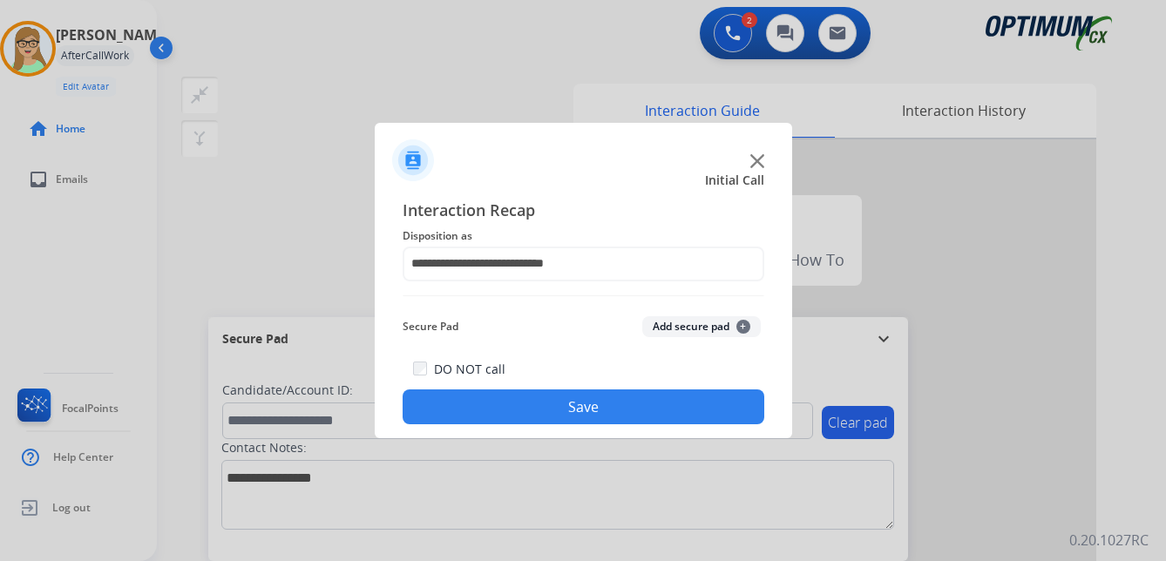
drag, startPoint x: 592, startPoint y: 408, endPoint x: 3, endPoint y: 446, distance: 589.6
click at [591, 408] on button "Save" at bounding box center [584, 407] width 362 height 35
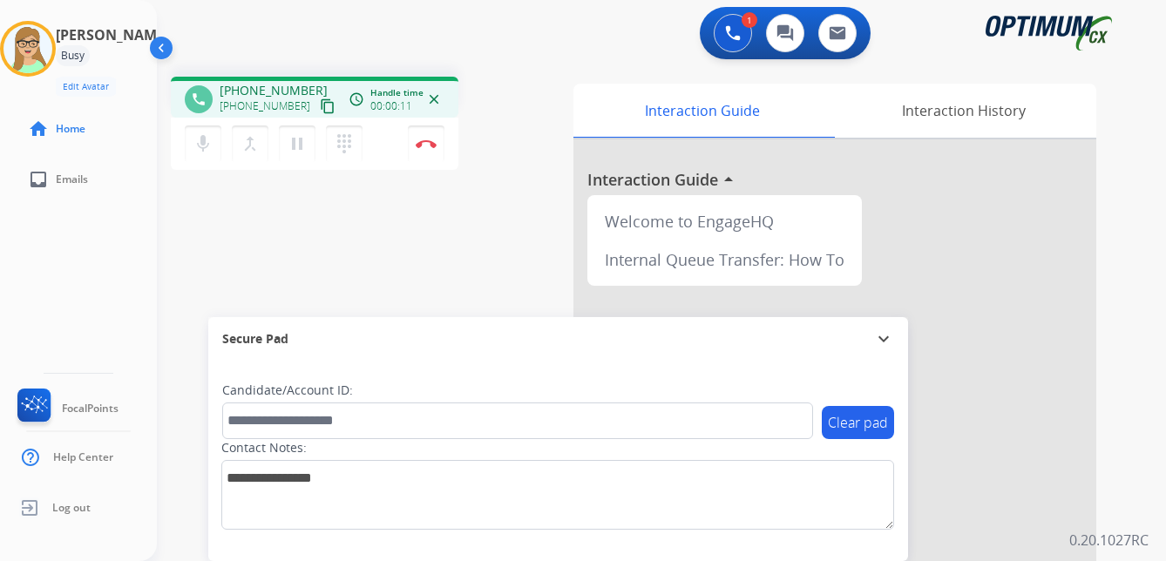
click at [320, 112] on mat-icon "content_copy" at bounding box center [328, 106] width 16 height 16
click at [427, 141] on img at bounding box center [426, 143] width 21 height 9
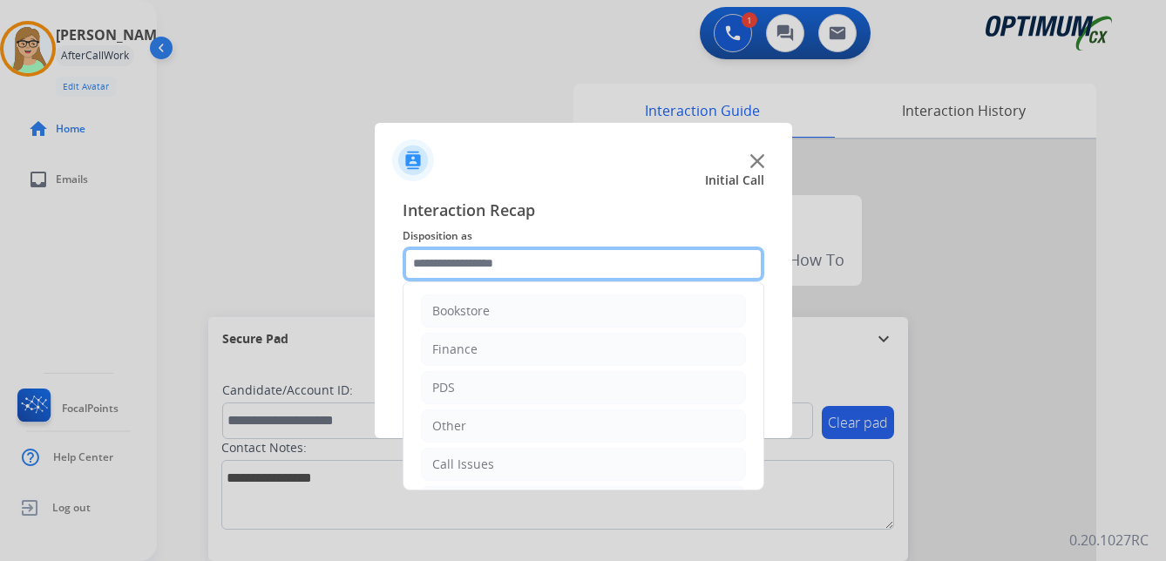
click at [472, 272] on input "text" at bounding box center [584, 264] width 362 height 35
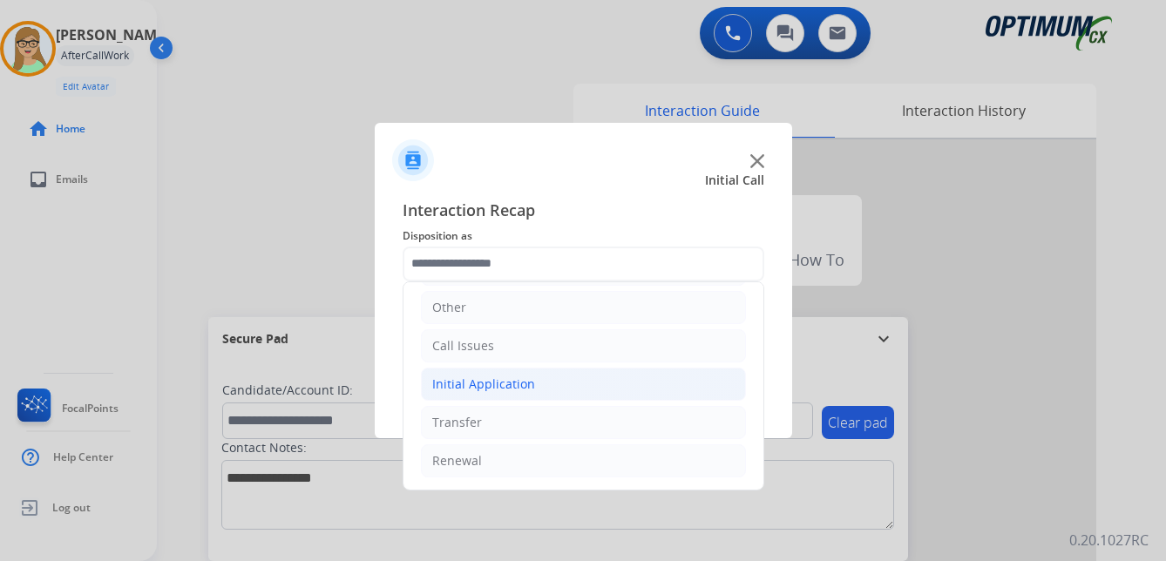
click at [495, 389] on div "Initial Application" at bounding box center [483, 384] width 103 height 17
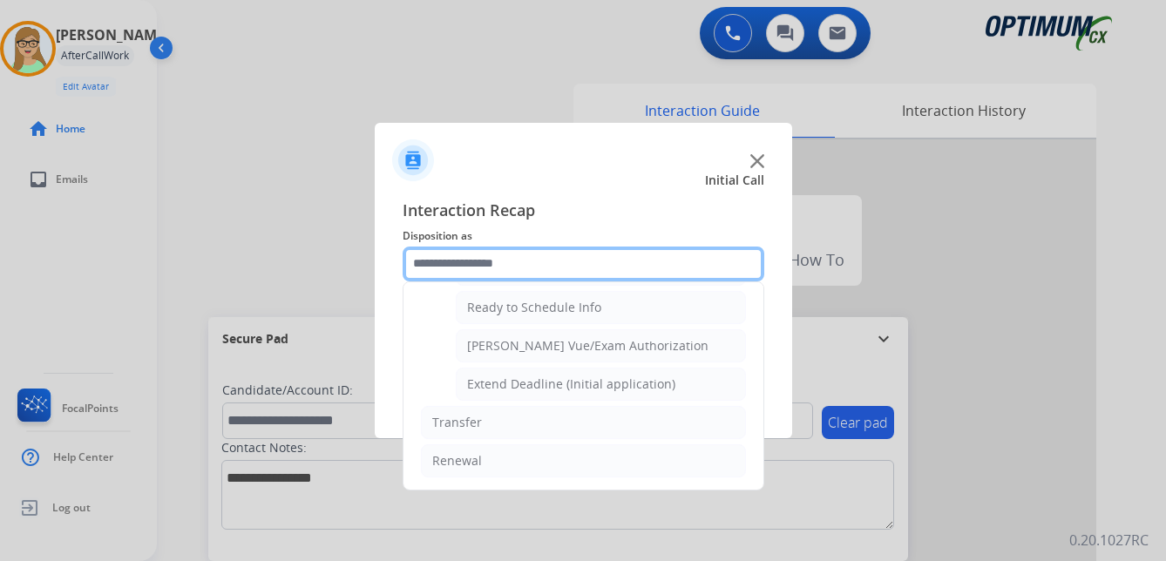
scroll to position [969, 0]
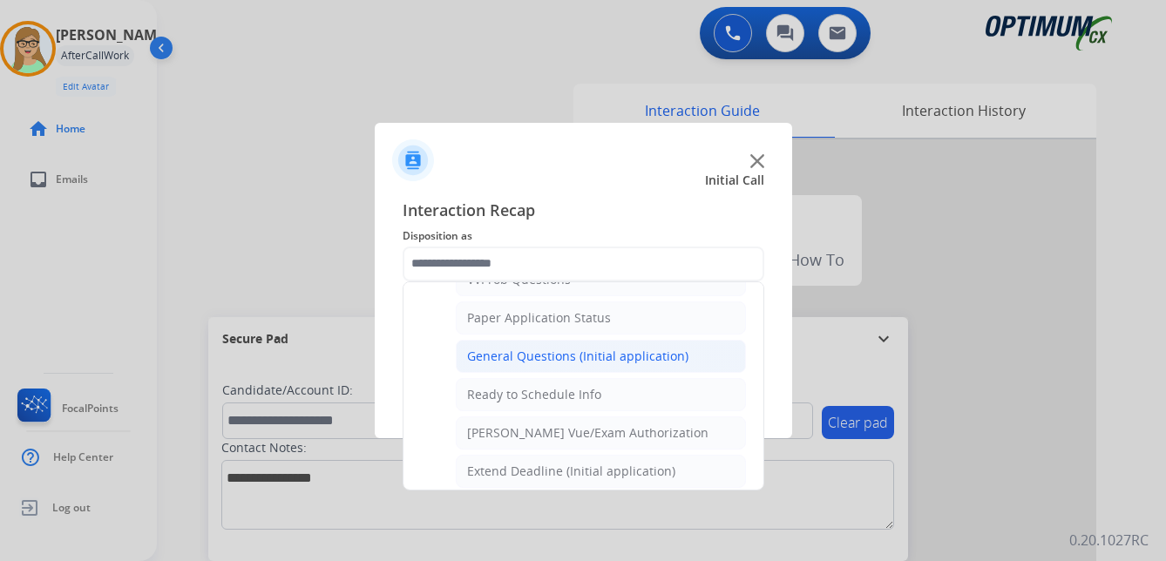
click at [547, 357] on div "General Questions (Initial application)" at bounding box center [577, 356] width 221 height 17
type input "**********"
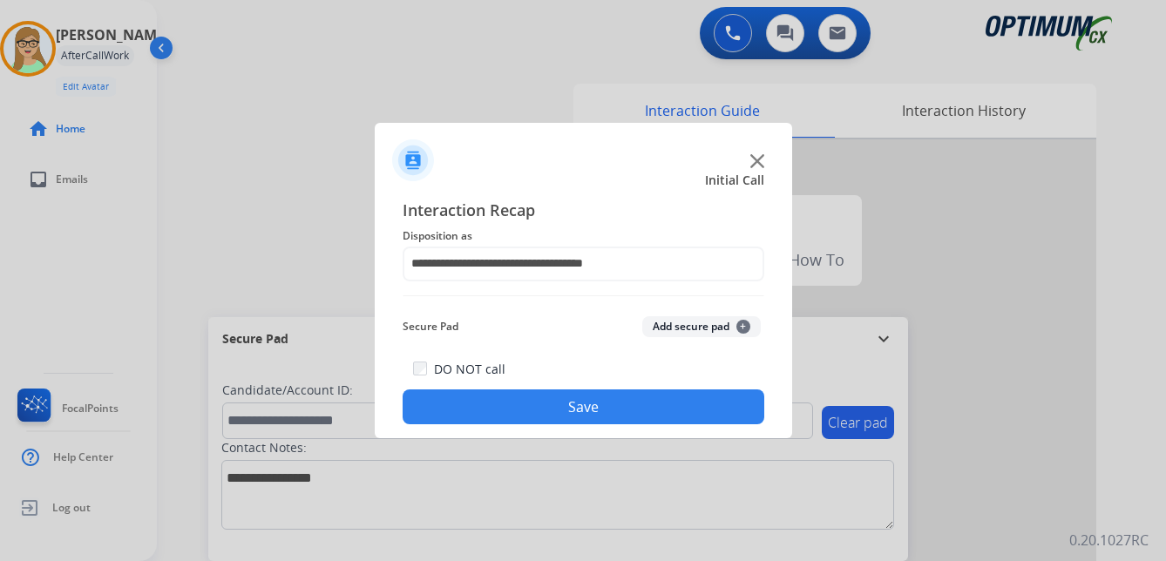
click at [529, 418] on button "Save" at bounding box center [584, 407] width 362 height 35
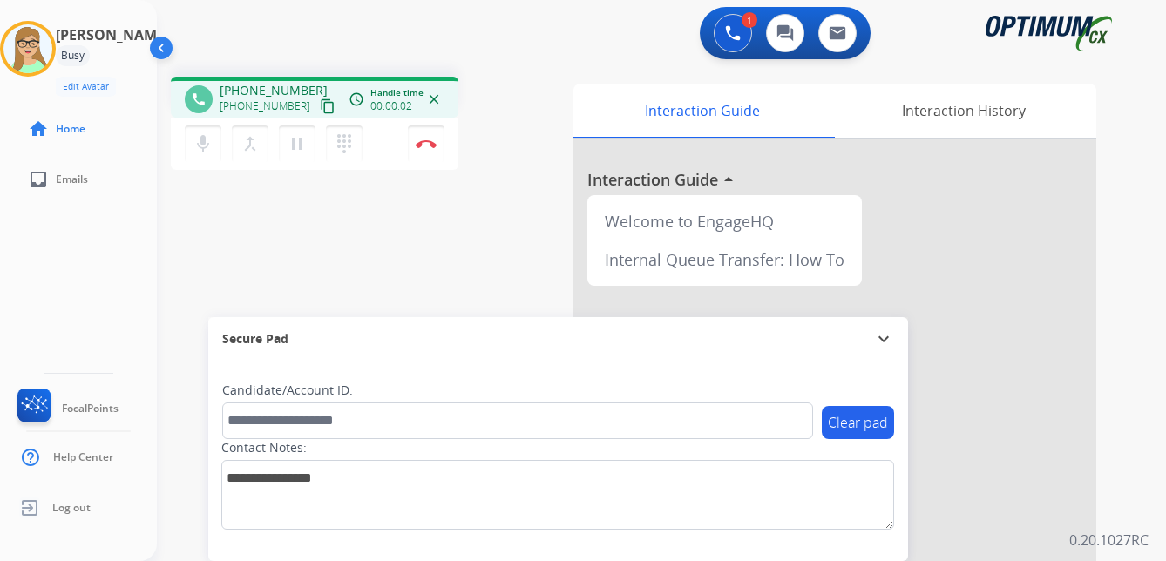
click at [320, 104] on mat-icon "content_copy" at bounding box center [328, 106] width 16 height 16
click at [430, 145] on img at bounding box center [426, 143] width 21 height 9
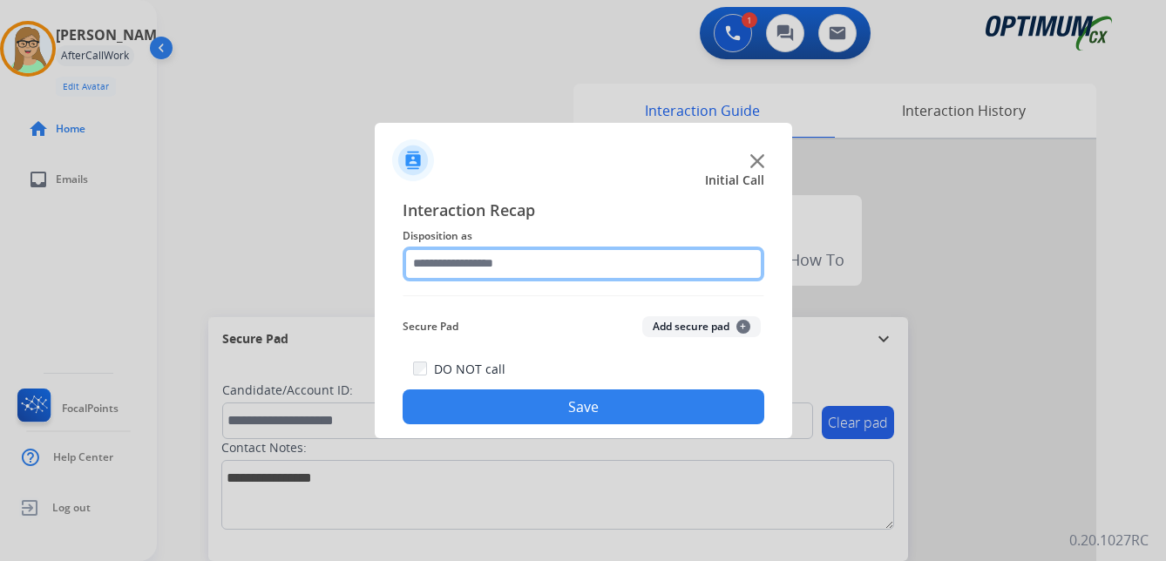
click at [479, 264] on input "text" at bounding box center [584, 264] width 362 height 35
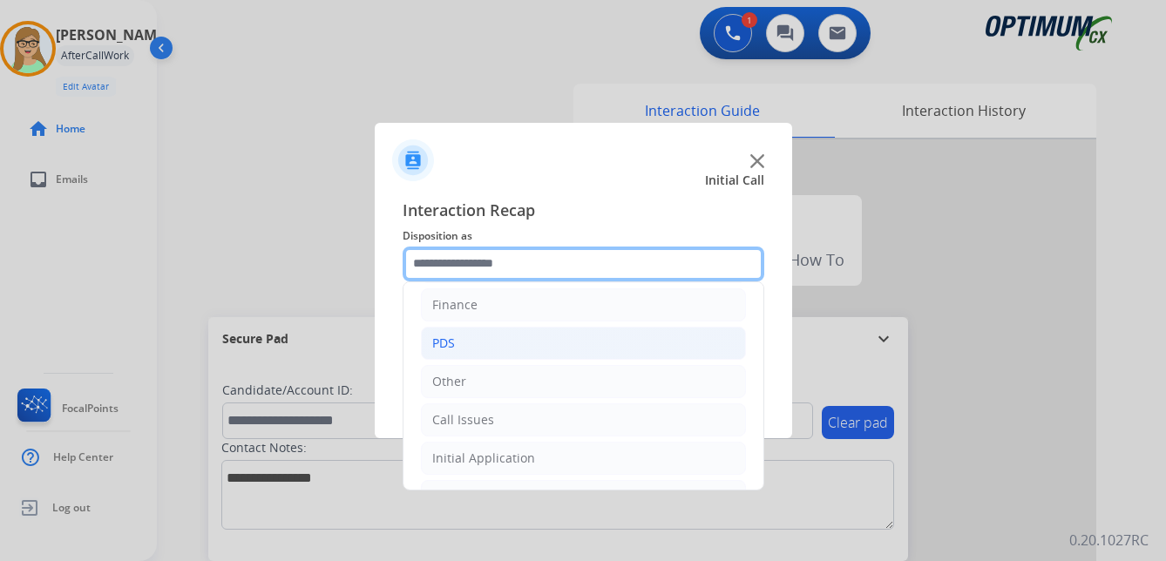
scroll to position [119, 0]
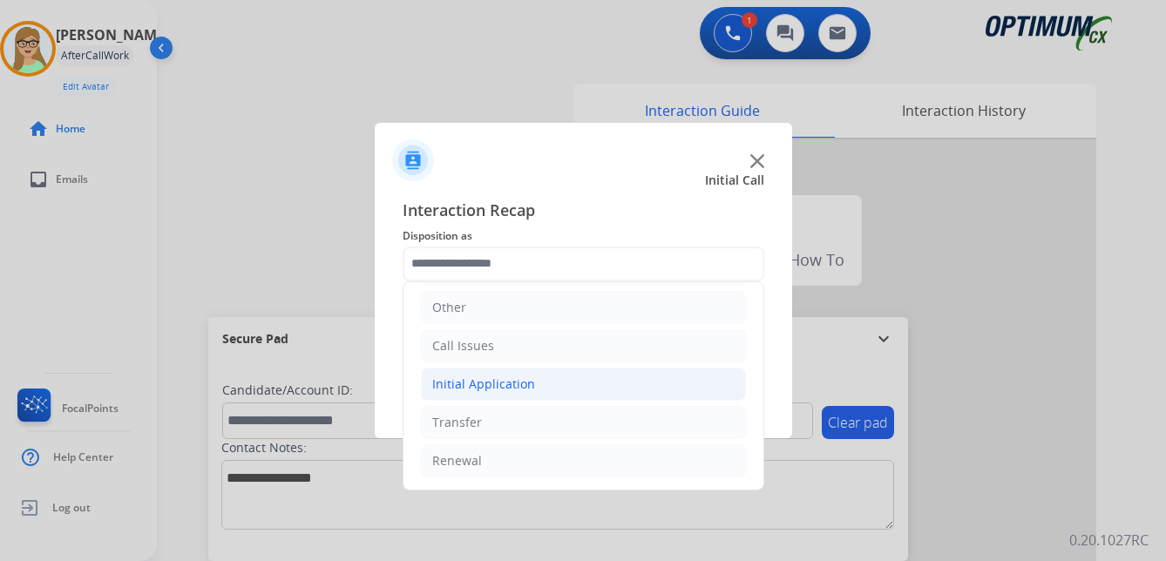
click at [524, 382] on div "Initial Application" at bounding box center [483, 384] width 103 height 17
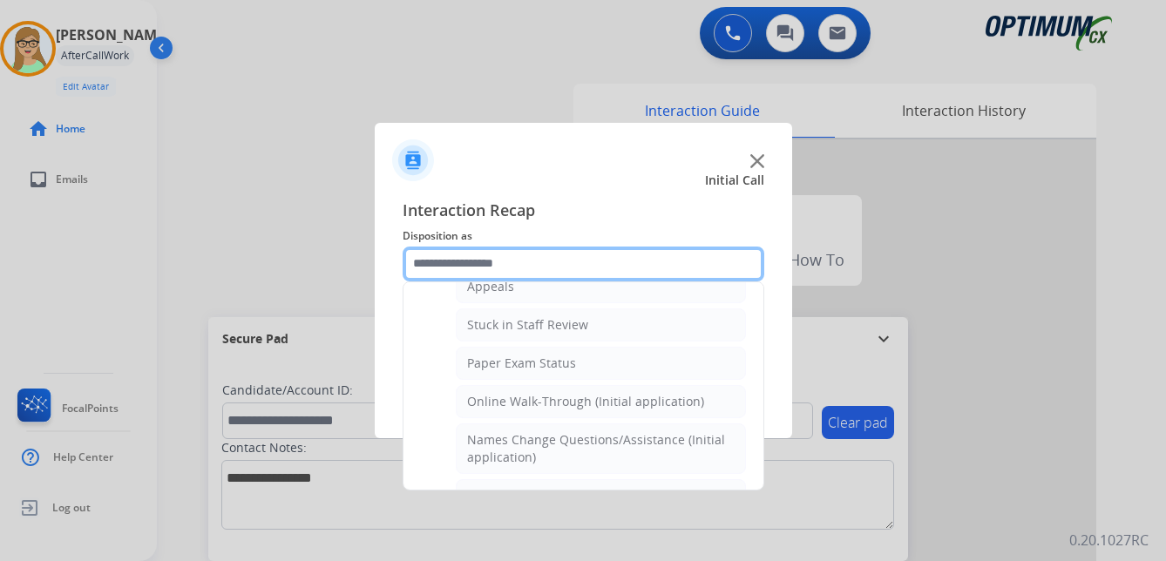
scroll to position [380, 0]
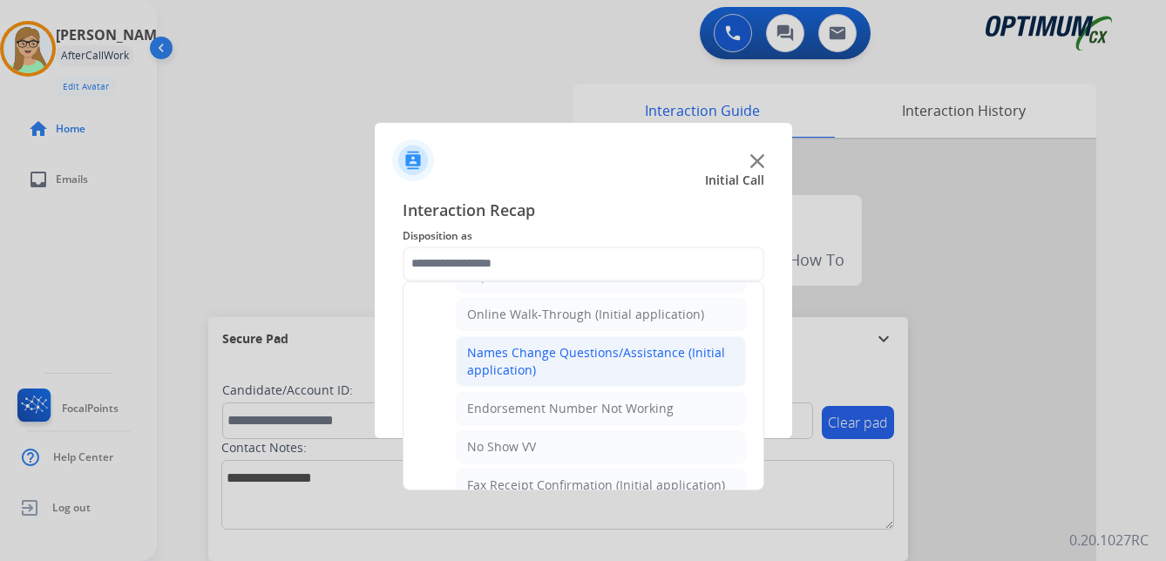
click at [527, 367] on div "Names Change Questions/Assistance (Initial application)" at bounding box center [601, 361] width 268 height 35
type input "**********"
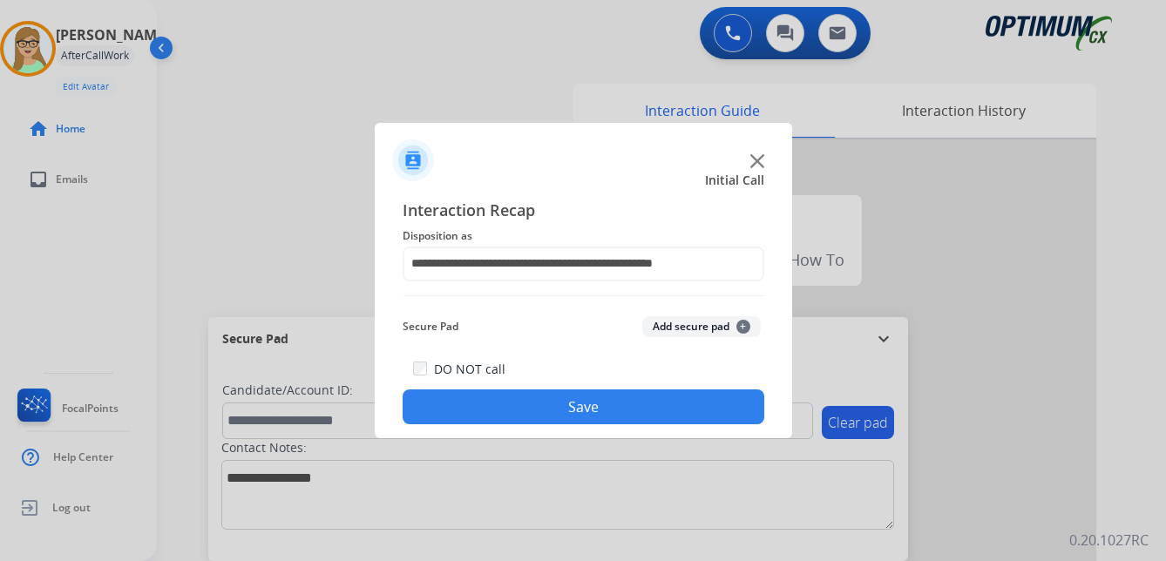
click at [515, 419] on button "Save" at bounding box center [584, 407] width 362 height 35
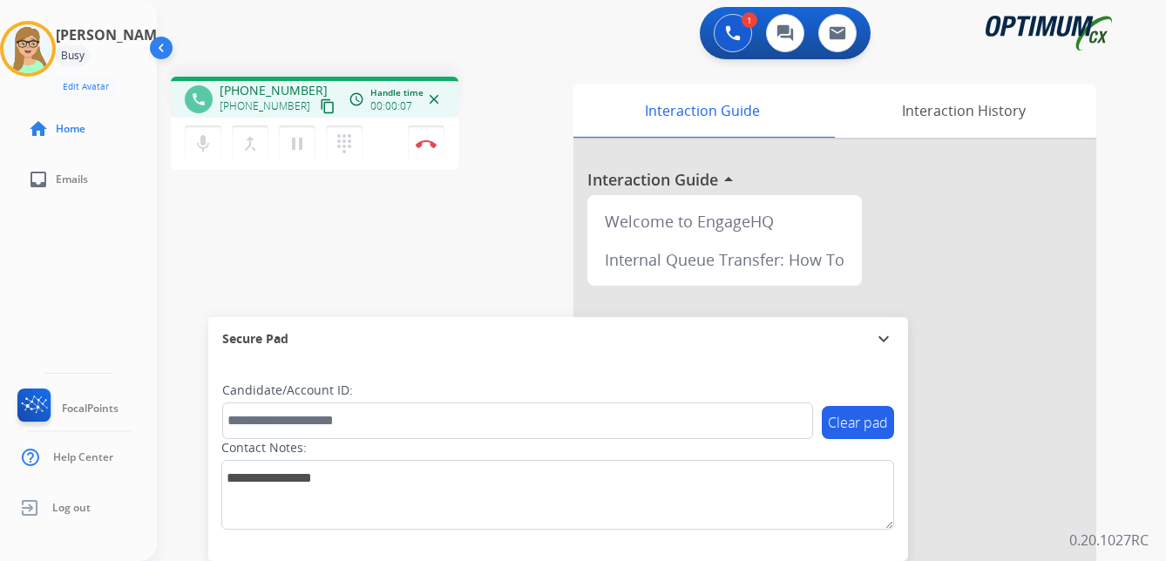
click at [320, 111] on mat-icon "content_copy" at bounding box center [328, 106] width 16 height 16
click at [429, 143] on img at bounding box center [426, 143] width 21 height 9
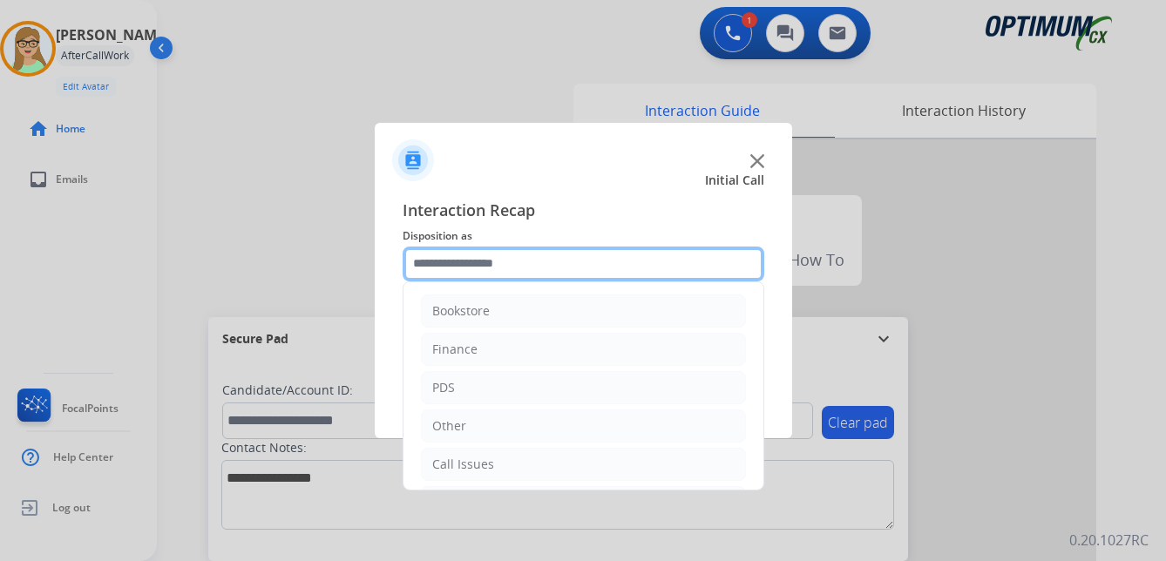
click at [467, 264] on input "text" at bounding box center [584, 264] width 362 height 35
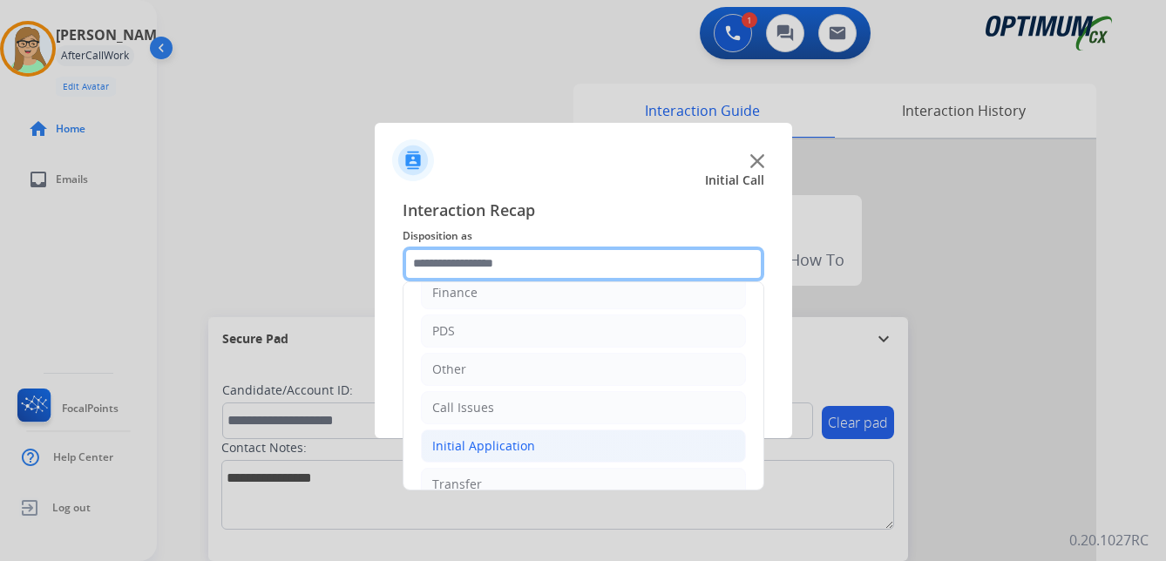
scroll to position [119, 0]
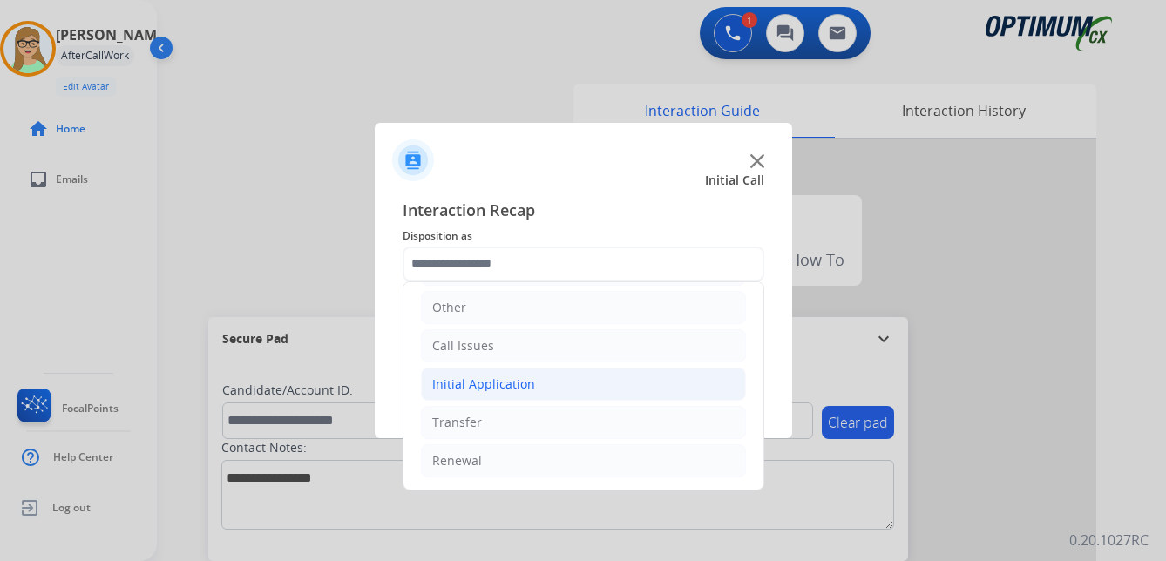
click at [493, 383] on div "Initial Application" at bounding box center [483, 384] width 103 height 17
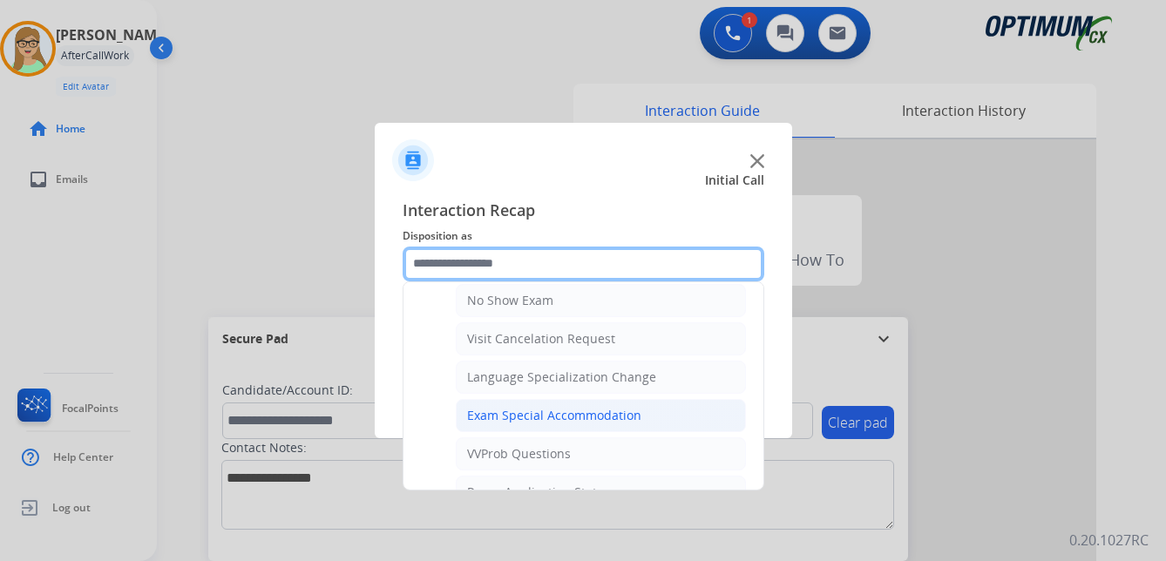
scroll to position [882, 0]
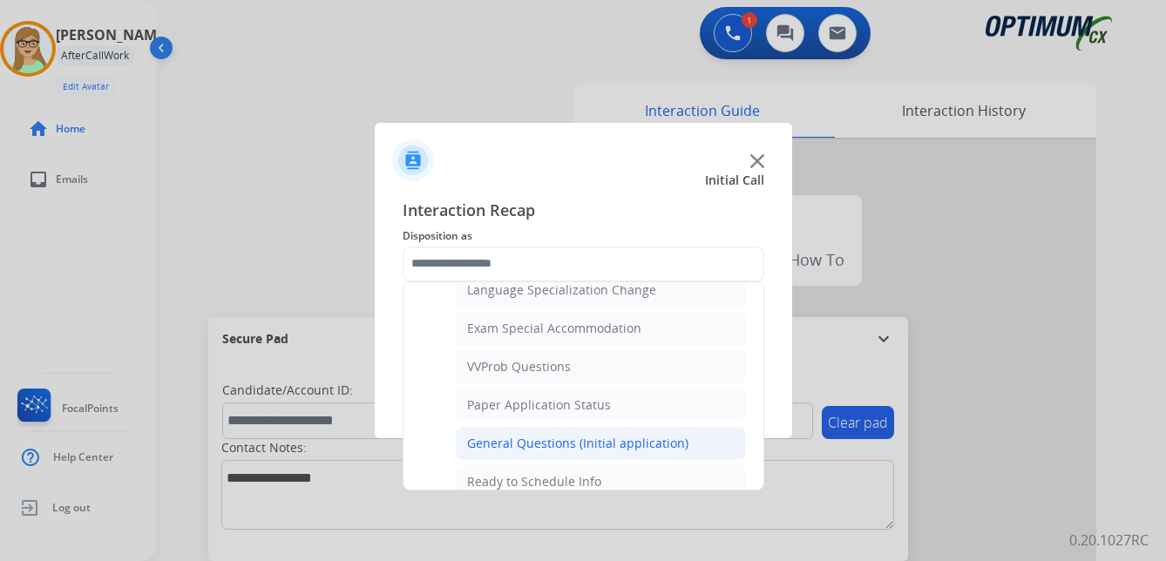
click at [544, 444] on div "General Questions (Initial application)" at bounding box center [577, 443] width 221 height 17
type input "**********"
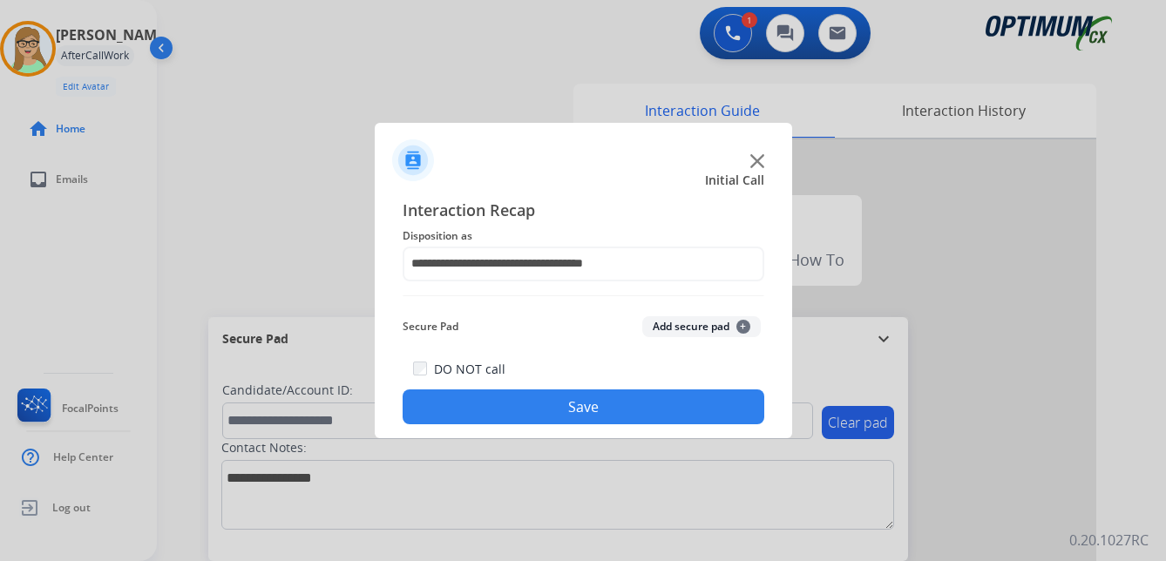
drag, startPoint x: 524, startPoint y: 413, endPoint x: 420, endPoint y: 417, distance: 103.8
click at [523, 413] on button "Save" at bounding box center [584, 407] width 362 height 35
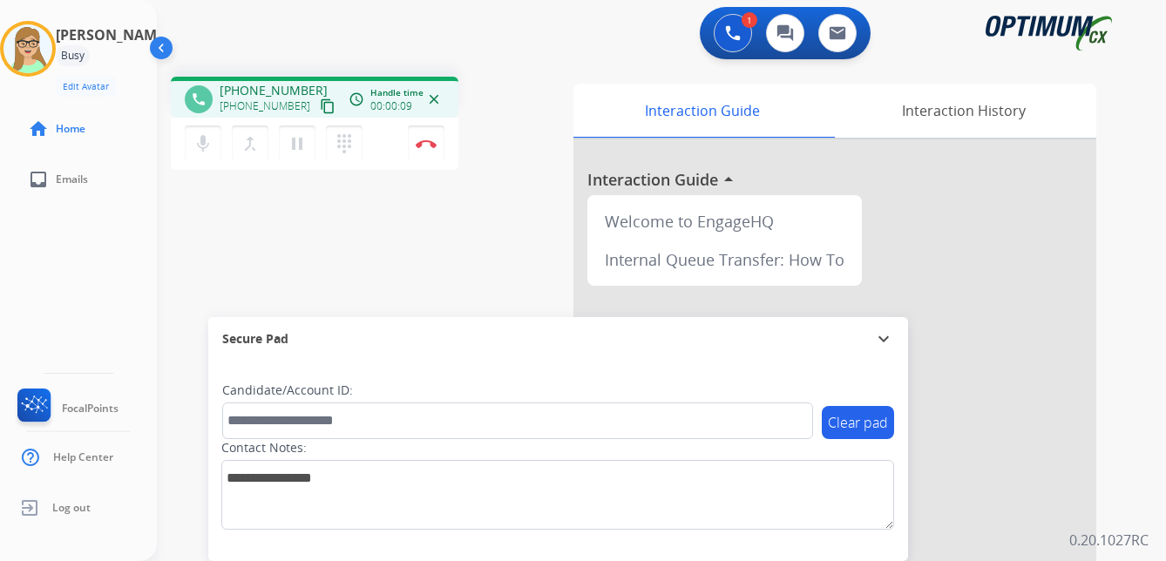
click at [320, 112] on mat-icon "content_copy" at bounding box center [328, 106] width 16 height 16
click at [431, 139] on button "Disconnect" at bounding box center [426, 144] width 37 height 37
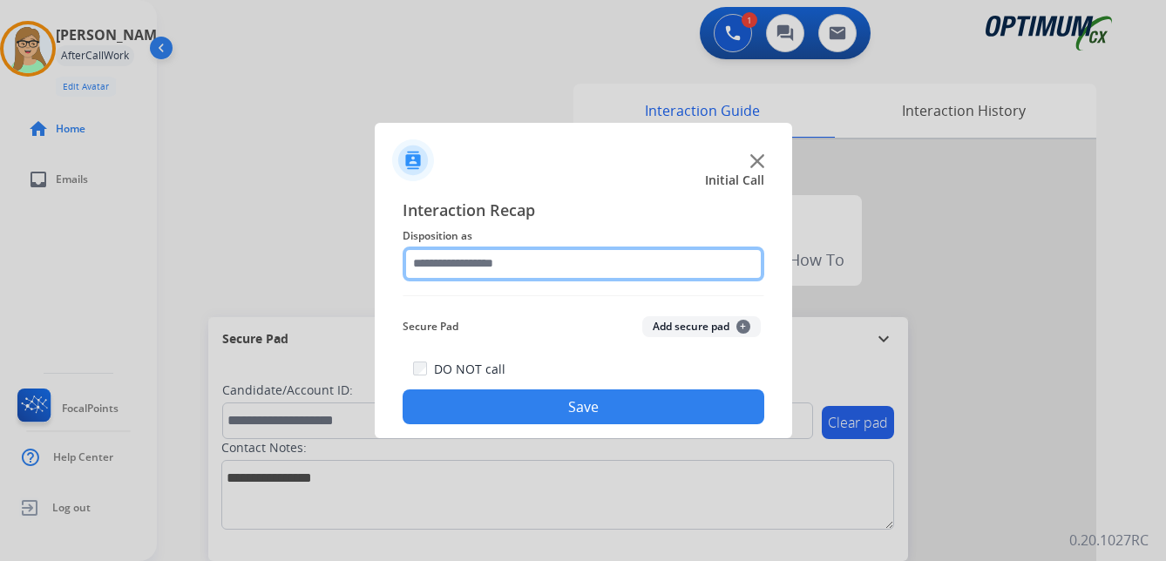
click at [487, 261] on input "text" at bounding box center [584, 264] width 362 height 35
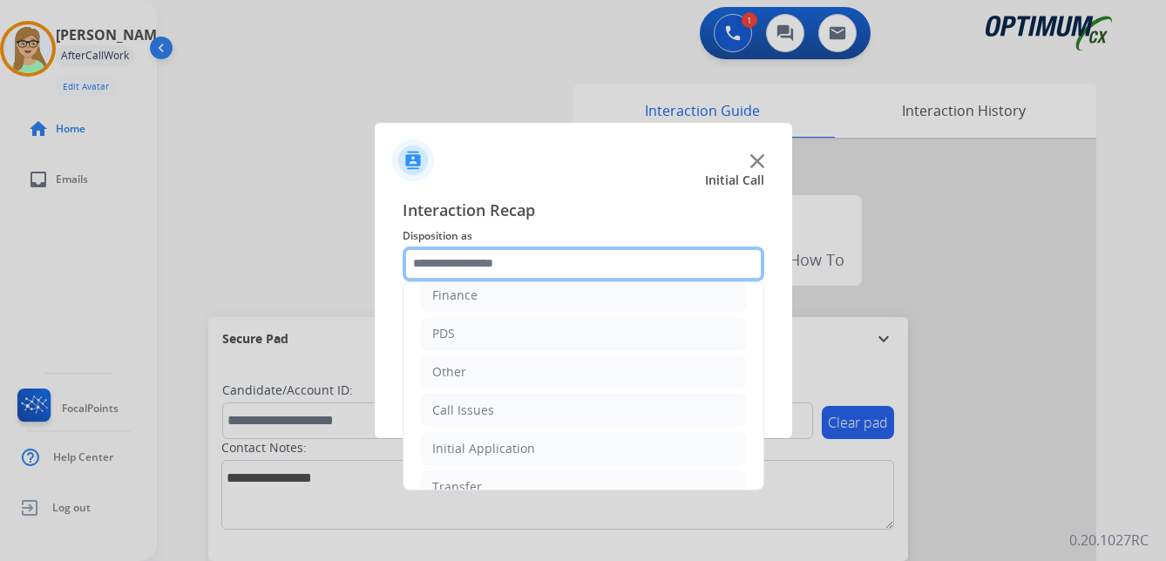
scroll to position [119, 0]
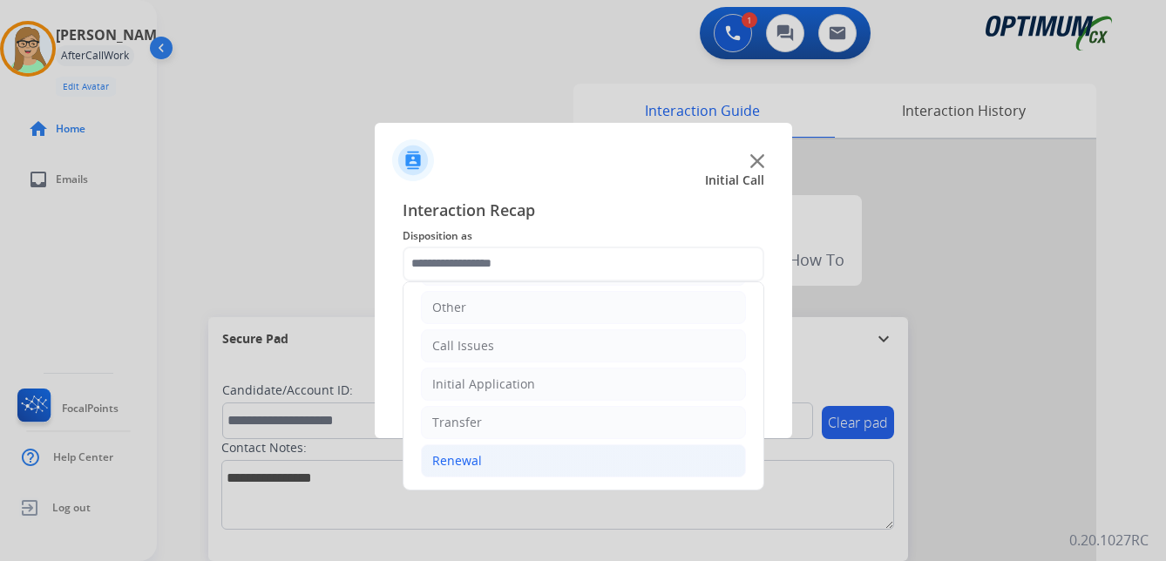
click at [457, 464] on div "Renewal" at bounding box center [457, 460] width 50 height 17
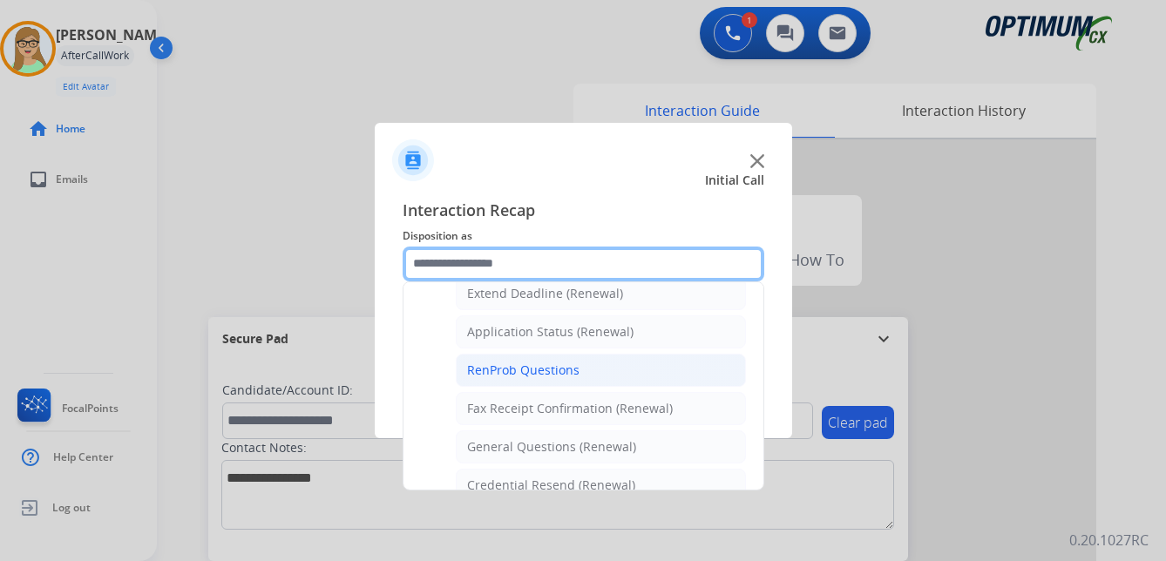
scroll to position [467, 0]
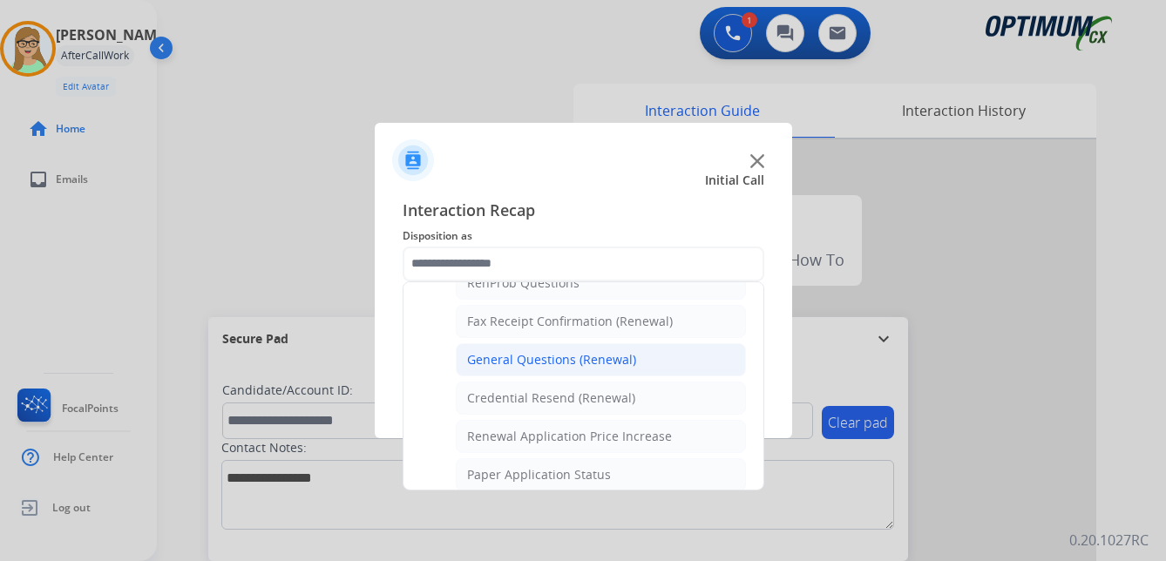
click at [532, 363] on div "General Questions (Renewal)" at bounding box center [551, 359] width 169 height 17
type input "**********"
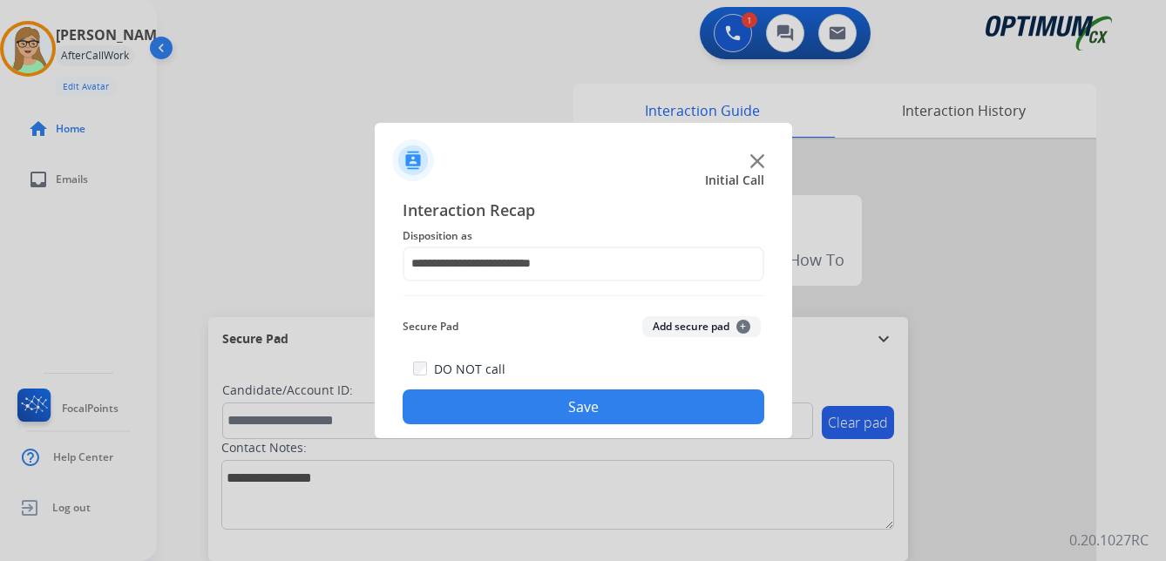
click at [519, 403] on button "Save" at bounding box center [584, 407] width 362 height 35
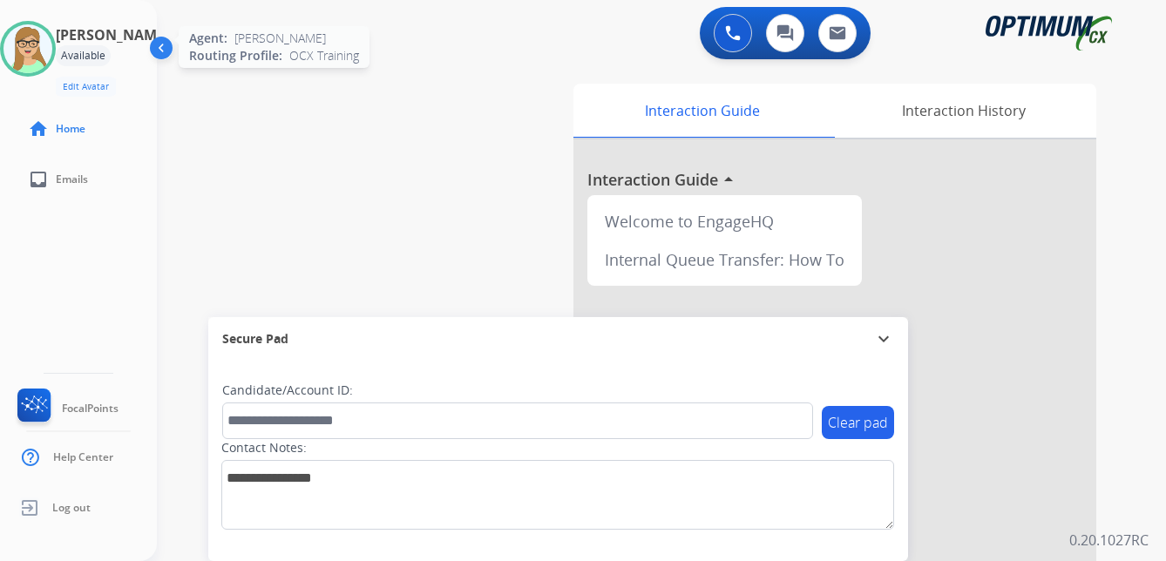
drag, startPoint x: 43, startPoint y: 64, endPoint x: 41, endPoint y: 72, distance: 8.9
click at [42, 65] on img at bounding box center [27, 48] width 49 height 49
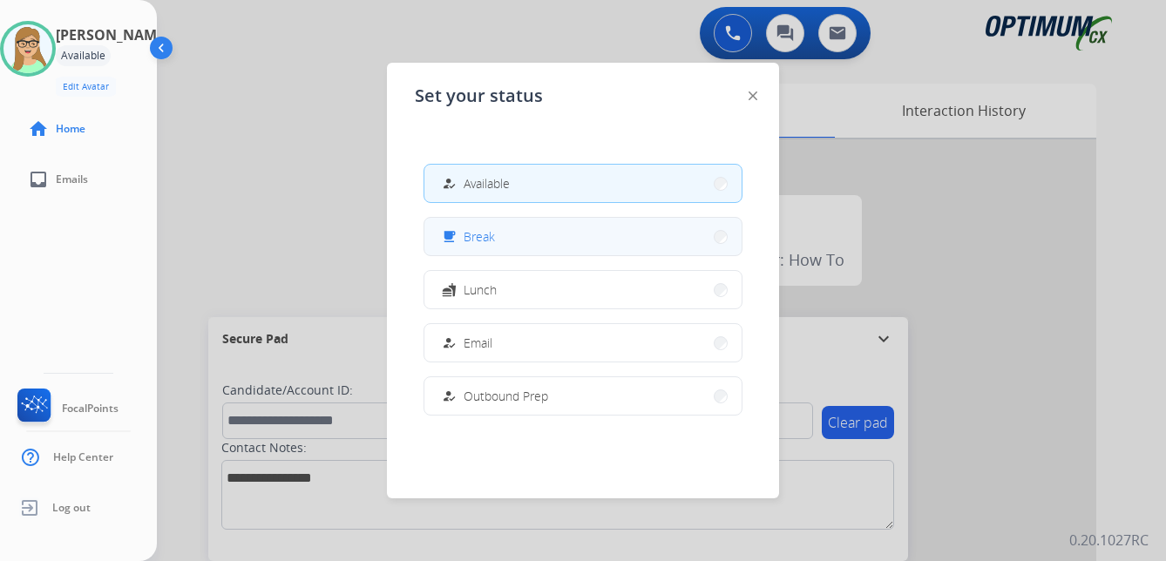
click at [471, 231] on span "Break" at bounding box center [479, 236] width 31 height 18
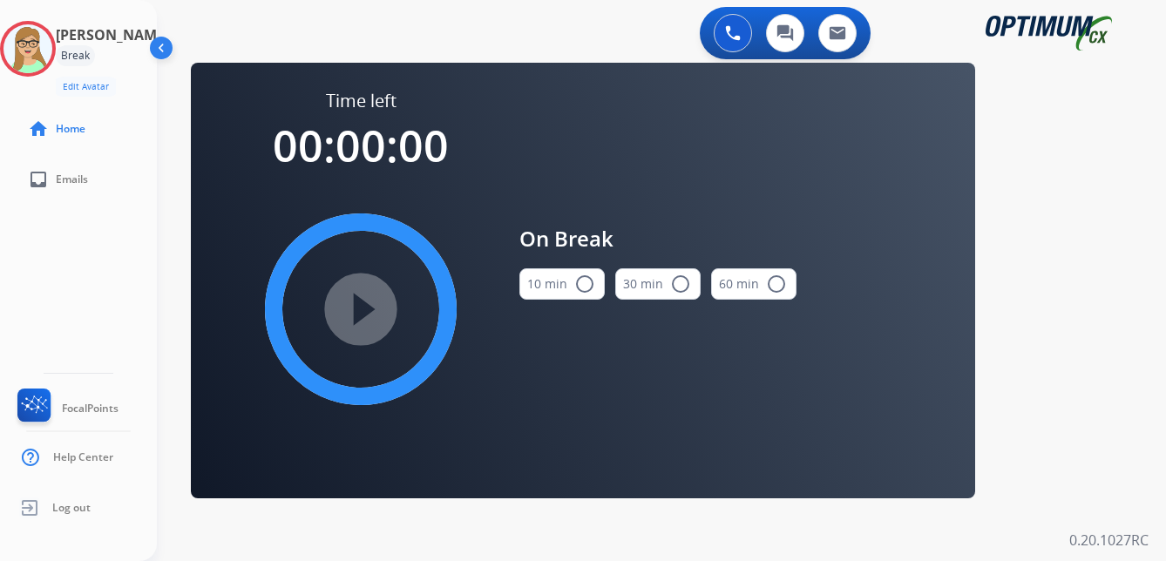
drag, startPoint x: 580, startPoint y: 282, endPoint x: 426, endPoint y: 302, distance: 154.8
click at [579, 282] on mat-icon "radio_button_unchecked" at bounding box center [584, 284] width 21 height 21
drag, startPoint x: 348, startPoint y: 314, endPoint x: 6, endPoint y: 384, distance: 348.7
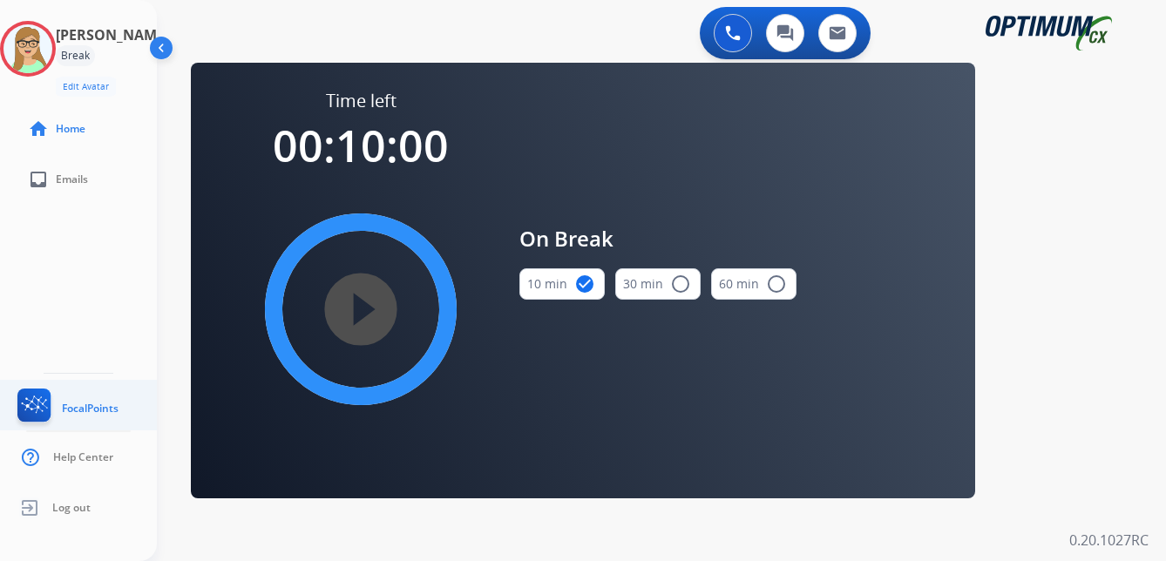
click at [350, 314] on mat-icon "play_circle_filled" at bounding box center [360, 309] width 21 height 21
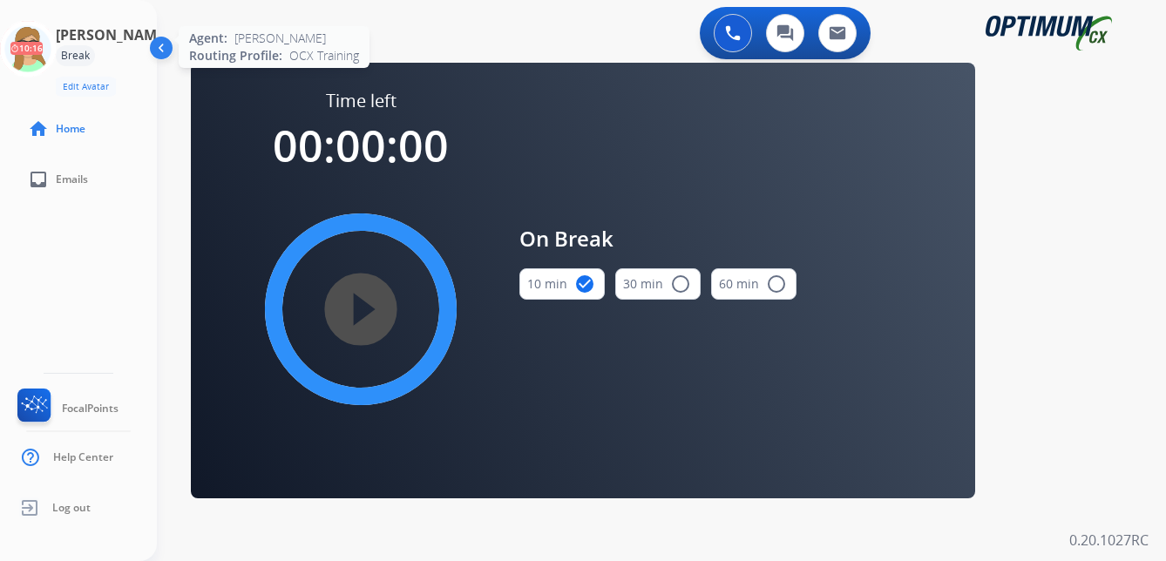
click at [30, 51] on icon at bounding box center [28, 49] width 57 height 57
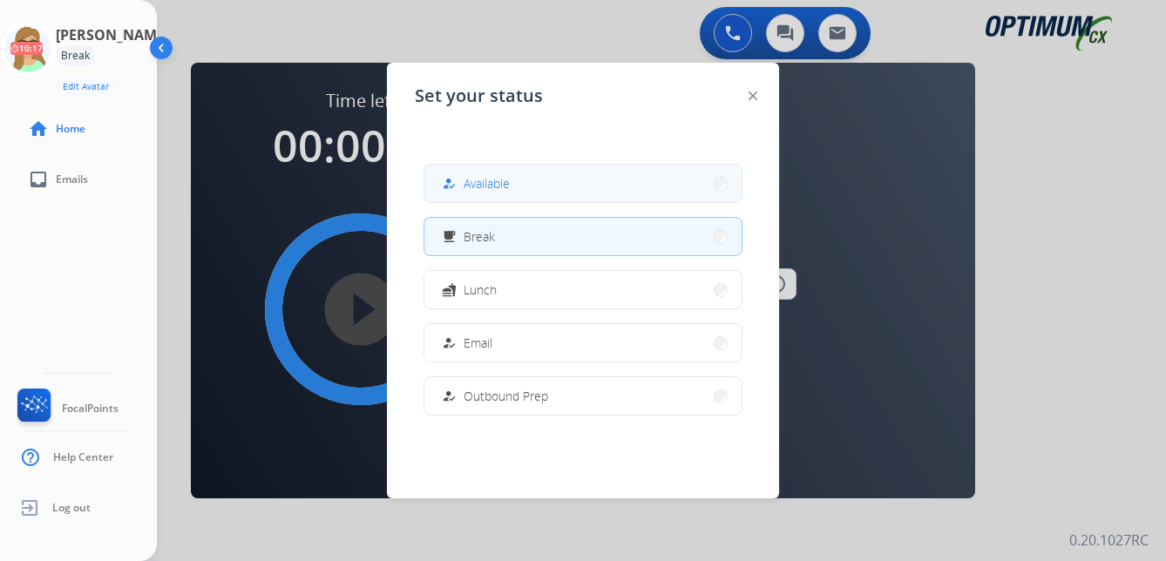
click at [448, 173] on button "how_to_reg Available" at bounding box center [582, 183] width 317 height 37
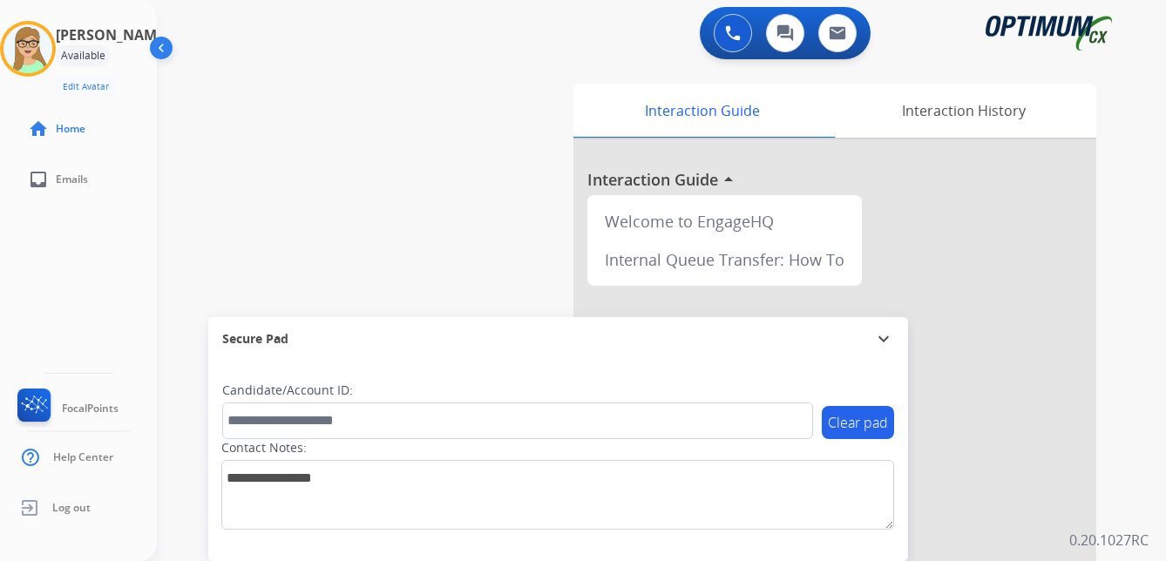
click at [22, 85] on div "[PERSON_NAME] Edit Avatar Agent: [PERSON_NAME] Profile: OCX Training" at bounding box center [78, 59] width 157 height 76
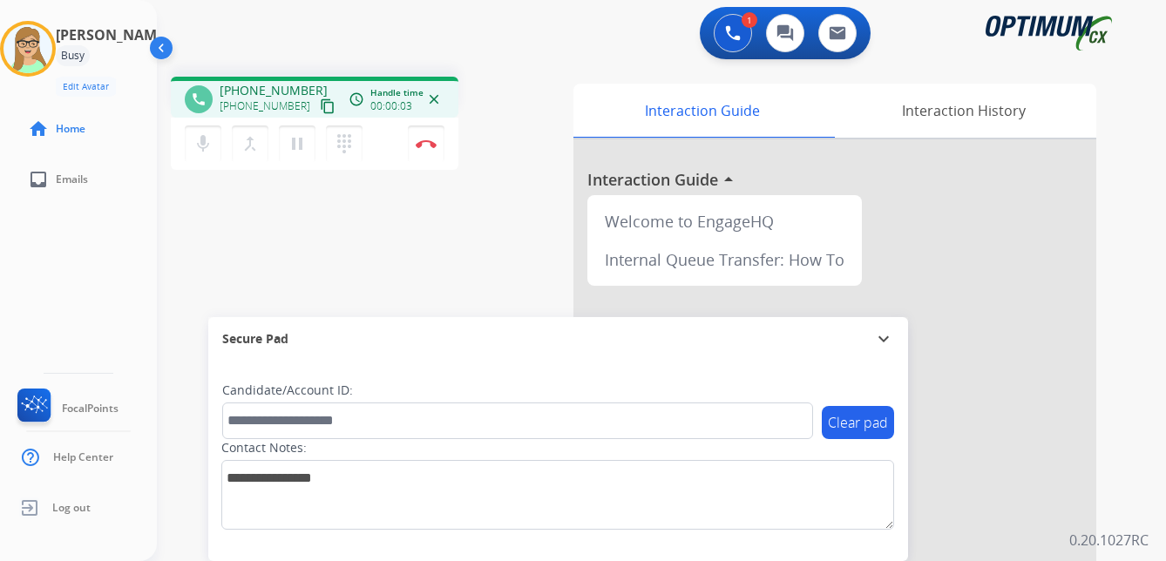
click at [320, 109] on mat-icon "content_copy" at bounding box center [328, 106] width 16 height 16
click at [426, 143] on img at bounding box center [426, 143] width 21 height 9
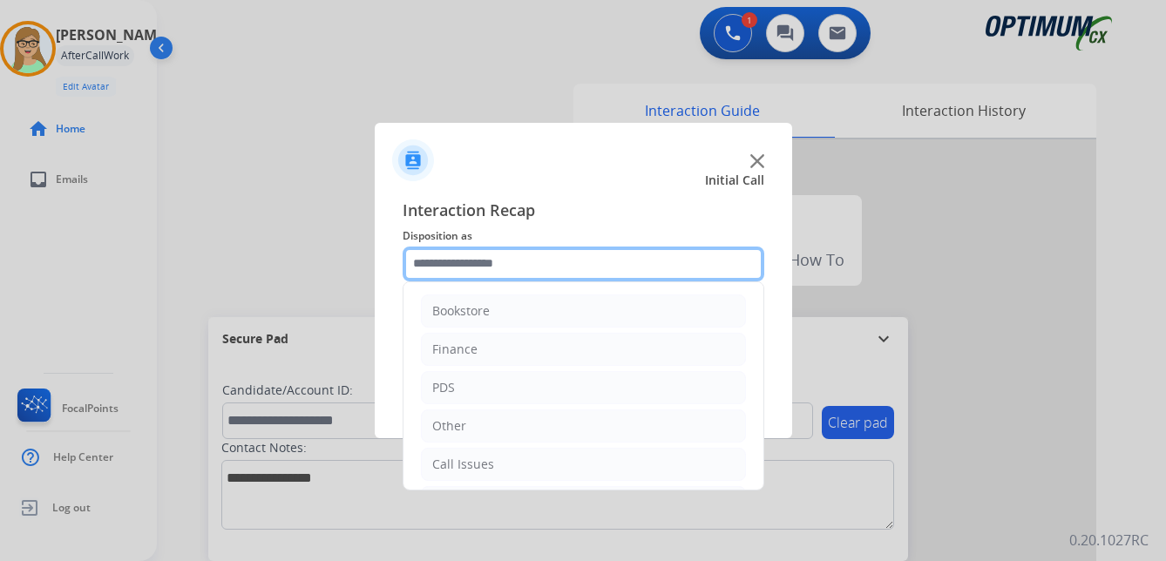
click at [473, 264] on input "text" at bounding box center [584, 264] width 362 height 35
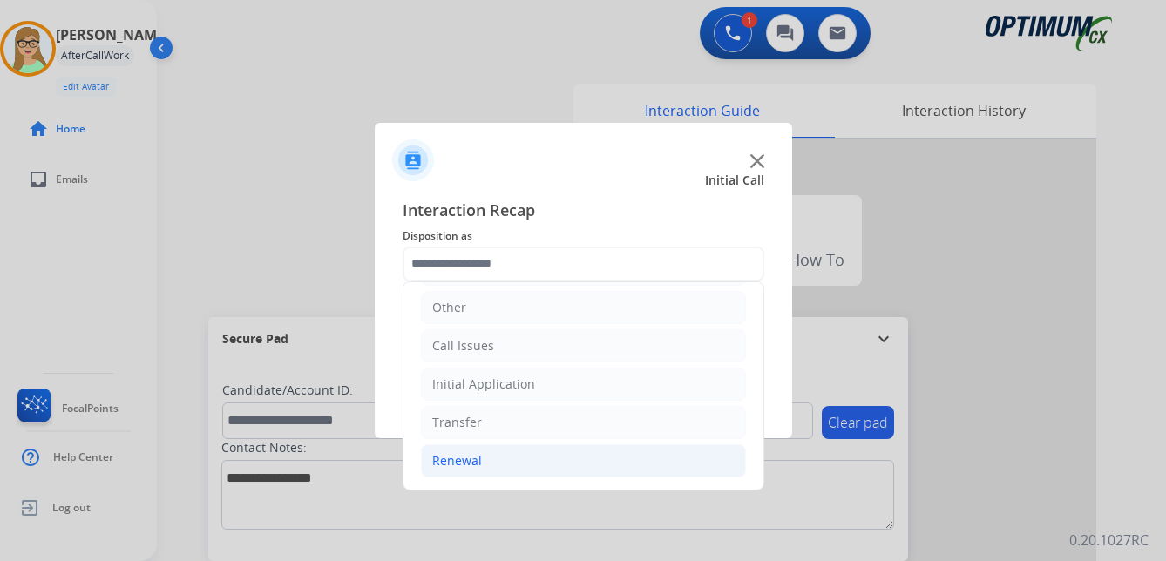
click at [463, 458] on div "Renewal" at bounding box center [457, 460] width 50 height 17
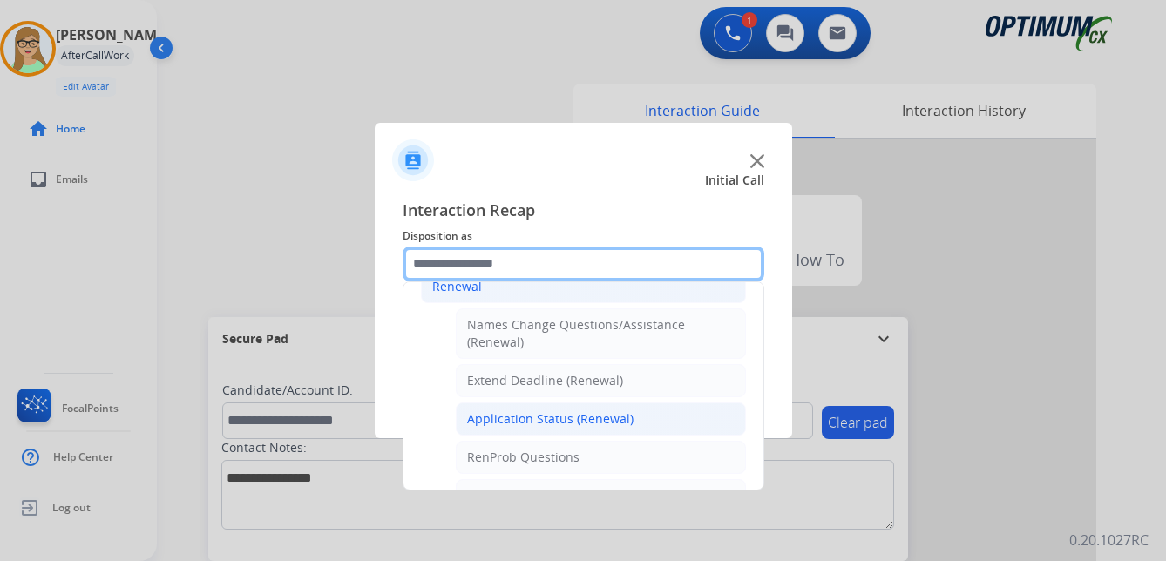
scroll to position [380, 0]
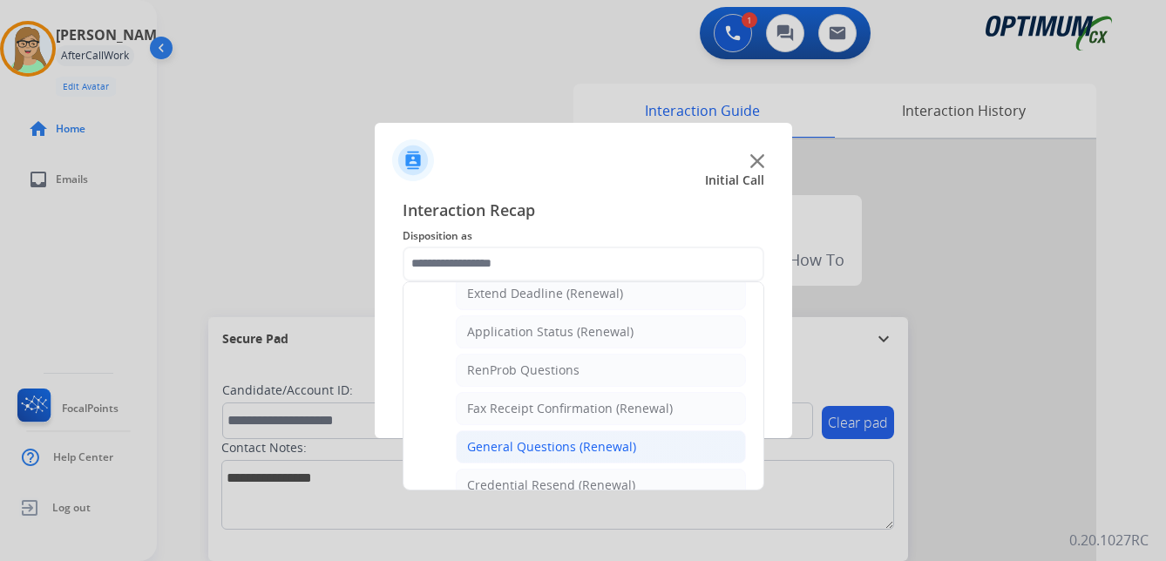
click at [530, 448] on div "General Questions (Renewal)" at bounding box center [551, 446] width 169 height 17
type input "**********"
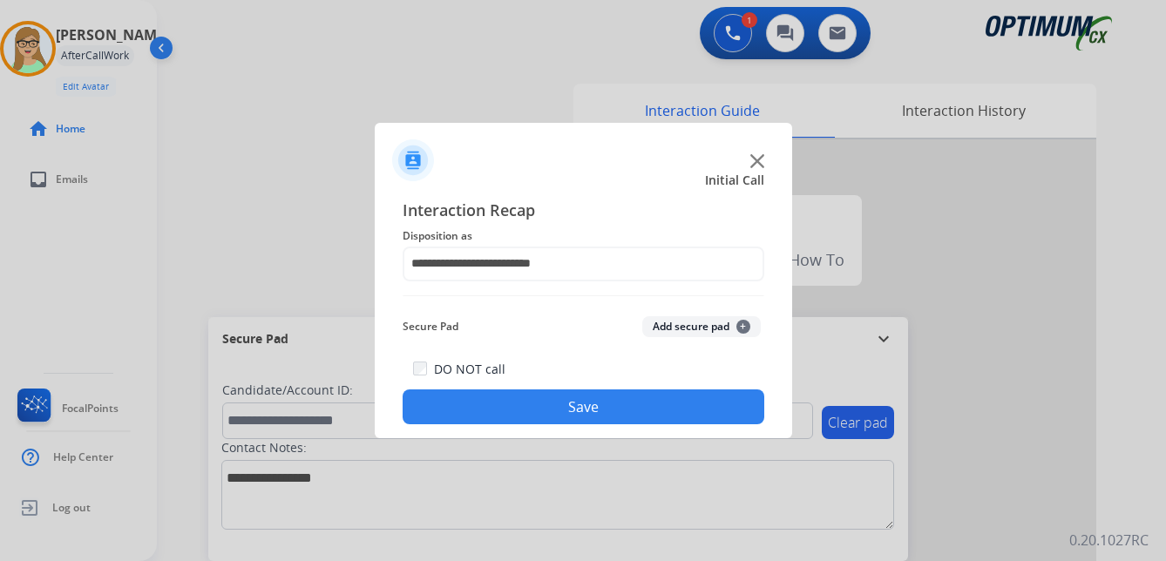
click at [535, 415] on button "Save" at bounding box center [584, 407] width 362 height 35
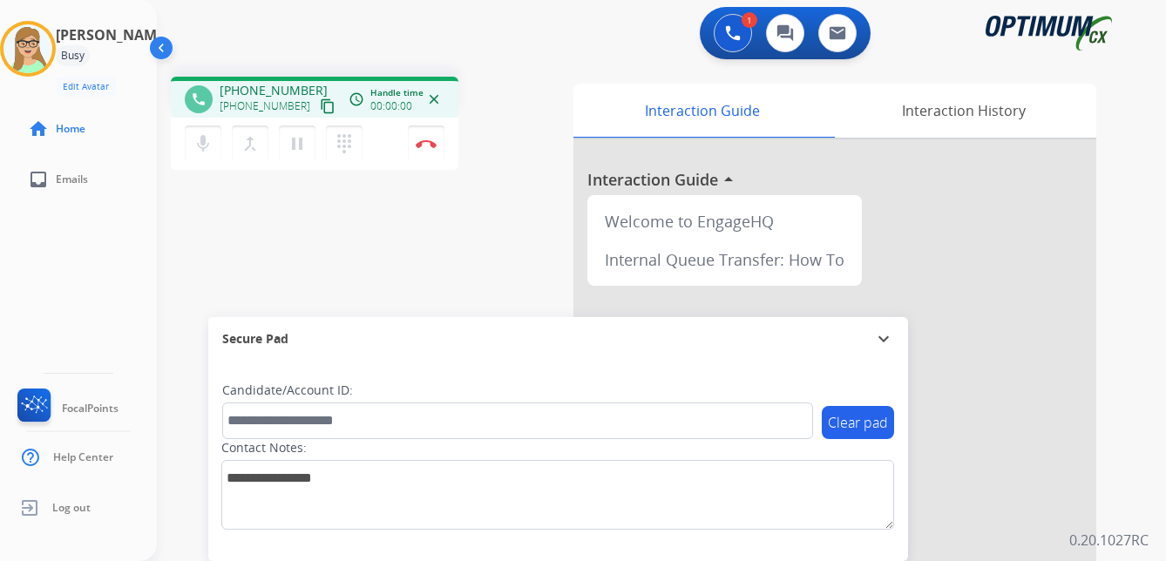
click at [320, 108] on mat-icon "content_copy" at bounding box center [328, 106] width 16 height 16
click at [942, 112] on div "Interaction History" at bounding box center [964, 111] width 266 height 54
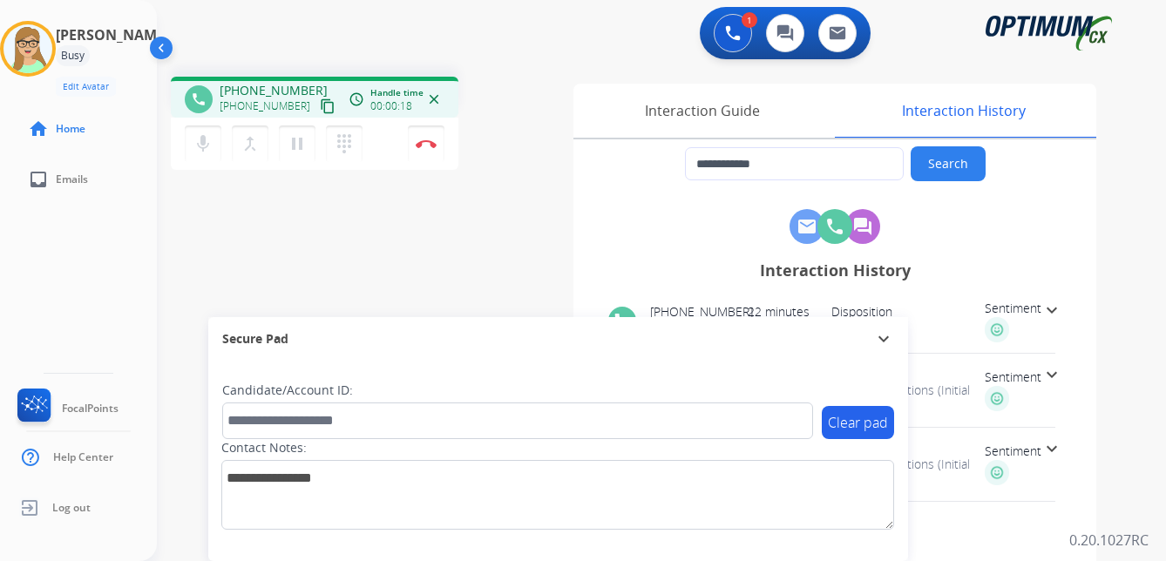
click at [1015, 322] on div "Sentiment" at bounding box center [1013, 321] width 57 height 43
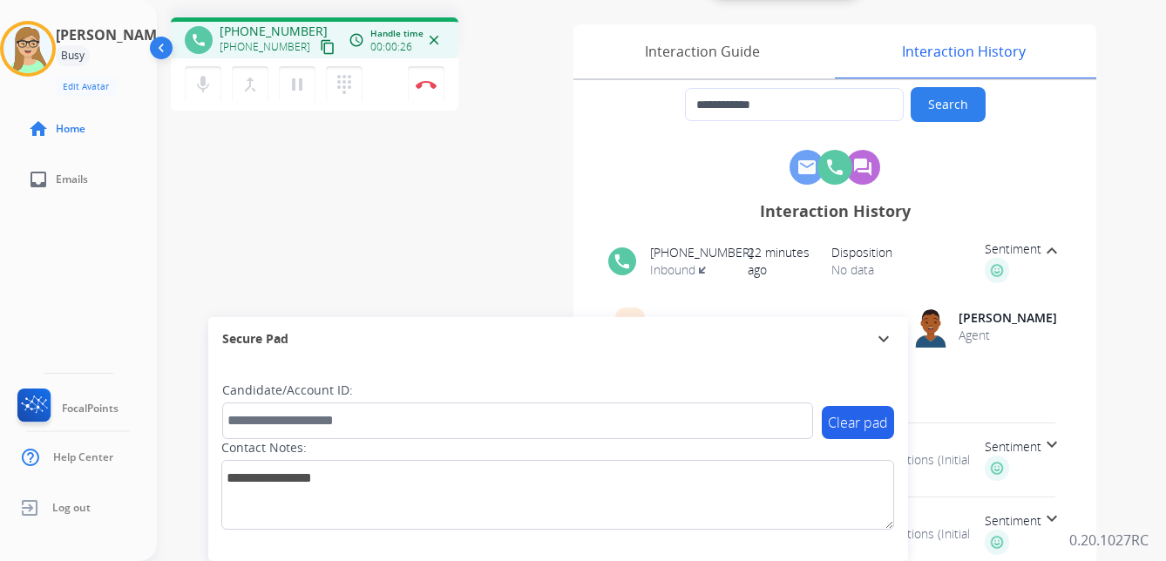
scroll to position [87, 0]
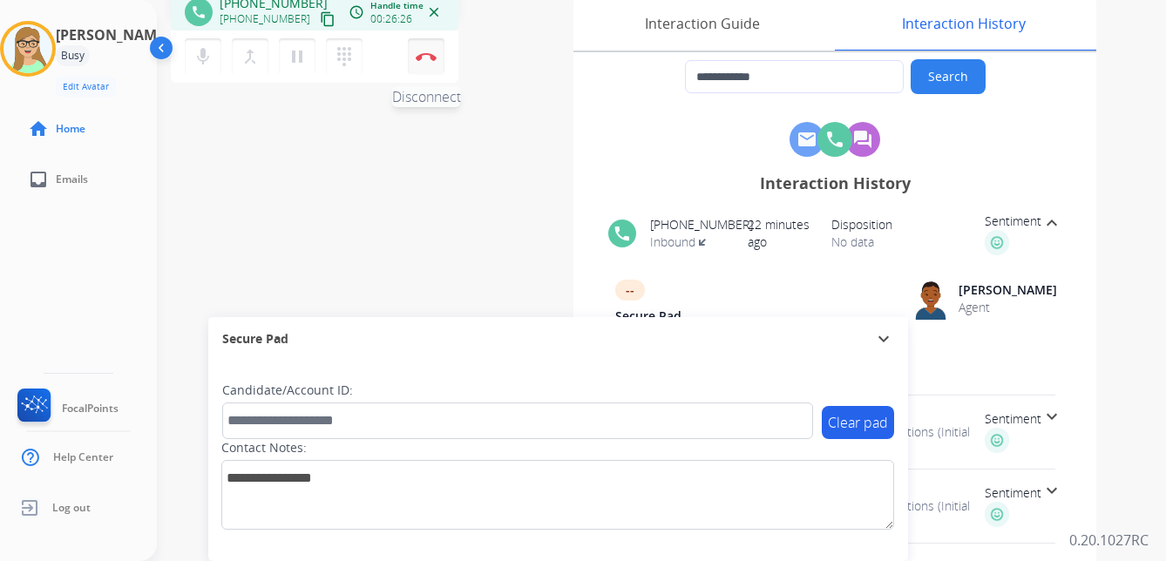
click at [428, 58] on img at bounding box center [426, 56] width 21 height 9
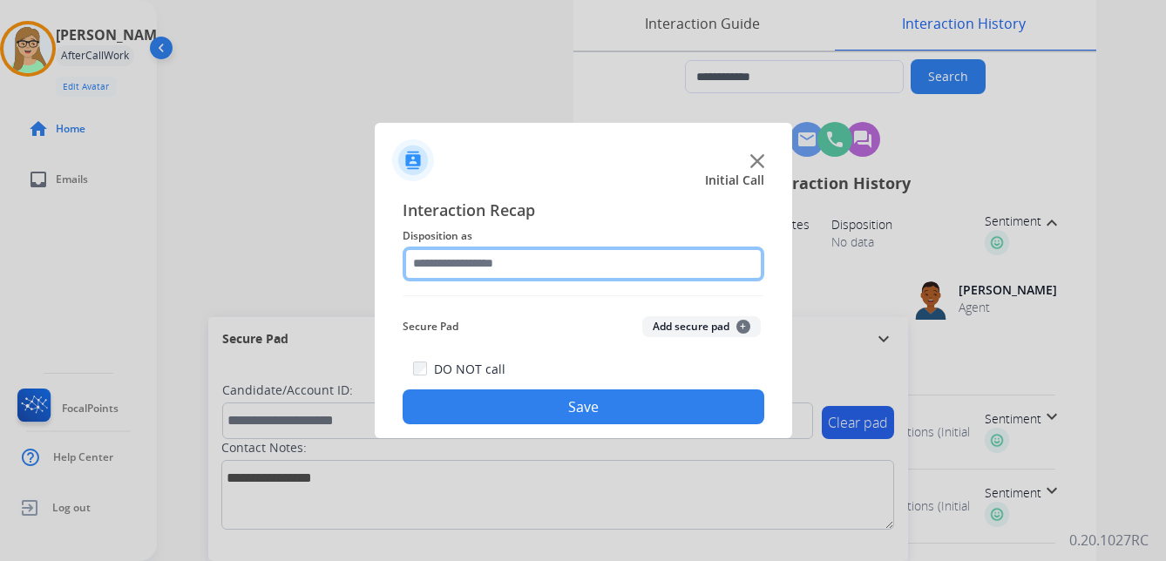
click at [482, 261] on input "text" at bounding box center [584, 264] width 362 height 35
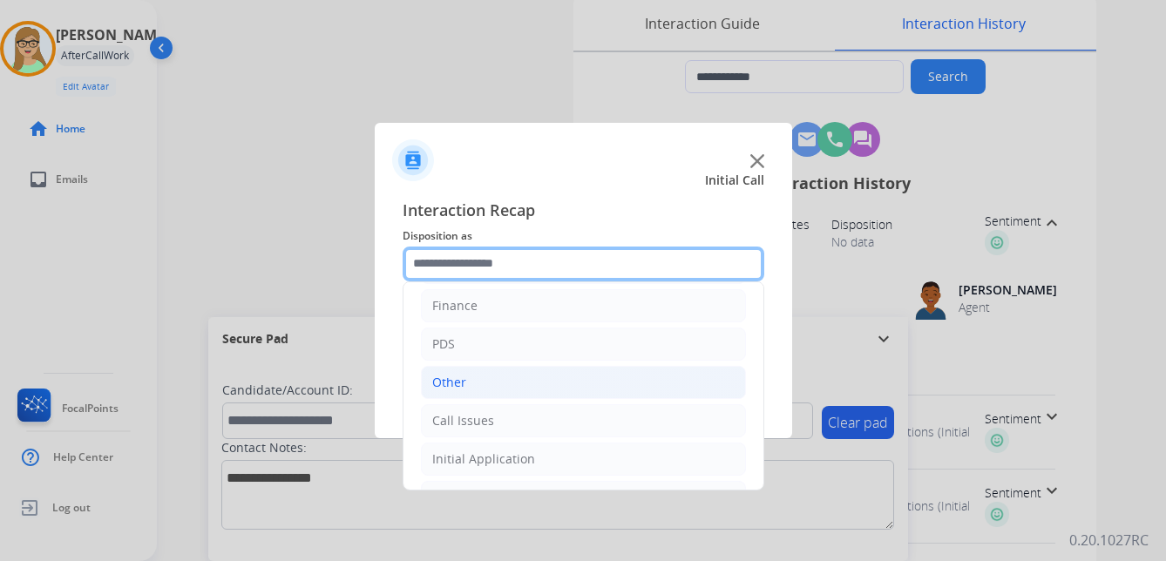
scroll to position [119, 0]
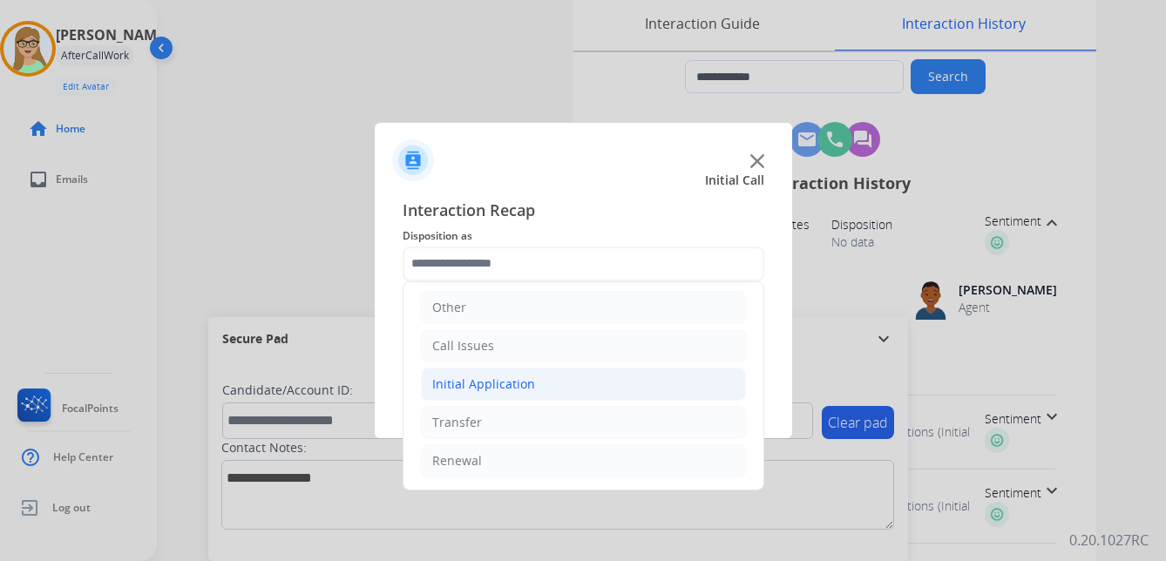
click at [496, 385] on div "Initial Application" at bounding box center [483, 384] width 103 height 17
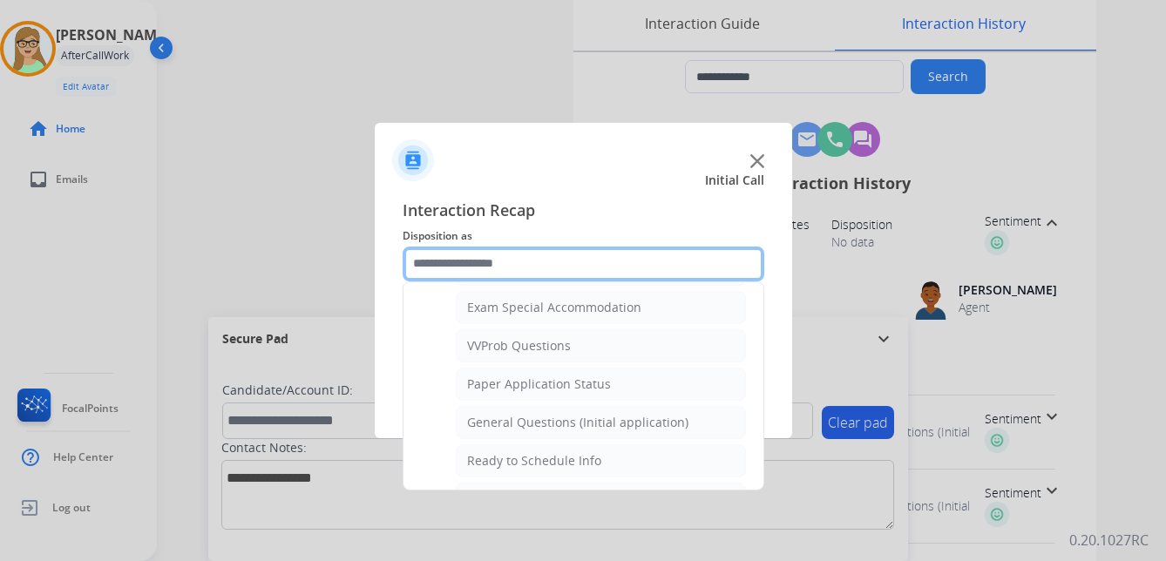
scroll to position [990, 0]
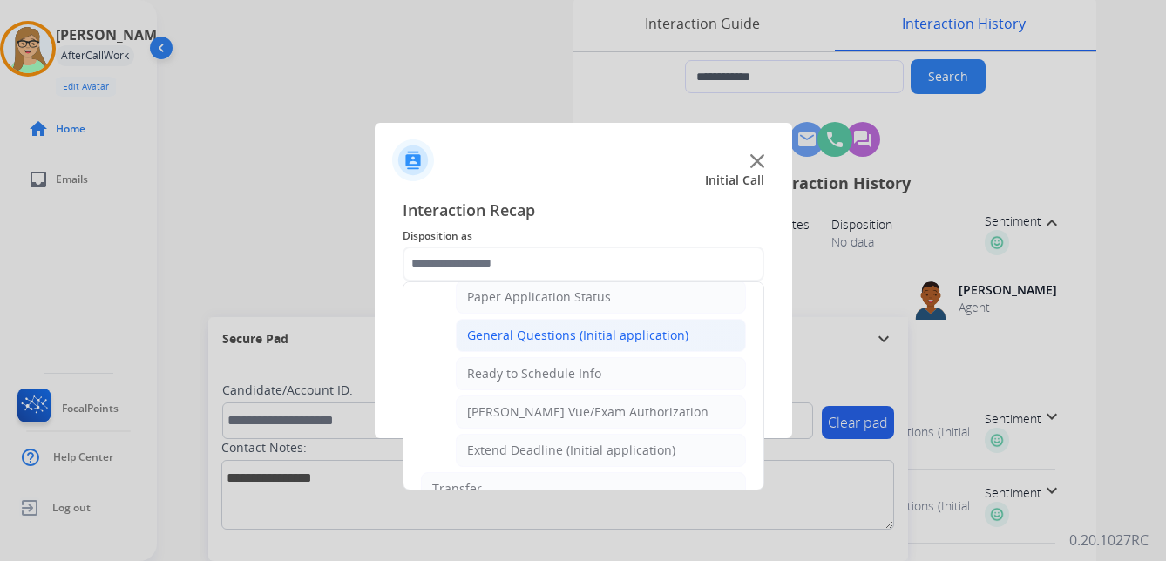
click at [578, 330] on div "General Questions (Initial application)" at bounding box center [577, 335] width 221 height 17
type input "**********"
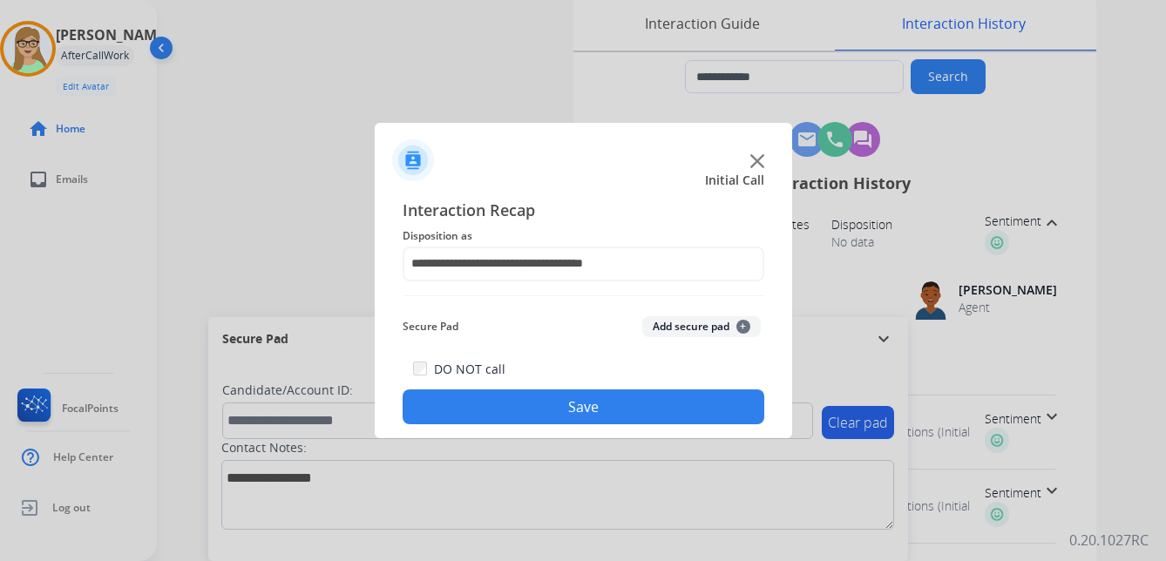
click at [544, 410] on button "Save" at bounding box center [584, 407] width 362 height 35
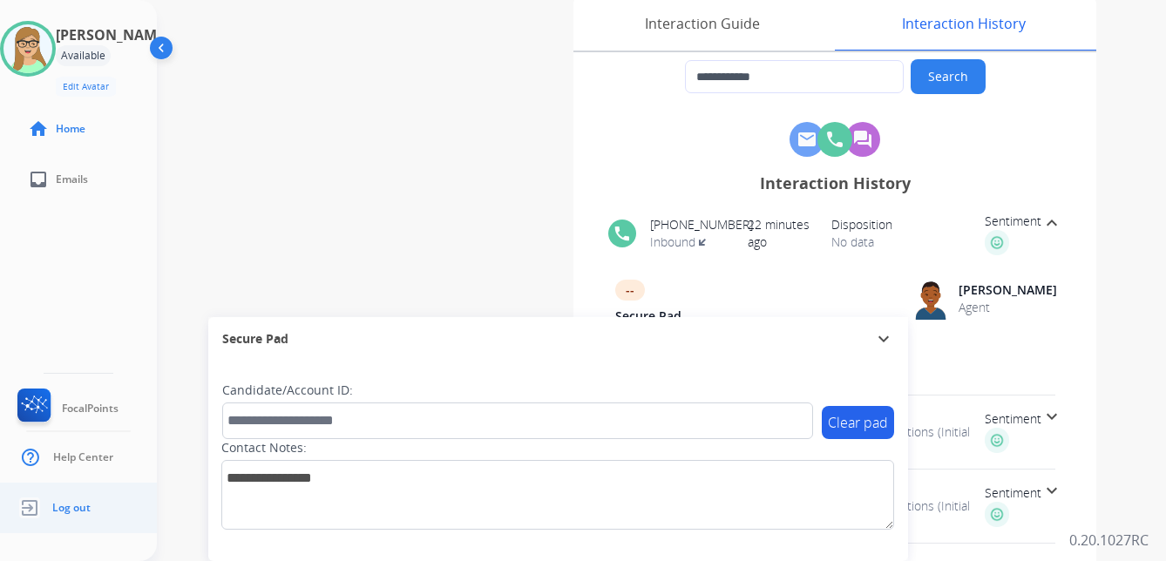
click at [75, 508] on span "Log out" at bounding box center [71, 508] width 38 height 14
